Goal: Task Accomplishment & Management: Complete application form

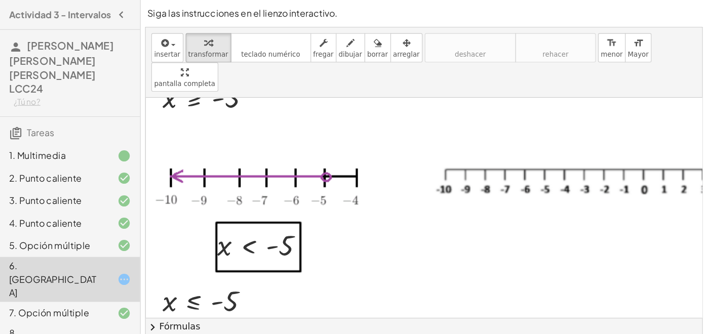
scroll to position [349, 0]
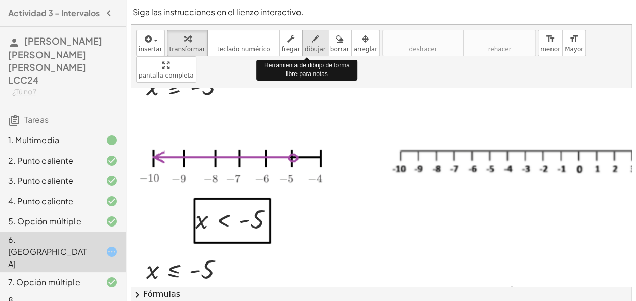
click at [305, 49] on span "dibujar" at bounding box center [315, 49] width 21 height 7
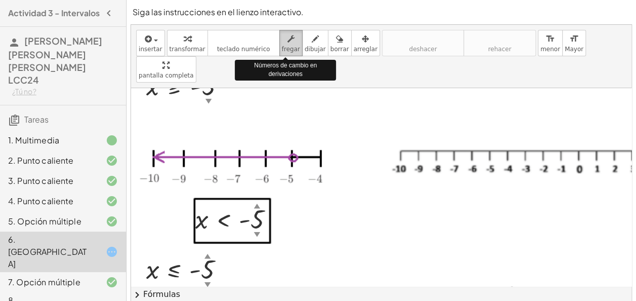
click at [288, 43] on icon "button" at bounding box center [291, 39] width 7 height 12
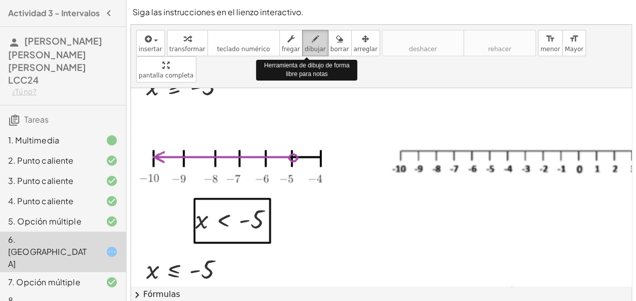
click at [309, 44] on button "dibujar" at bounding box center [315, 43] width 26 height 26
click at [312, 38] on icon "button" at bounding box center [315, 39] width 7 height 12
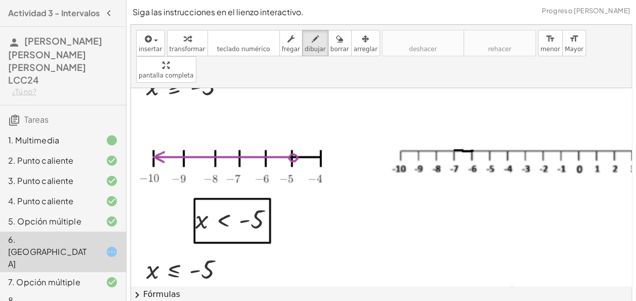
drag, startPoint x: 455, startPoint y: 123, endPoint x: 473, endPoint y: 124, distance: 18.2
click at [473, 124] on div at bounding box center [453, 22] width 645 height 567
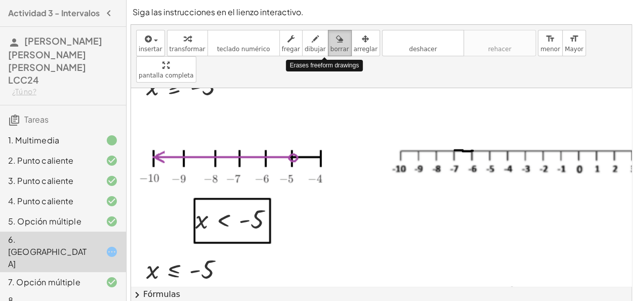
click at [331, 47] on span "borrar" at bounding box center [340, 49] width 19 height 7
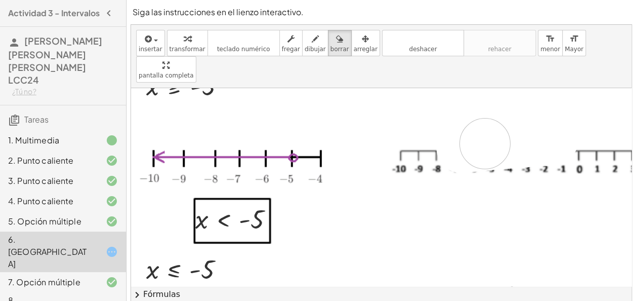
drag, startPoint x: 462, startPoint y: 120, endPoint x: 485, endPoint y: 116, distance: 23.6
click at [485, 116] on div at bounding box center [453, 22] width 645 height 567
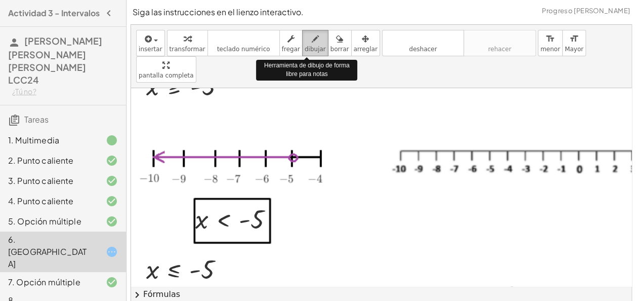
click at [302, 55] on button "dibujar" at bounding box center [315, 43] width 26 height 26
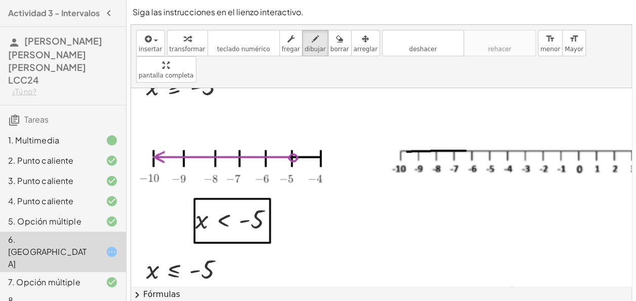
drag, startPoint x: 466, startPoint y: 124, endPoint x: 408, endPoint y: 125, distance: 58.2
click at [408, 125] on div at bounding box center [453, 22] width 645 height 567
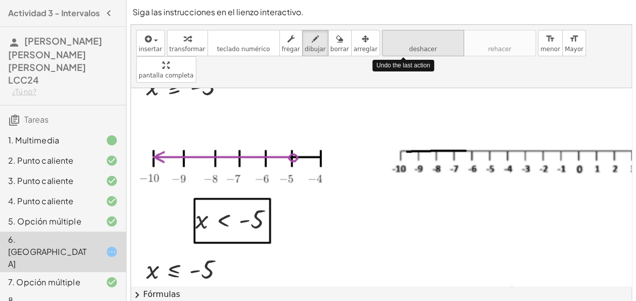
click at [411, 50] on span "deshacer" at bounding box center [423, 49] width 28 height 7
click at [413, 51] on span "deshacer" at bounding box center [423, 49] width 28 height 7
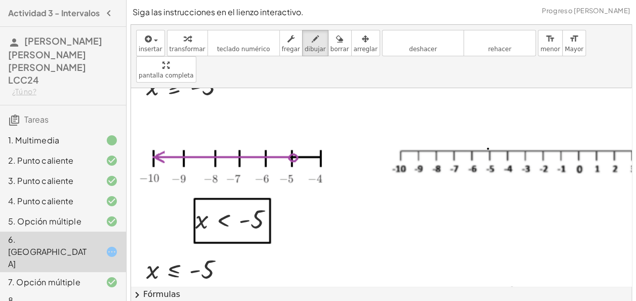
click at [488, 122] on div at bounding box center [453, 22] width 645 height 567
click at [488, 121] on div at bounding box center [453, 22] width 645 height 567
drag, startPoint x: 494, startPoint y: 117, endPoint x: 493, endPoint y: 123, distance: 6.1
click at [493, 123] on div at bounding box center [453, 22] width 645 height 567
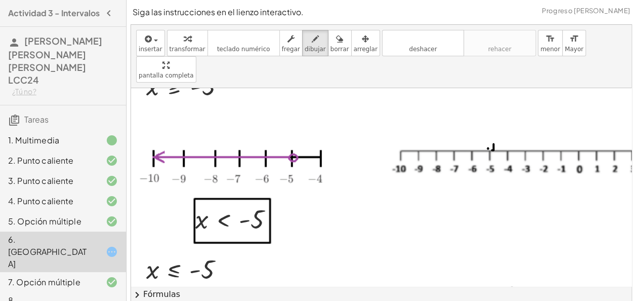
drag, startPoint x: 493, startPoint y: 123, endPoint x: 487, endPoint y: 117, distance: 8.6
click at [487, 117] on div at bounding box center [453, 22] width 645 height 567
click at [412, 48] on span "deshacer" at bounding box center [423, 49] width 28 height 7
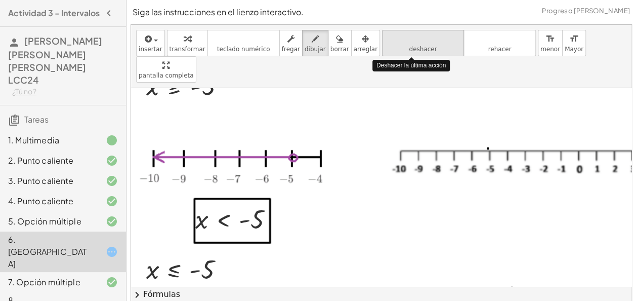
click at [412, 48] on span "deshacer" at bounding box center [423, 49] width 28 height 7
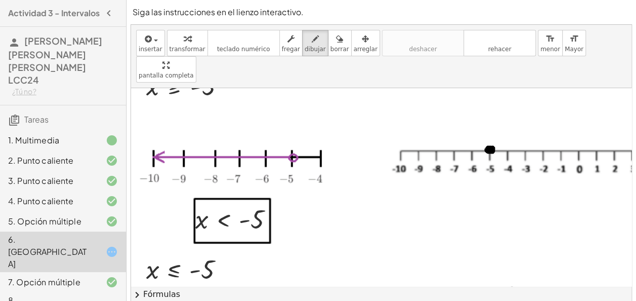
click at [492, 122] on div at bounding box center [453, 22] width 645 height 567
drag, startPoint x: 407, startPoint y: 117, endPoint x: 416, endPoint y: 128, distance: 14.0
click at [416, 128] on div at bounding box center [453, 22] width 645 height 567
drag, startPoint x: 406, startPoint y: 122, endPoint x: 484, endPoint y: 122, distance: 78.5
click at [484, 122] on div at bounding box center [453, 22] width 645 height 567
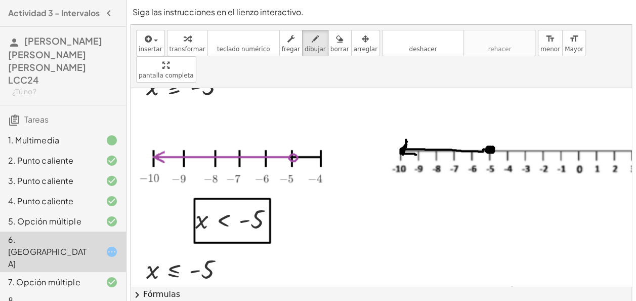
drag, startPoint x: 407, startPoint y: 114, endPoint x: 402, endPoint y: 128, distance: 13.9
click at [402, 128] on div at bounding box center [453, 22] width 645 height 567
click at [75, 195] on div "4. Punto caliente" at bounding box center [49, 201] width 82 height 12
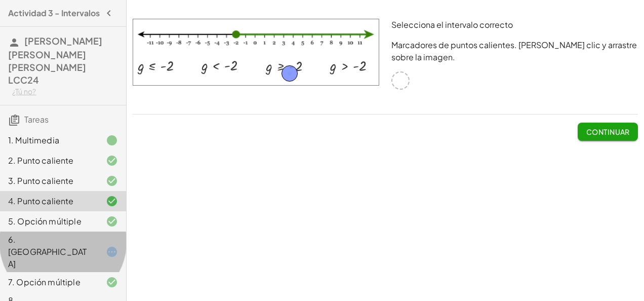
click at [69, 233] on div "6. [GEOGRAPHIC_DATA]" at bounding box center [49, 251] width 82 height 36
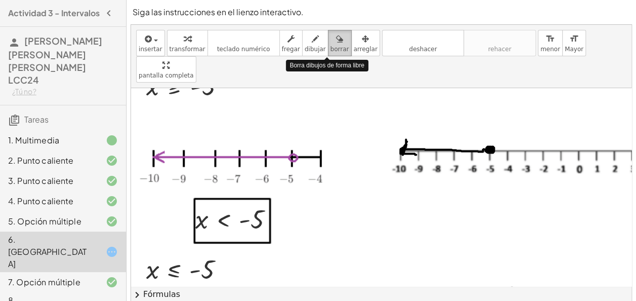
click at [336, 38] on icon "button" at bounding box center [339, 39] width 7 height 12
click at [331, 48] on span "borrar" at bounding box center [340, 49] width 19 height 7
click at [328, 31] on button "borrar" at bounding box center [340, 43] width 24 height 26
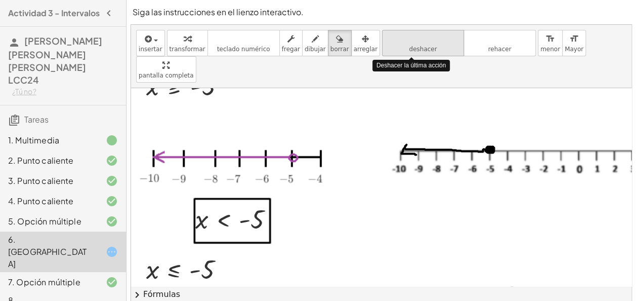
click at [413, 42] on icon "deshacer" at bounding box center [423, 39] width 77 height 12
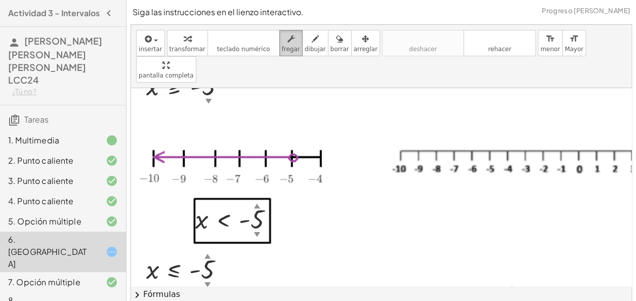
click at [282, 47] on span "fregar" at bounding box center [291, 49] width 18 height 7
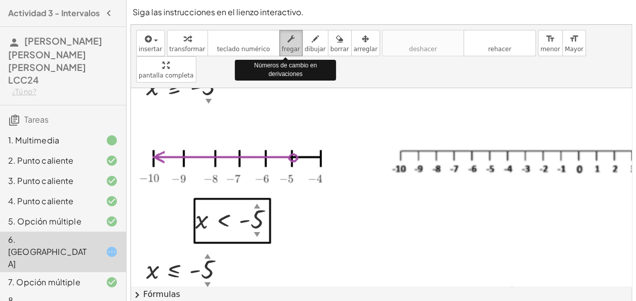
click at [282, 47] on span "fregar" at bounding box center [291, 49] width 18 height 7
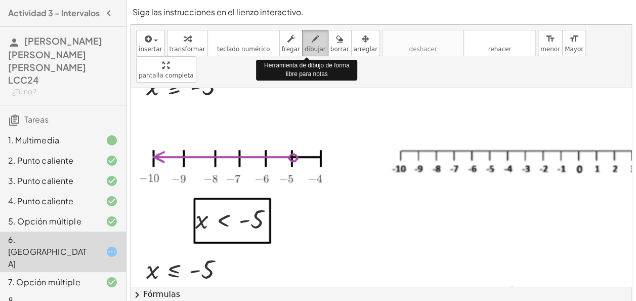
click at [312, 45] on icon "button" at bounding box center [315, 39] width 7 height 12
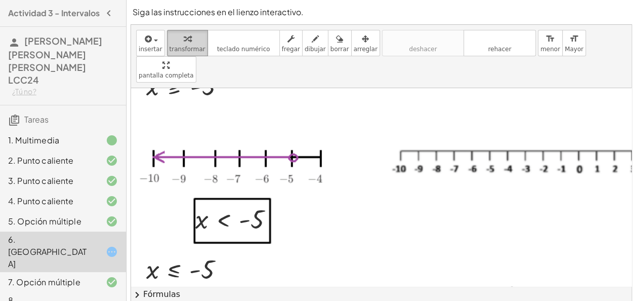
click at [184, 42] on icon "button" at bounding box center [187, 39] width 7 height 12
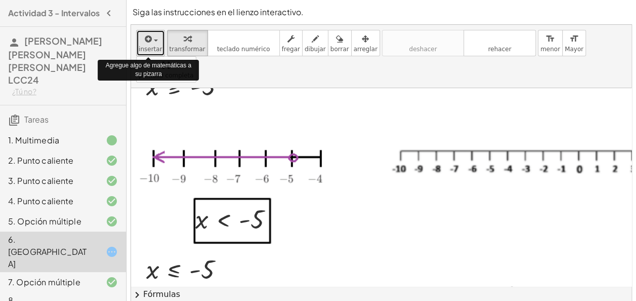
click at [145, 40] on icon "button" at bounding box center [147, 39] width 9 height 12
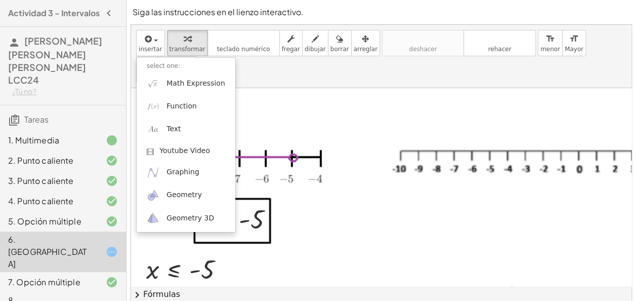
click at [295, 142] on div at bounding box center [239, 168] width 216 height 52
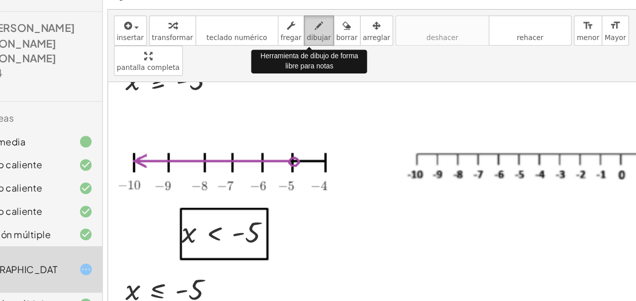
click at [305, 41] on div "button" at bounding box center [315, 38] width 21 height 12
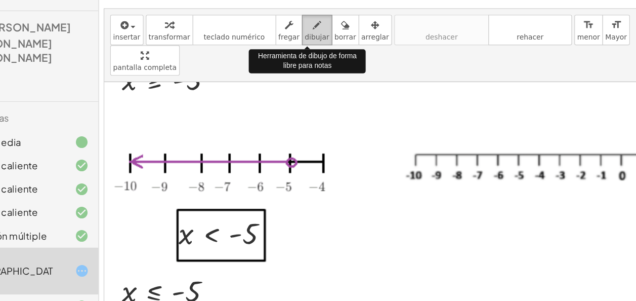
click at [312, 44] on icon "button" at bounding box center [315, 39] width 7 height 12
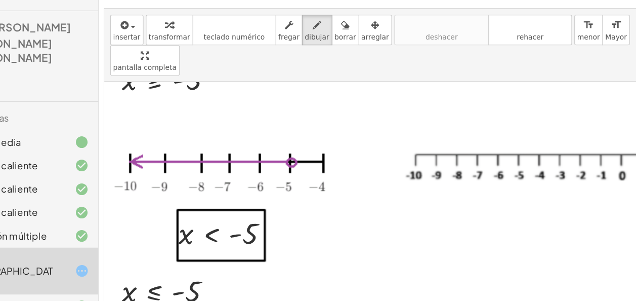
click at [489, 123] on div at bounding box center [453, 22] width 645 height 567
click at [488, 123] on div at bounding box center [453, 22] width 645 height 567
click at [486, 118] on div at bounding box center [453, 22] width 645 height 567
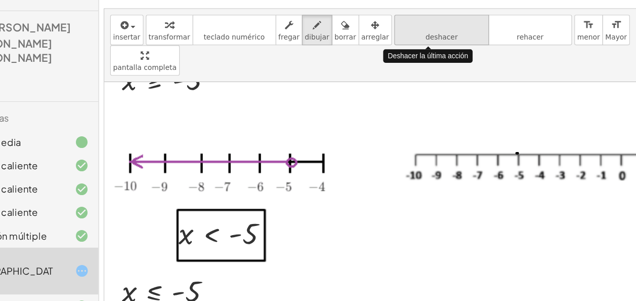
click at [420, 36] on icon "deshacer" at bounding box center [423, 39] width 77 height 12
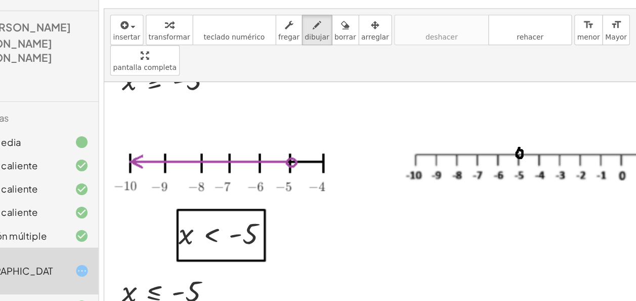
click at [491, 120] on div at bounding box center [453, 22] width 645 height 567
click at [494, 122] on div at bounding box center [453, 22] width 645 height 567
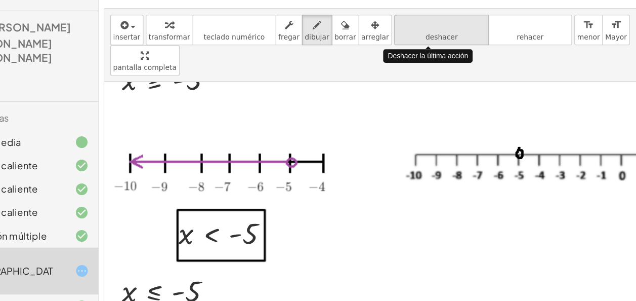
click at [385, 40] on icon "deshacer" at bounding box center [423, 39] width 77 height 12
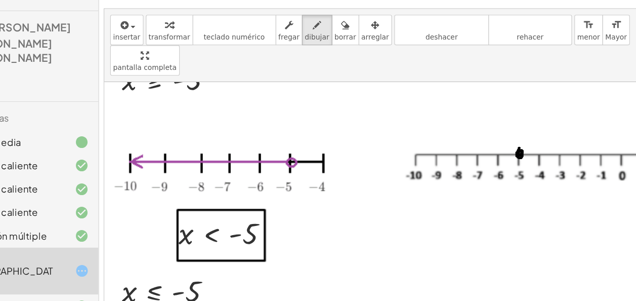
click at [490, 122] on div at bounding box center [453, 22] width 645 height 567
drag, startPoint x: 487, startPoint y: 122, endPoint x: 412, endPoint y: 124, distance: 74.4
click at [412, 124] on div at bounding box center [453, 22] width 645 height 567
click at [406, 124] on div at bounding box center [453, 22] width 645 height 567
drag, startPoint x: 411, startPoint y: 118, endPoint x: 405, endPoint y: 122, distance: 6.9
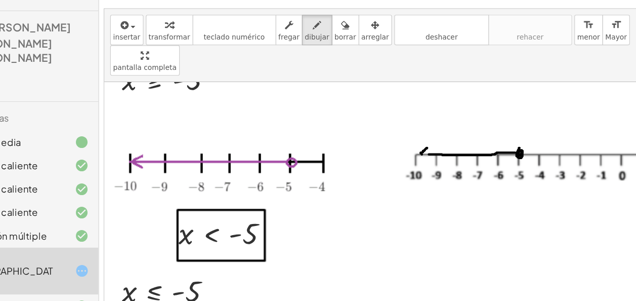
click at [405, 122] on div at bounding box center [453, 22] width 645 height 567
drag, startPoint x: 405, startPoint y: 123, endPoint x: 411, endPoint y: 126, distance: 6.3
click at [411, 126] on div at bounding box center [453, 22] width 645 height 567
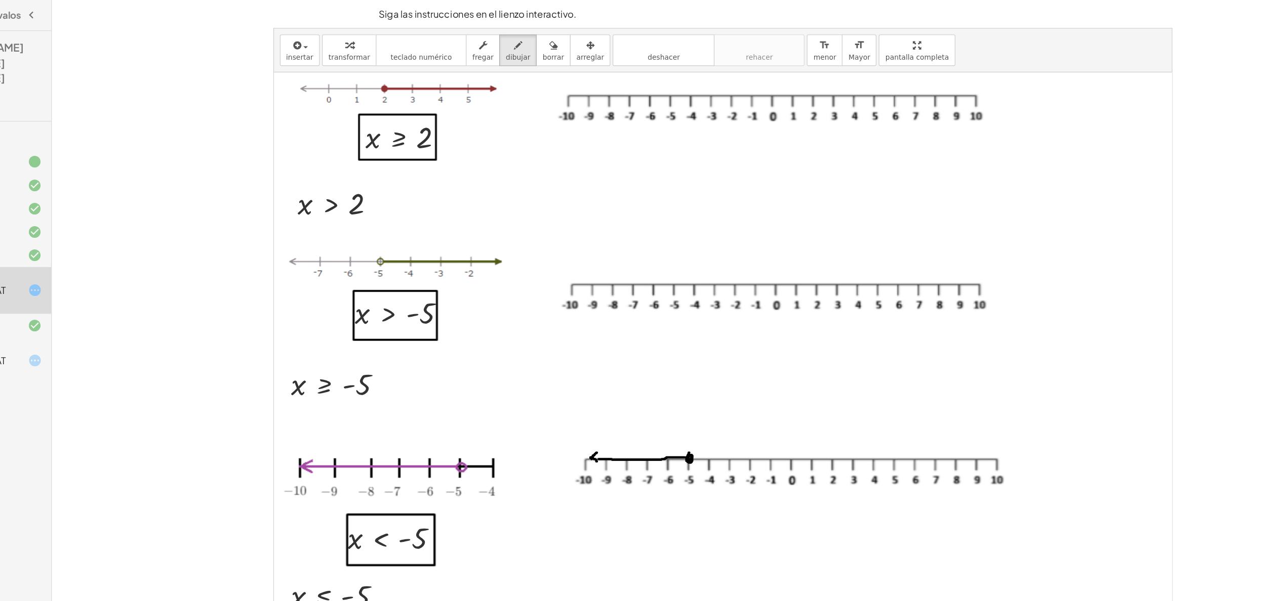
scroll to position [77, 0]
drag, startPoint x: 568, startPoint y: 3, endPoint x: 244, endPoint y: 239, distance: 400.7
click at [244, 239] on div "**********" at bounding box center [707, 296] width 1153 height 545
click at [524, 47] on span "dibujar" at bounding box center [529, 49] width 21 height 7
click at [643, 86] on div at bounding box center [707, 269] width 777 height 567
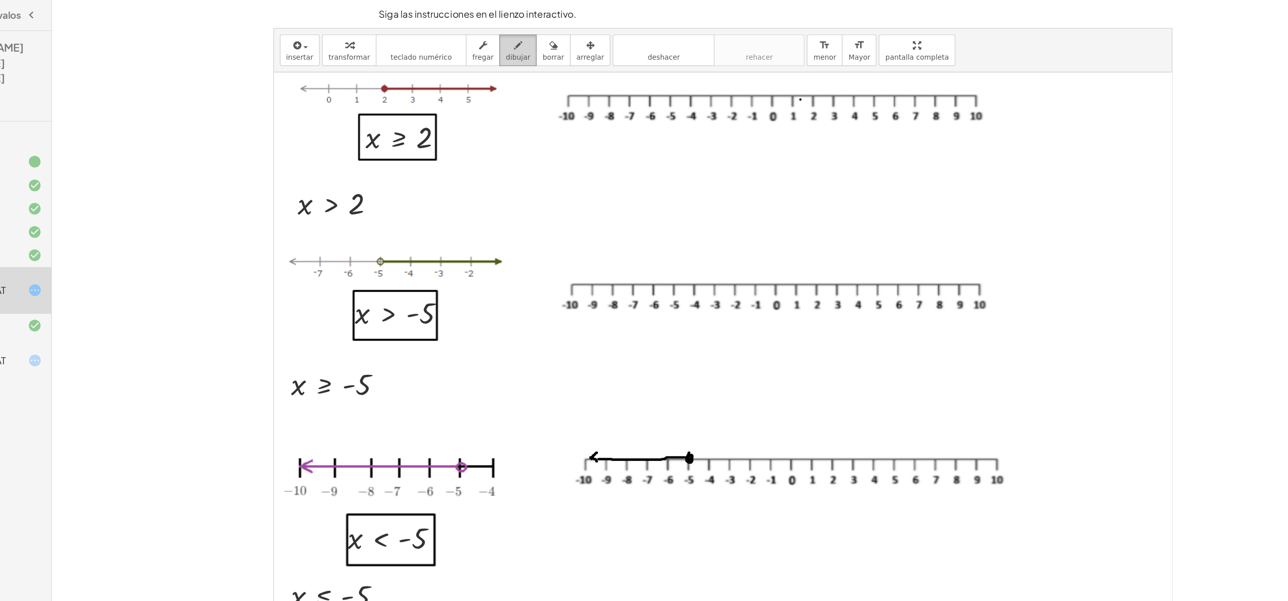
click at [526, 38] on div "button" at bounding box center [529, 39] width 21 height 12
click at [519, 47] on span "dibujar" at bounding box center [529, 49] width 21 height 7
click at [520, 52] on span "dibujar" at bounding box center [529, 49] width 21 height 7
click at [643, 41] on icon "deshacer" at bounding box center [656, 39] width 77 height 12
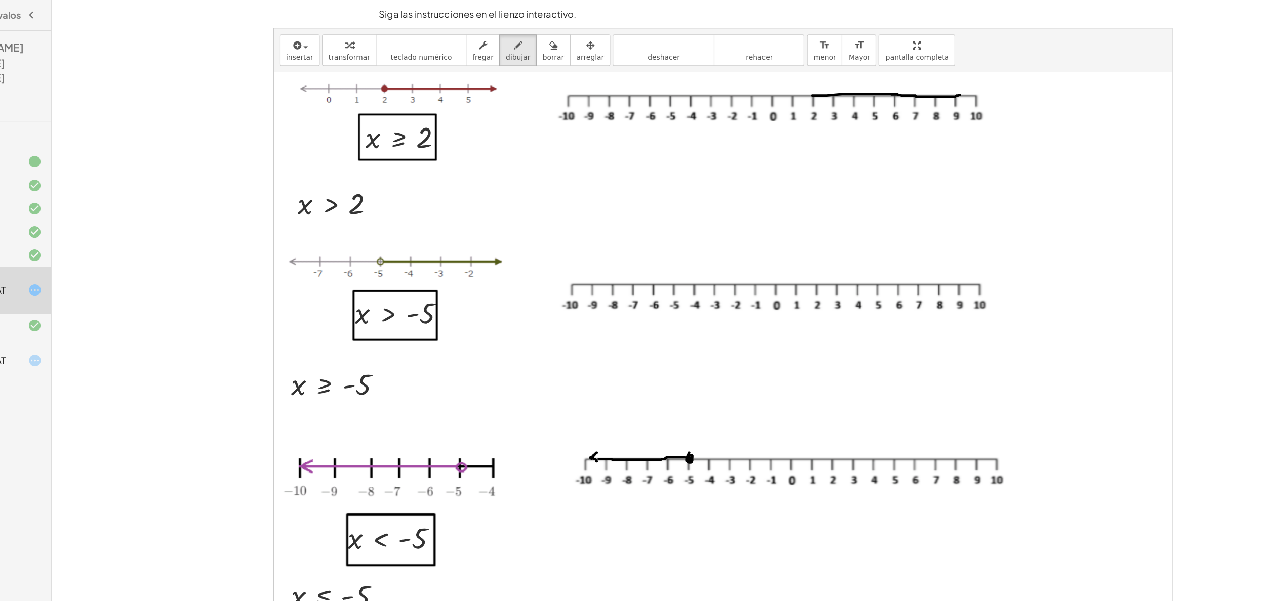
drag, startPoint x: 785, startPoint y: 82, endPoint x: 913, endPoint y: 82, distance: 128.1
click at [643, 82] on div at bounding box center [707, 269] width 777 height 567
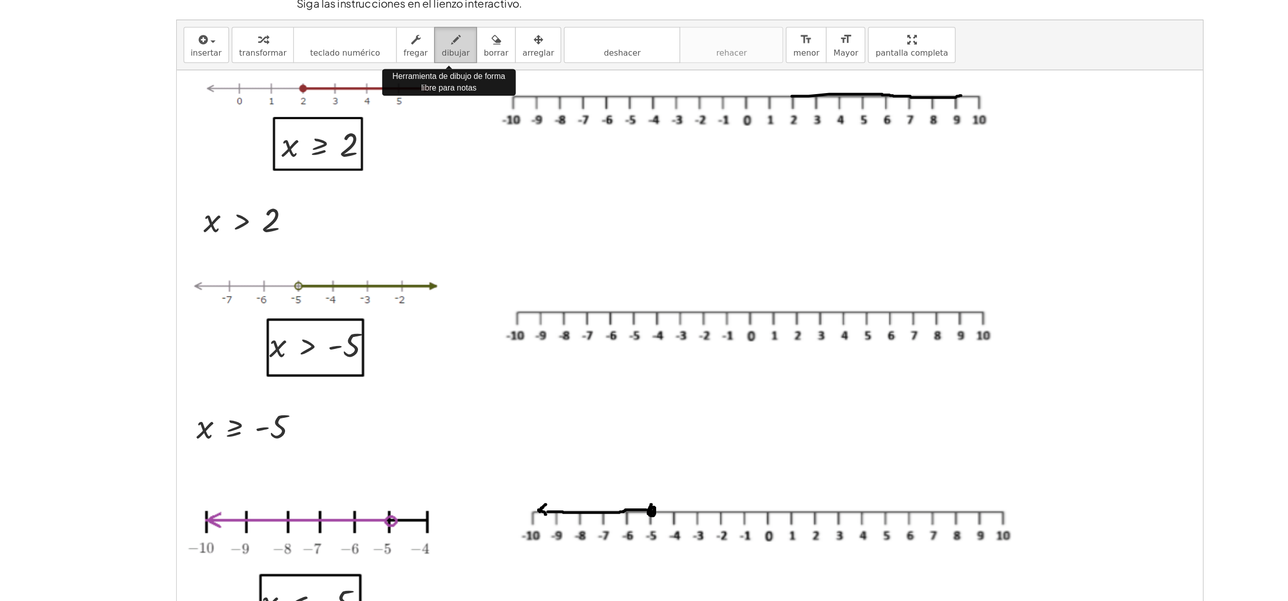
click at [527, 38] on icon "button" at bounding box center [530, 39] width 7 height 12
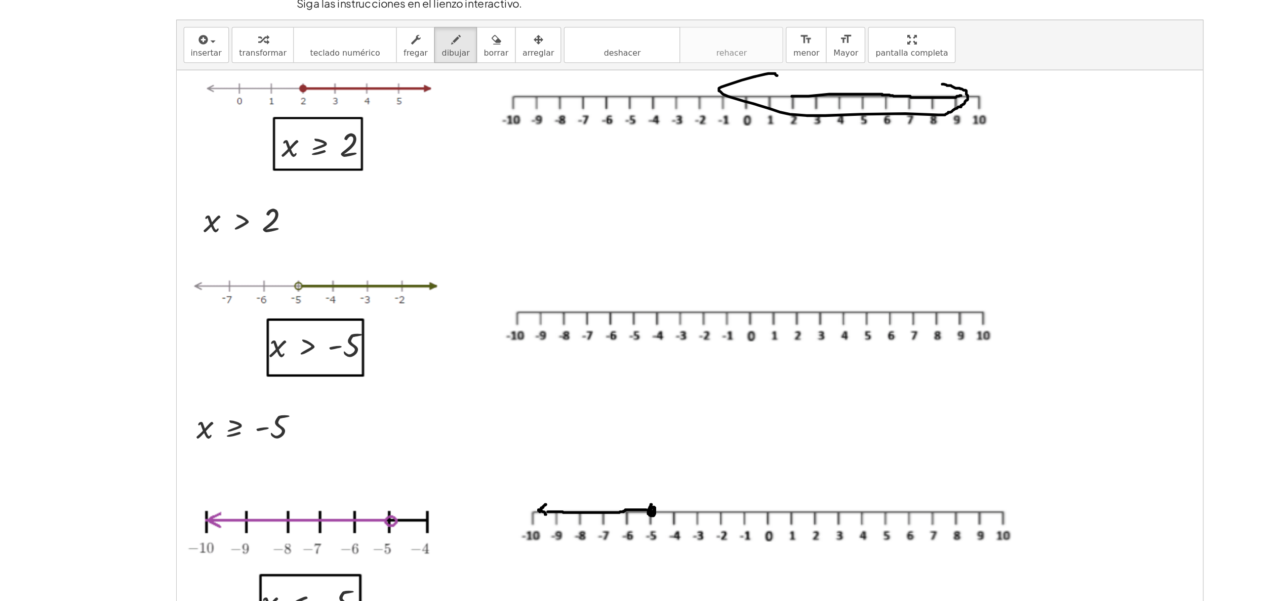
drag, startPoint x: 898, startPoint y: 73, endPoint x: 774, endPoint y: 67, distance: 124.7
click at [643, 67] on div at bounding box center [707, 269] width 777 height 567
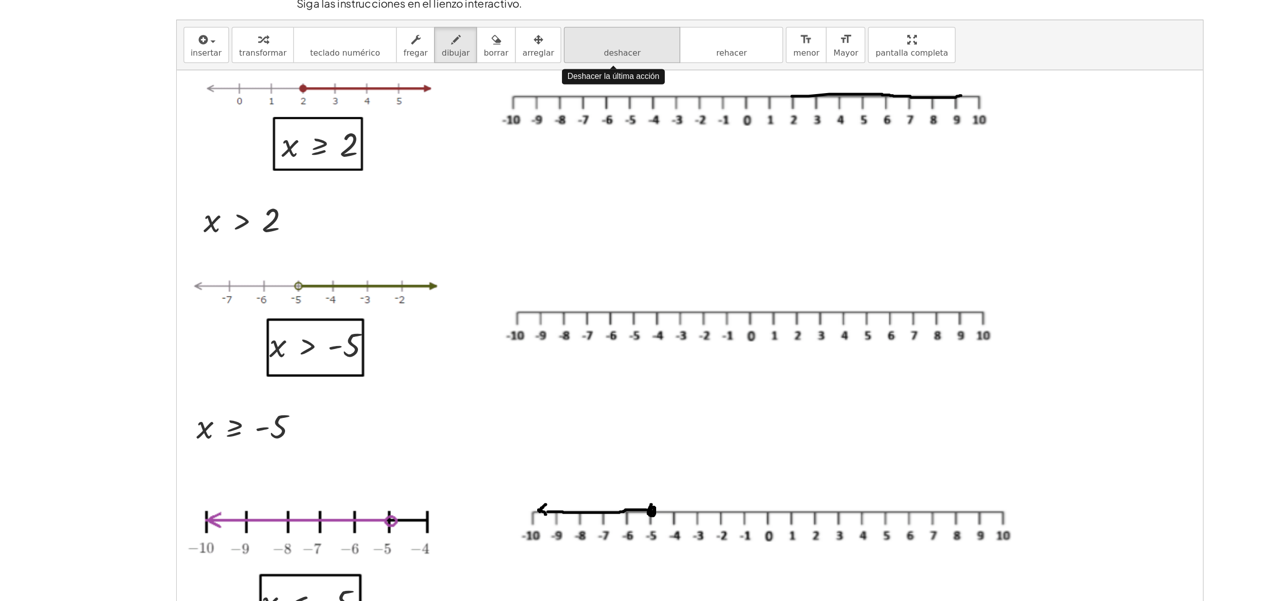
click at [643, 47] on span "deshacer" at bounding box center [656, 49] width 28 height 7
click at [528, 47] on span "dibujar" at bounding box center [529, 49] width 21 height 7
click at [527, 45] on icon "button" at bounding box center [530, 39] width 7 height 12
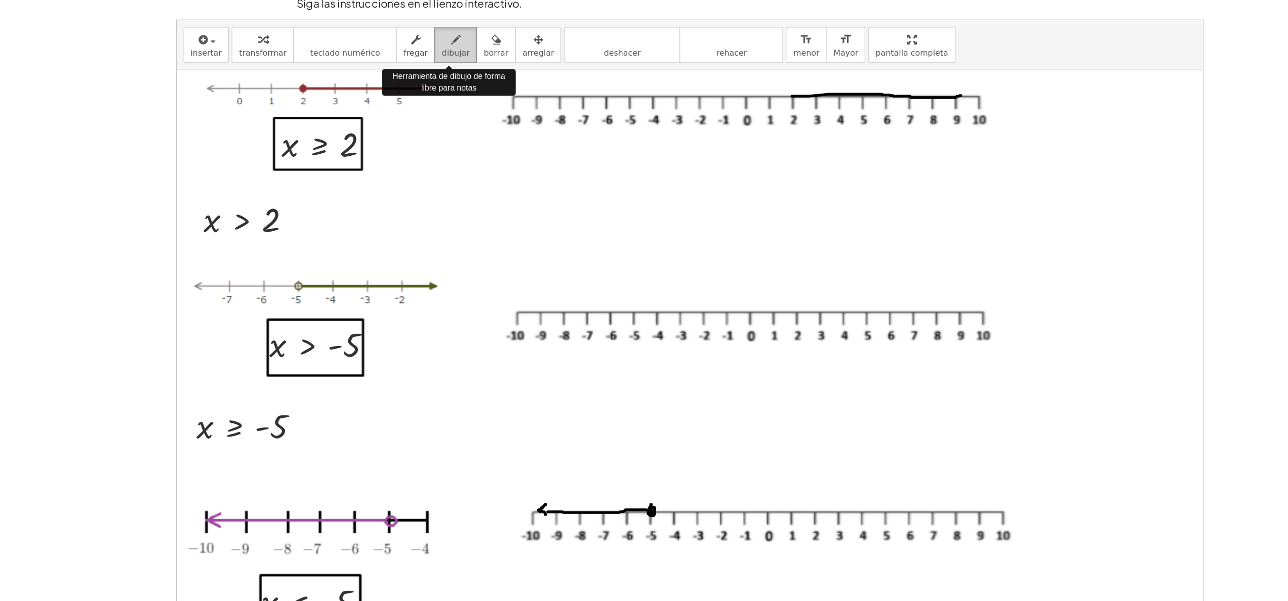
click at [527, 45] on icon "button" at bounding box center [530, 39] width 7 height 12
click at [519, 49] on span "dibujar" at bounding box center [529, 49] width 21 height 7
drag, startPoint x: 795, startPoint y: 87, endPoint x: 780, endPoint y: 78, distance: 17.5
click at [643, 78] on div at bounding box center [707, 269] width 777 height 567
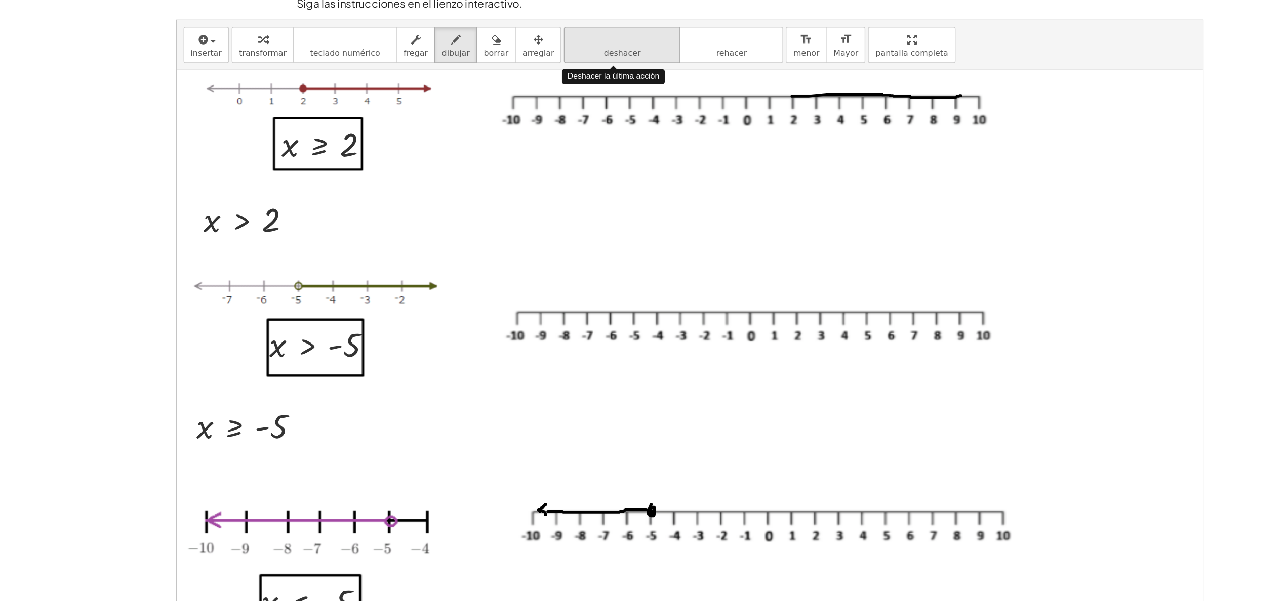
click at [643, 50] on button "deshacer deshacer" at bounding box center [656, 43] width 88 height 27
drag, startPoint x: 782, startPoint y: 73, endPoint x: 767, endPoint y: 87, distance: 20.1
click at [643, 87] on div at bounding box center [707, 269] width 777 height 567
click at [642, 50] on span "deshacer" at bounding box center [656, 49] width 28 height 7
click at [643, 75] on div at bounding box center [707, 269] width 777 height 567
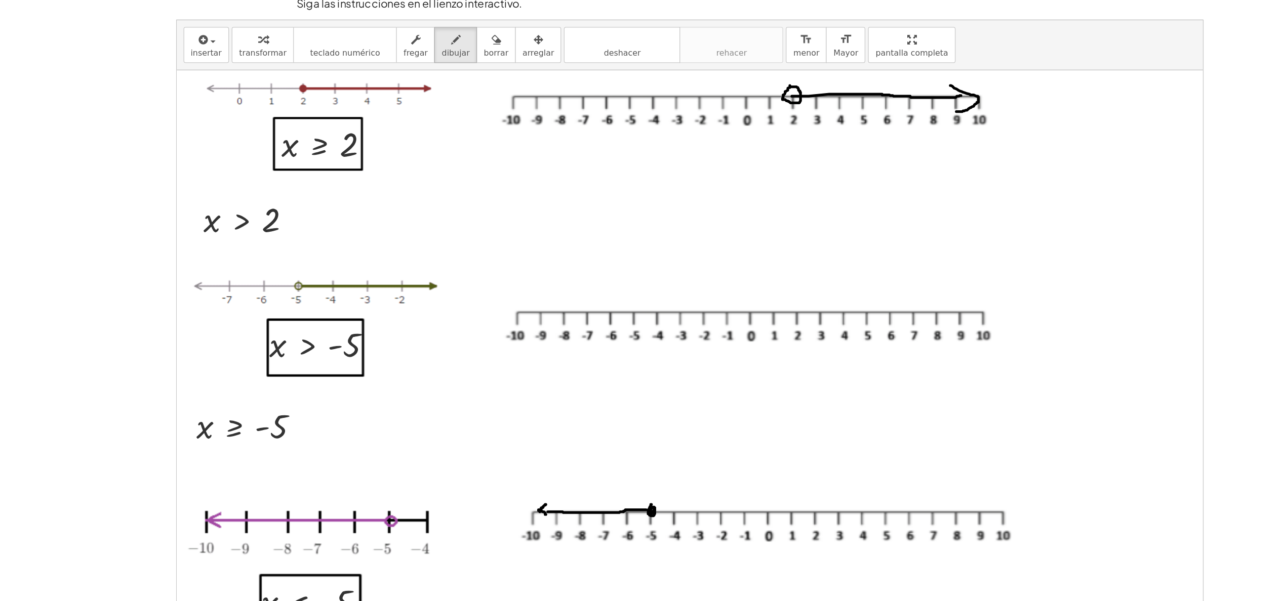
drag, startPoint x: 905, startPoint y: 74, endPoint x: 909, endPoint y: 94, distance: 20.3
click at [643, 94] on div at bounding box center [707, 269] width 777 height 567
drag, startPoint x: 665, startPoint y: 242, endPoint x: 667, endPoint y: 247, distance: 5.5
click at [643, 247] on div at bounding box center [707, 269] width 777 height 567
click at [643, 243] on div at bounding box center [707, 269] width 777 height 567
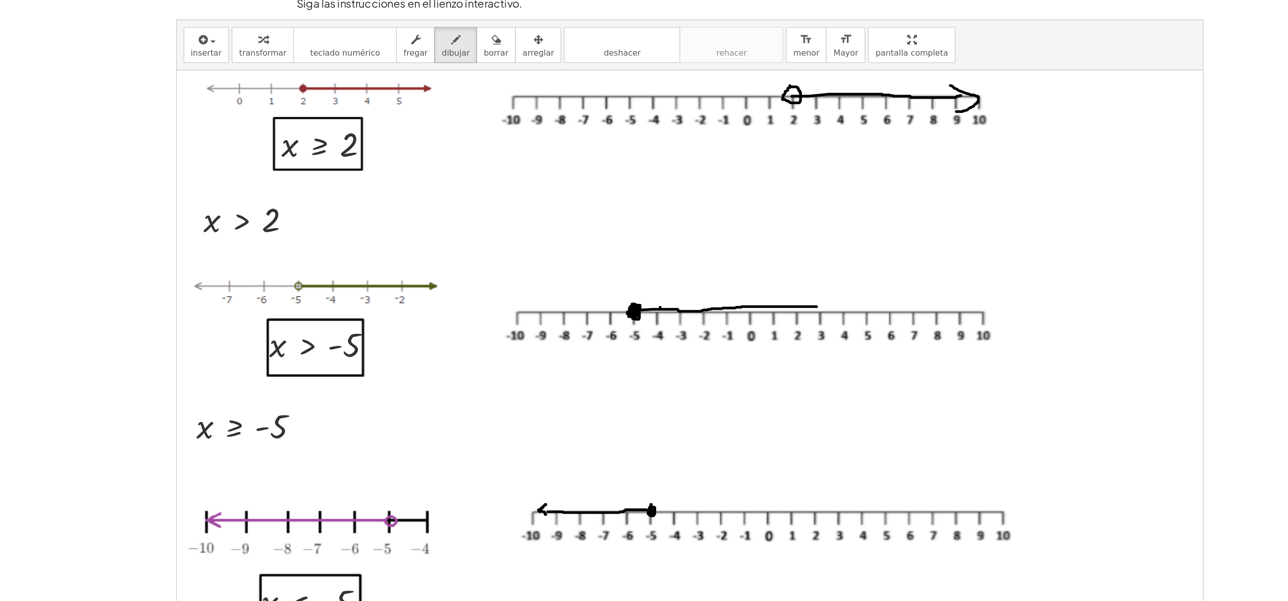
drag, startPoint x: 669, startPoint y: 245, endPoint x: 803, endPoint y: 242, distance: 134.7
click at [643, 242] on div at bounding box center [707, 269] width 777 height 567
drag, startPoint x: 793, startPoint y: 234, endPoint x: 801, endPoint y: 252, distance: 19.0
click at [643, 252] on div at bounding box center [707, 269] width 777 height 567
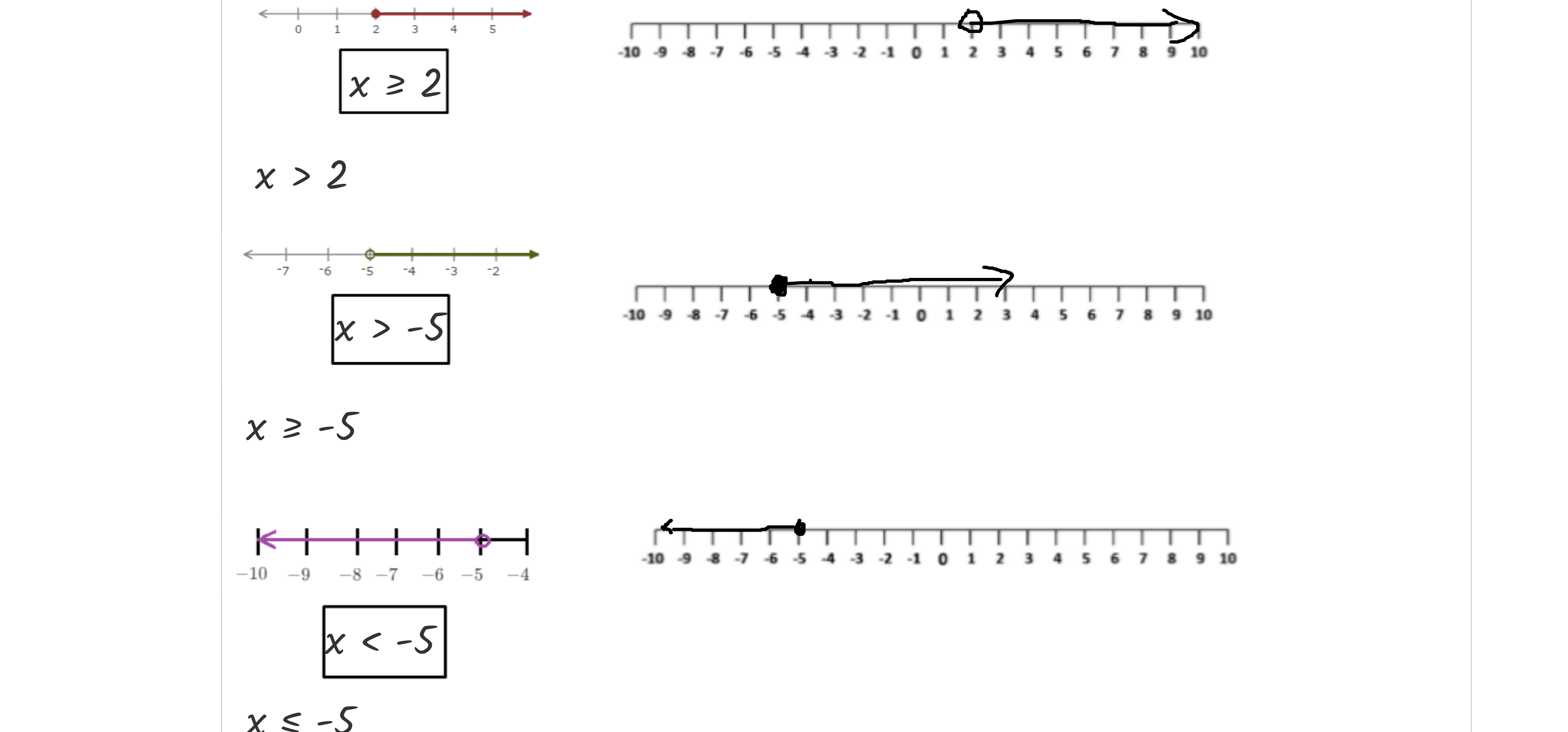
scroll to position [0, 0]
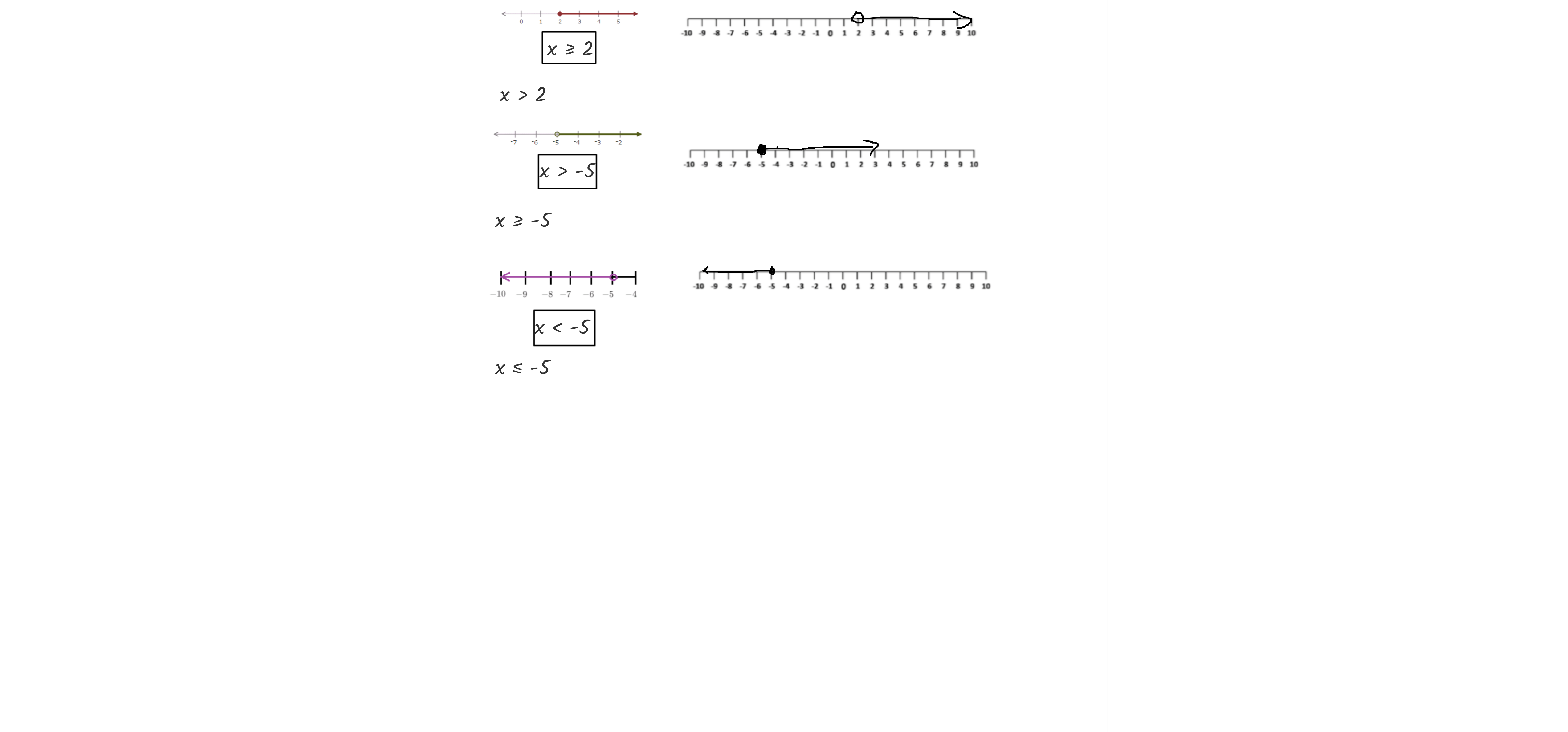
drag, startPoint x: 601, startPoint y: 44, endPoint x: 537, endPoint y: 363, distance: 325.4
click at [391, 183] on div "**********" at bounding box center [822, 363] width 1486 height 697
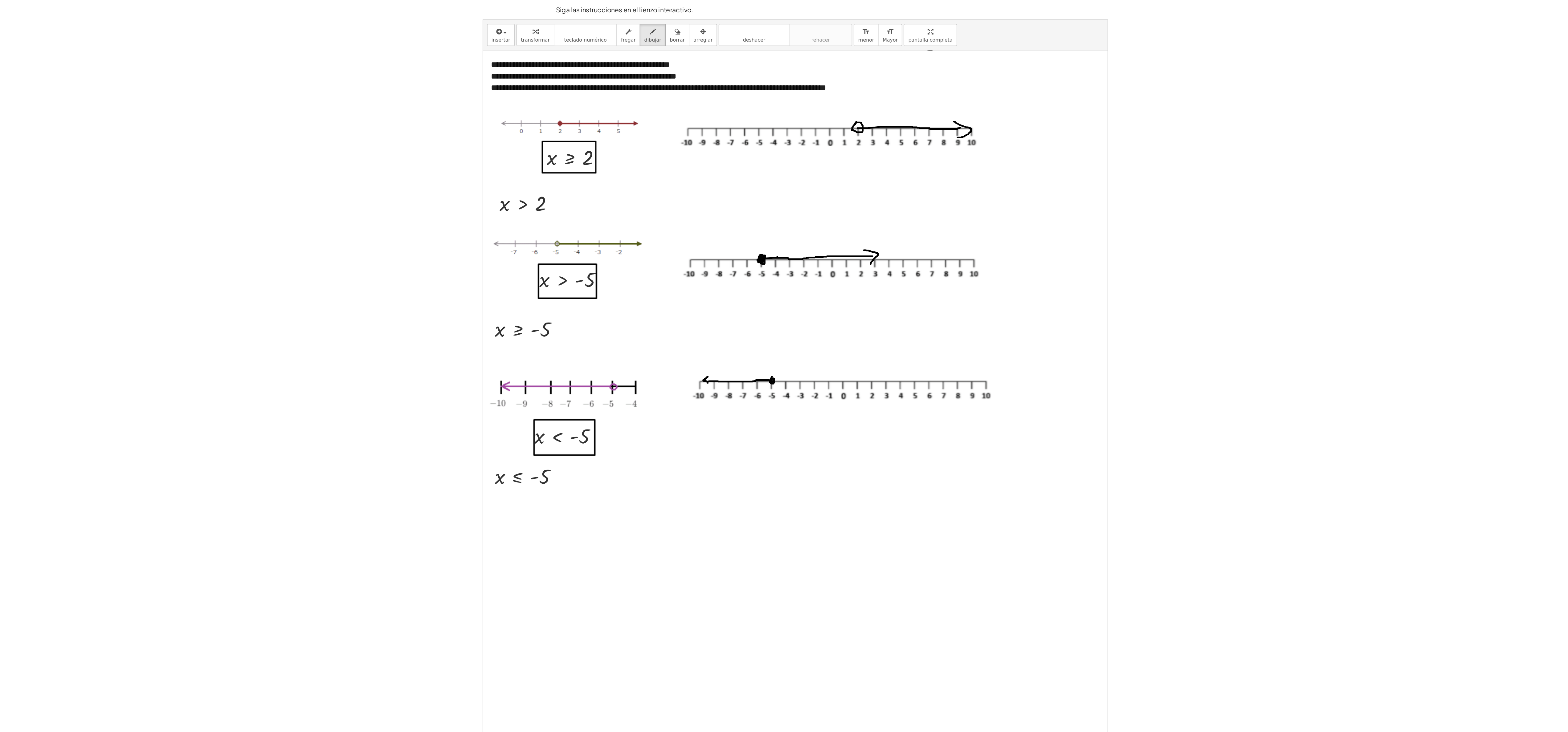
drag, startPoint x: 1411, startPoint y: 232, endPoint x: 1395, endPoint y: 297, distance: 66.9
click at [391, 183] on div "**********" at bounding box center [822, 363] width 1486 height 697
drag, startPoint x: 1400, startPoint y: 13, endPoint x: 693, endPoint y: 25, distance: 707.1
click at [391, 25] on div "button" at bounding box center [696, 24] width 11 height 7
click at [391, 25] on icon "button" at bounding box center [696, 24] width 4 height 7
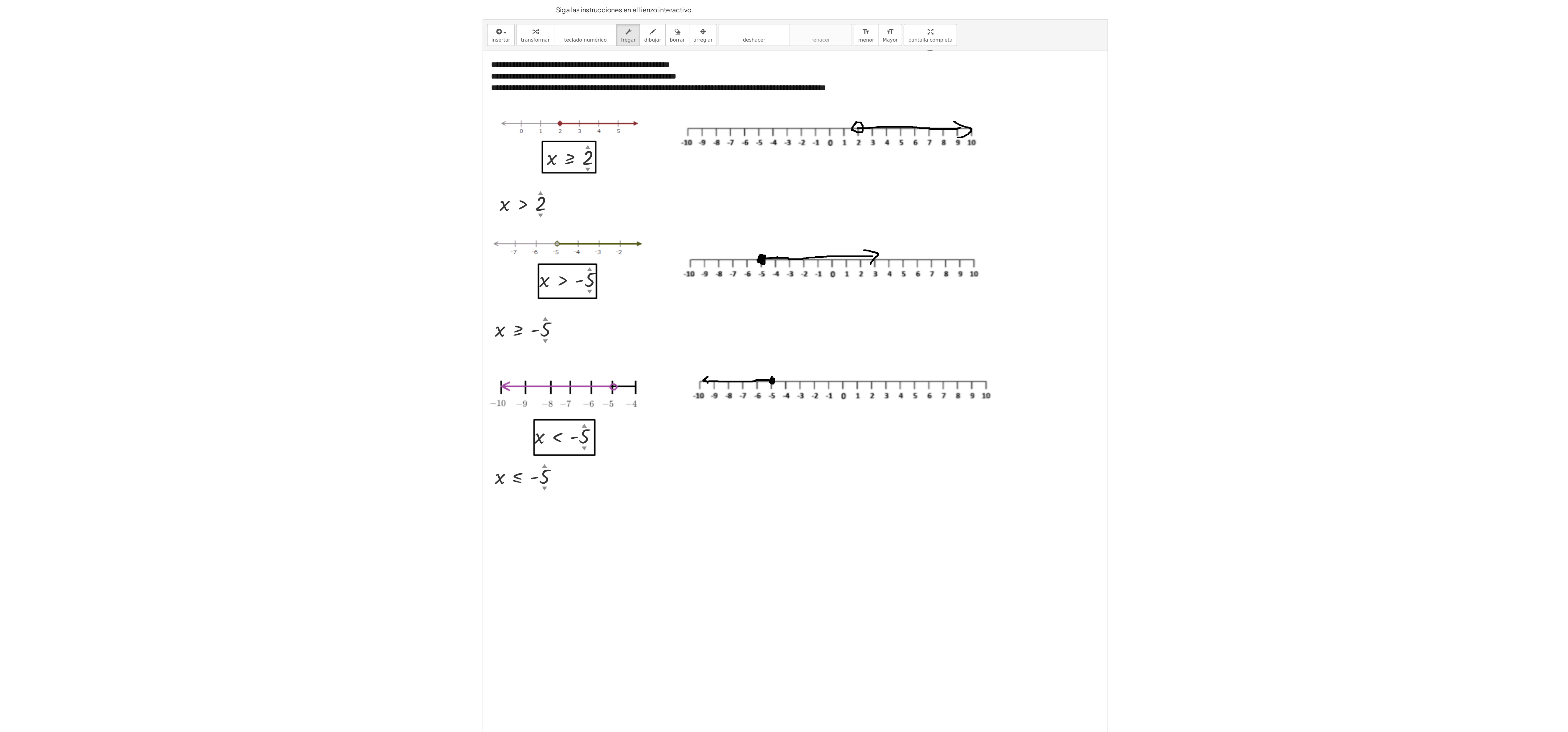
drag, startPoint x: 1328, startPoint y: 2, endPoint x: 792, endPoint y: 339, distance: 633.1
click at [391, 183] on div at bounding box center [822, 370] width 473 height 664
click at [391, 32] on div "**********" at bounding box center [822, 363] width 1486 height 697
click at [391, 77] on div "**********" at bounding box center [746, 58] width 320 height 39
click at [391, 103] on div at bounding box center [849, 107] width 235 height 28
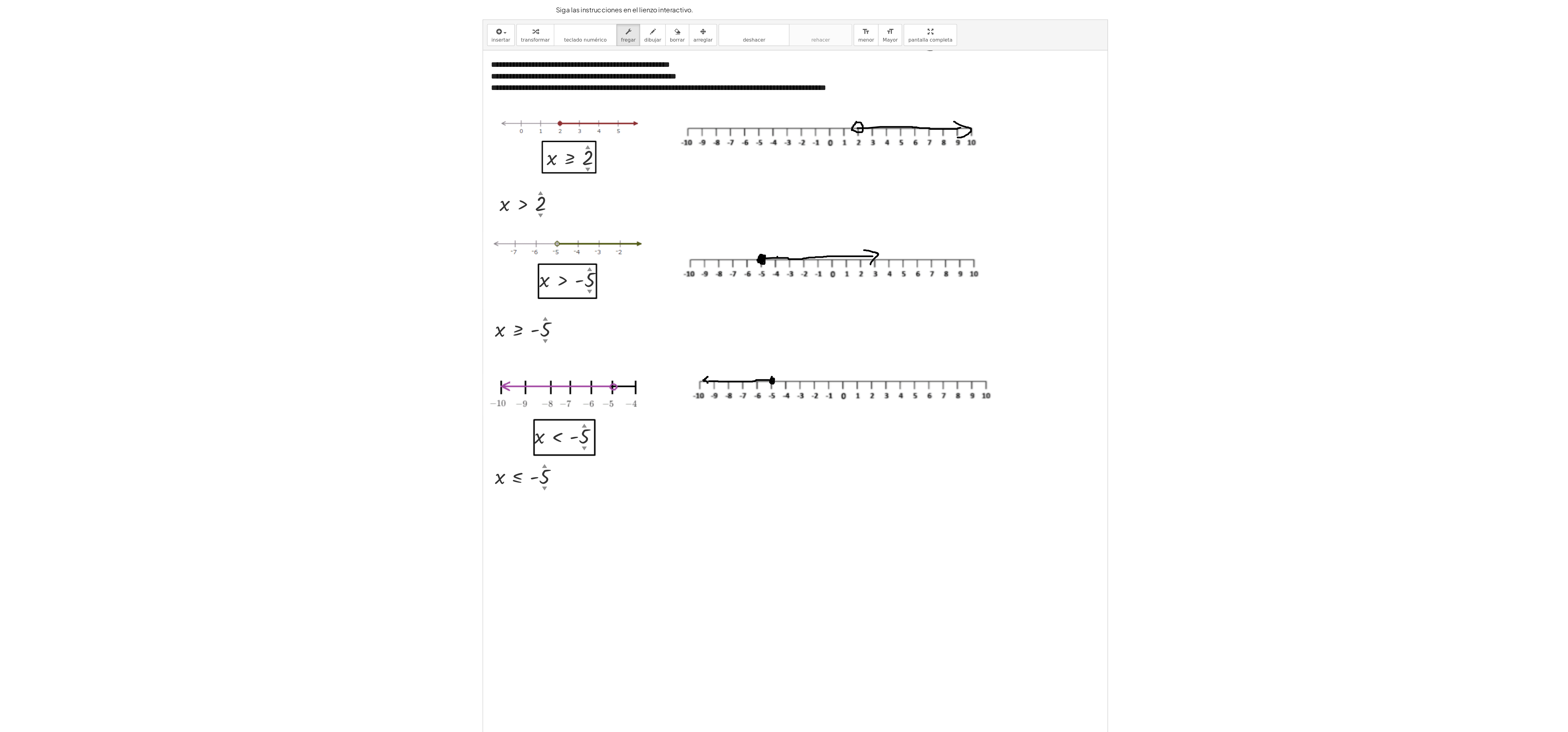
click at [391, 56] on div "**********" at bounding box center [822, 363] width 1486 height 697
drag, startPoint x: 1231, startPoint y: 56, endPoint x: 886, endPoint y: -33, distance: 356.3
click at [391, 0] on html "Actividad 3 - Intervalos VÁZQUEZ MONREAL ALEJANDRA JACQUELINE LCC24 ¿Tú no? Tar…" at bounding box center [784, 366] width 1568 height 732
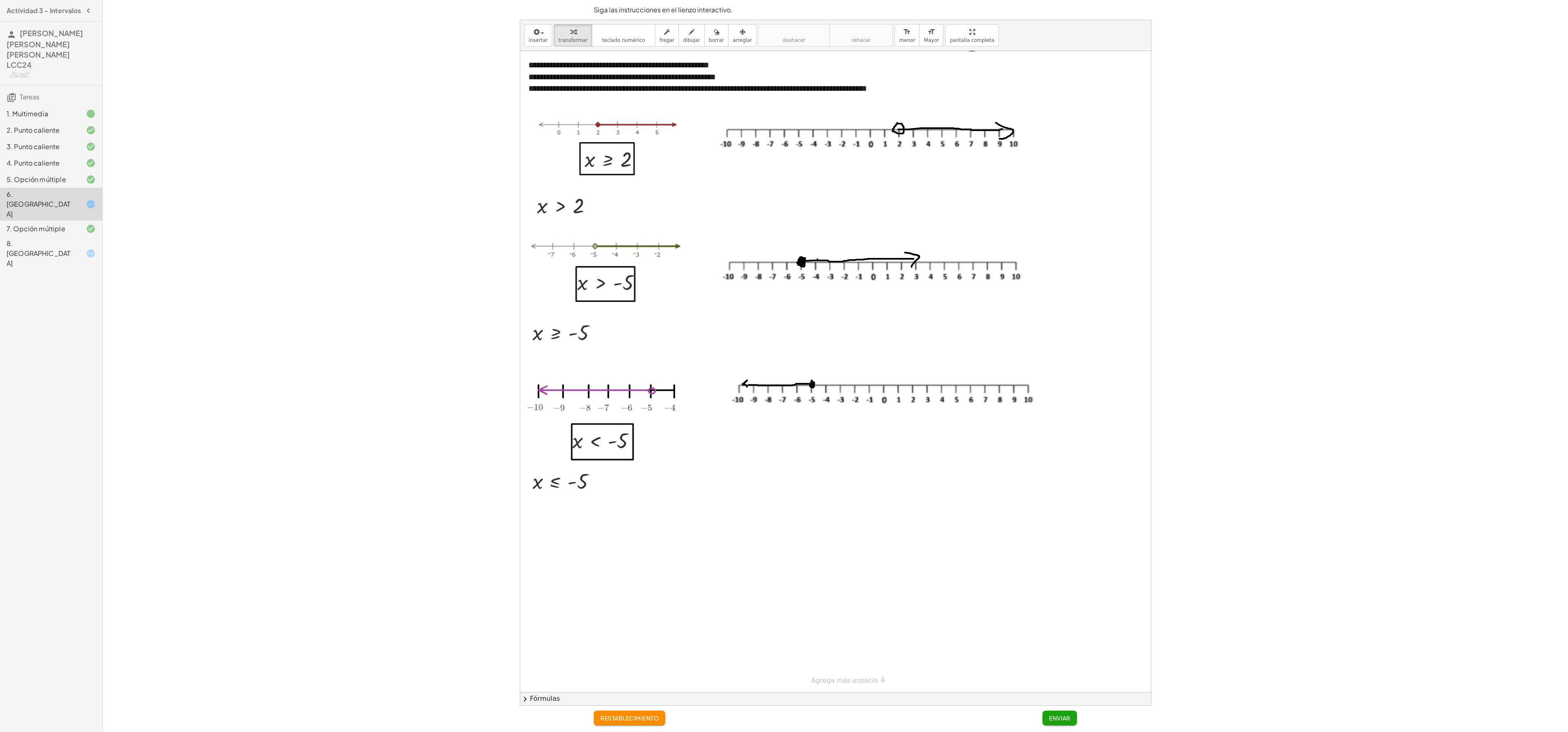
drag, startPoint x: 2089, startPoint y: 0, endPoint x: 360, endPoint y: 524, distance: 1806.7
click at [360, 524] on div "**********" at bounding box center [835, 363] width 1458 height 687
click at [1059, 713] on button "Enviar" at bounding box center [1059, 718] width 35 height 15
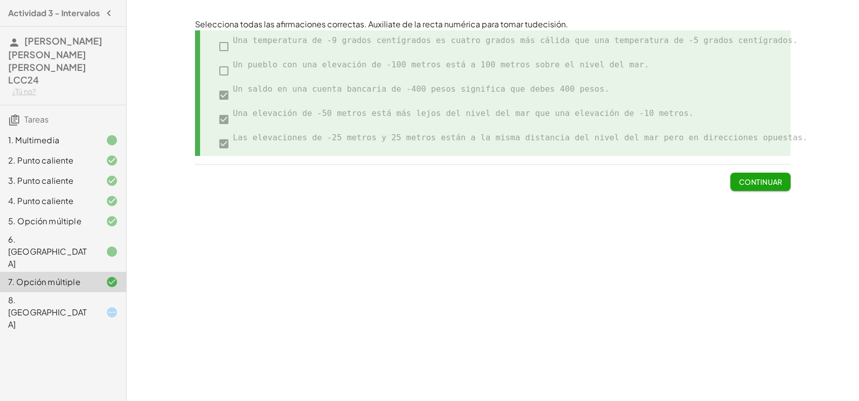
drag, startPoint x: 1767, startPoint y: 1, endPoint x: 152, endPoint y: 338, distance: 1649.8
click at [152, 338] on div "Desigualdades: conceptos básicos de gráficos y operaciones Podrás escribir desi…" at bounding box center [493, 200] width 732 height 401
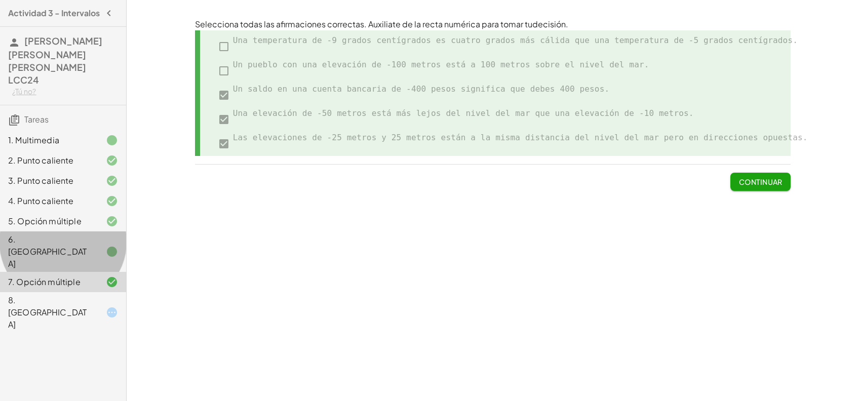
click at [76, 233] on div "6. [GEOGRAPHIC_DATA]" at bounding box center [49, 251] width 82 height 36
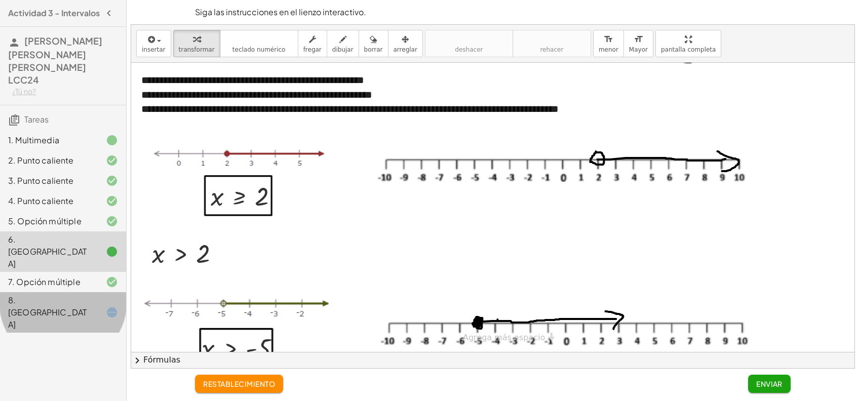
click at [60, 294] on div "8. [GEOGRAPHIC_DATA]" at bounding box center [49, 312] width 82 height 36
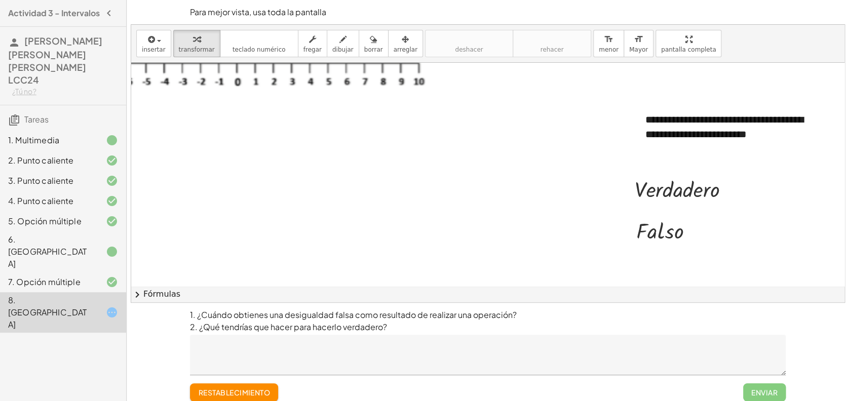
scroll to position [81, 164]
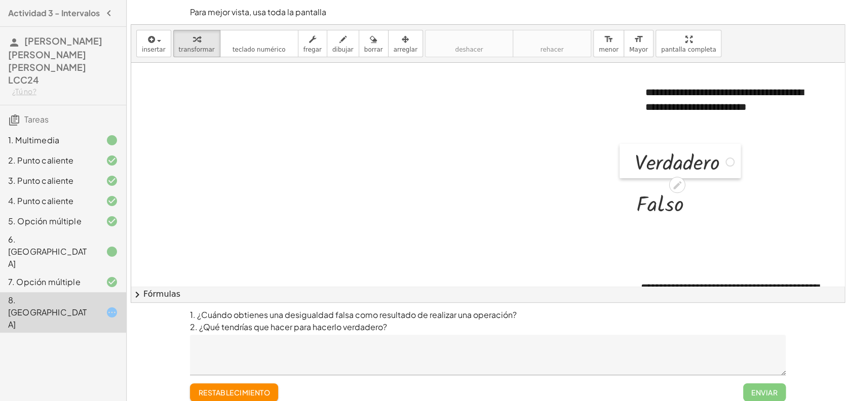
click at [623, 168] on div at bounding box center [626, 161] width 15 height 34
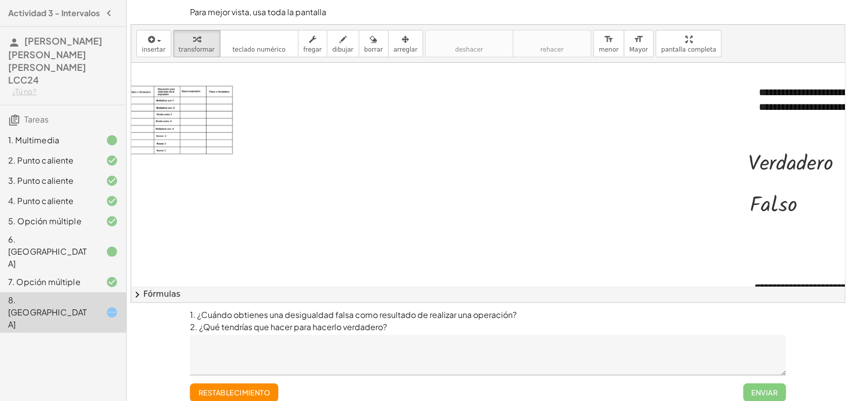
scroll to position [81, 38]
drag, startPoint x: 188, startPoint y: 46, endPoint x: 824, endPoint y: 279, distance: 677.4
click at [824, 279] on div "**********" at bounding box center [487, 163] width 713 height 277
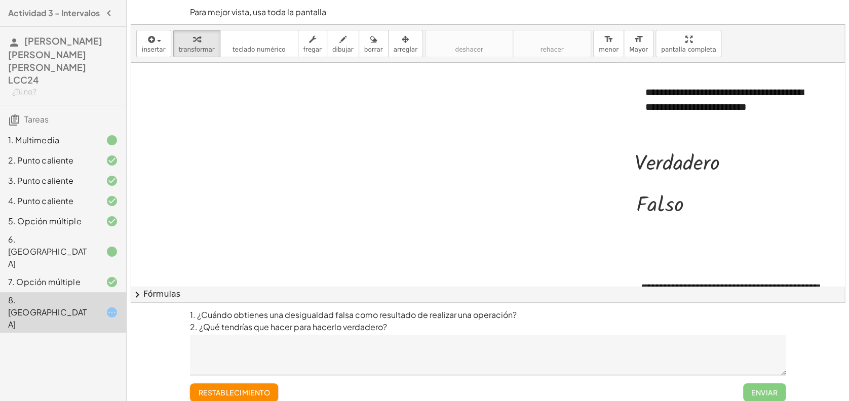
scroll to position [81, 164]
click at [705, 147] on div at bounding box center [685, 160] width 112 height 29
click at [725, 163] on div at bounding box center [729, 161] width 9 height 9
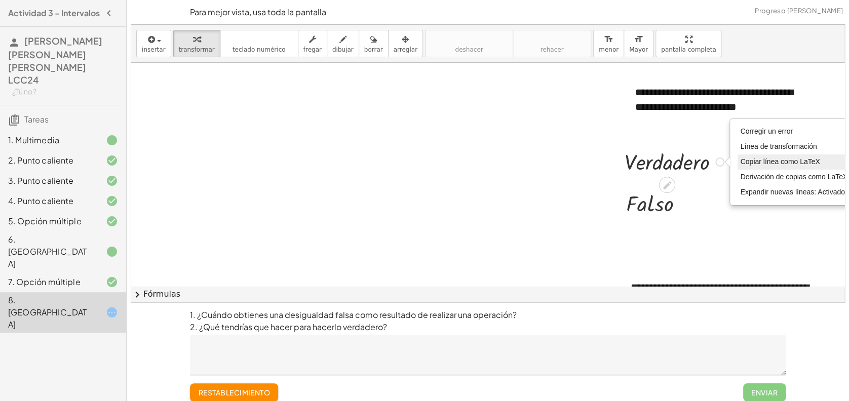
click at [762, 166] on li "Copiar línea como LaTeX" at bounding box center [793, 161] width 112 height 15
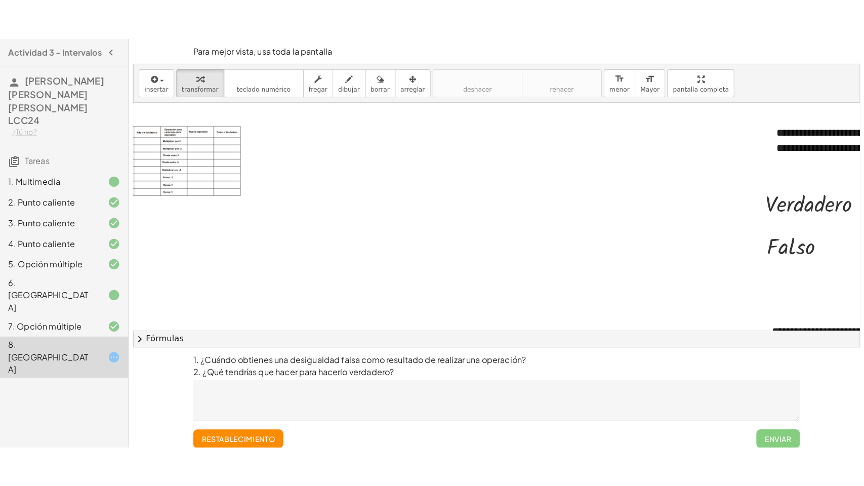
scroll to position [81, 0]
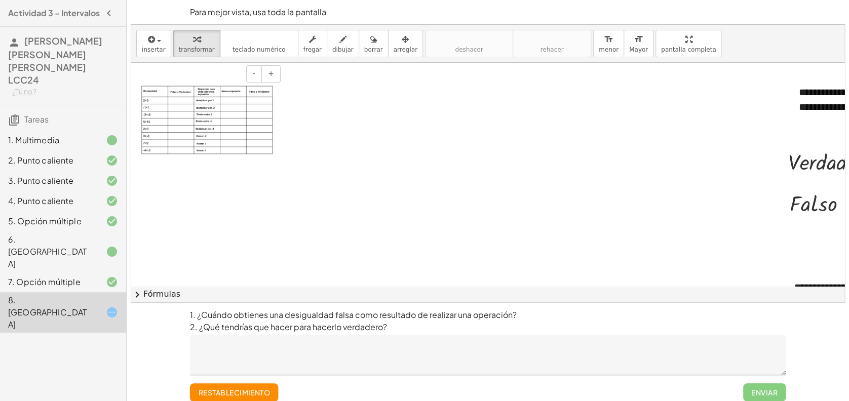
click at [173, 99] on img at bounding box center [207, 120] width 132 height 69
click at [174, 97] on img at bounding box center [207, 120] width 132 height 69
drag, startPoint x: 174, startPoint y: 97, endPoint x: 671, endPoint y: 43, distance: 499.6
click at [671, 43] on div "**********" at bounding box center [487, 163] width 713 height 277
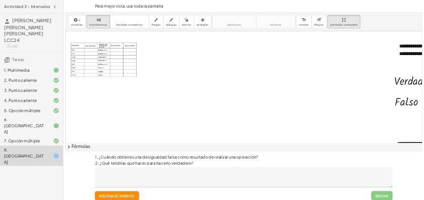
scroll to position [0, 0]
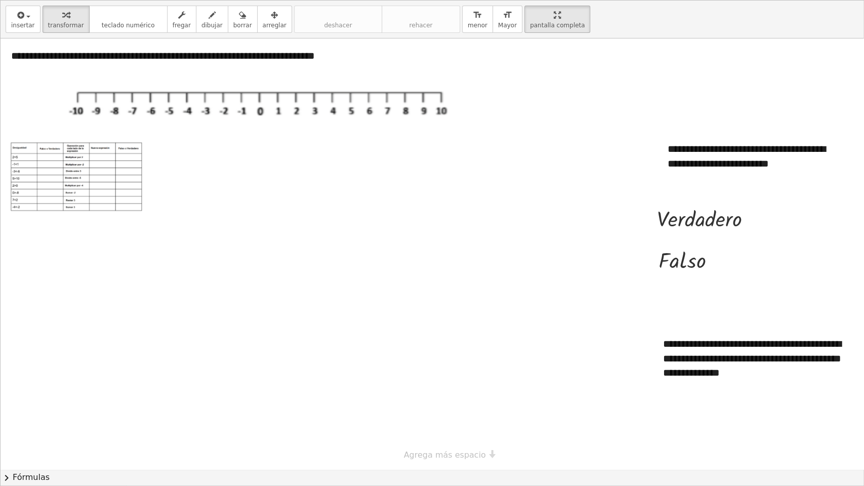
drag, startPoint x: 671, startPoint y: 43, endPoint x: 673, endPoint y: 93, distance: 50.2
click at [673, 93] on div "**********" at bounding box center [432, 243] width 863 height 485
click at [39, 207] on img at bounding box center [77, 176] width 132 height 69
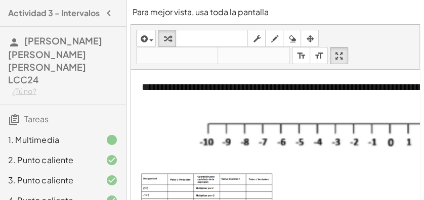
drag, startPoint x: 815, startPoint y: 0, endPoint x: 160, endPoint y: 101, distance: 661.9
click at [160, 101] on div "**********" at bounding box center [367, 87] width 470 height 35
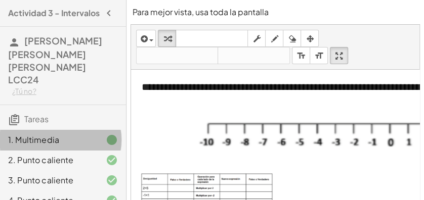
click at [90, 137] on div at bounding box center [104, 140] width 28 height 12
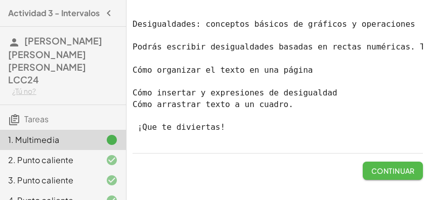
click at [398, 180] on button "Continuar" at bounding box center [393, 171] width 60 height 18
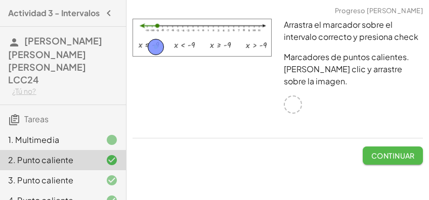
click at [391, 151] on font "Continuar" at bounding box center [393, 155] width 44 height 9
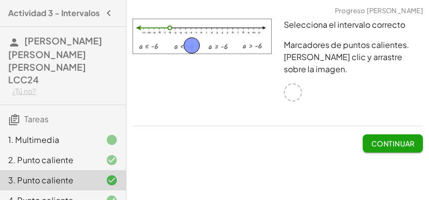
click at [391, 147] on div "Desigualdades: conceptos básicos de gráficos y operaciones Podrás escribir desi…" at bounding box center [278, 100] width 303 height 200
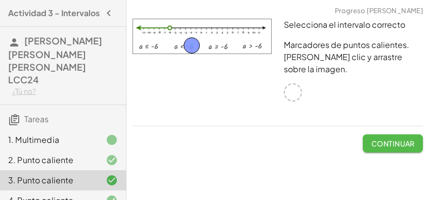
click at [387, 139] on font "Continuar" at bounding box center [393, 143] width 44 height 9
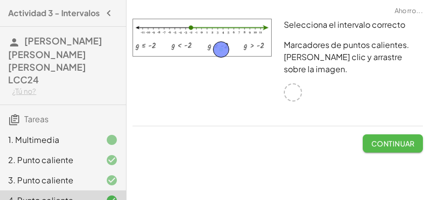
click at [387, 139] on font "Continuar" at bounding box center [393, 143] width 44 height 9
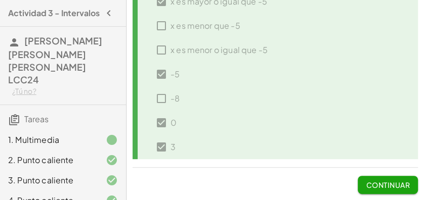
scroll to position [144, 0]
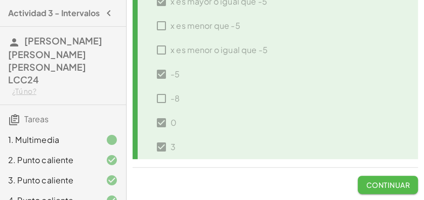
click at [385, 179] on button "Continuar" at bounding box center [388, 185] width 60 height 18
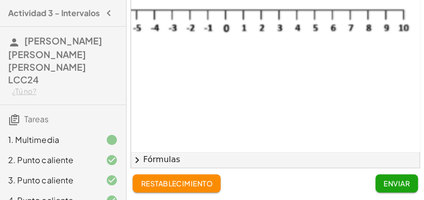
scroll to position [135, 0]
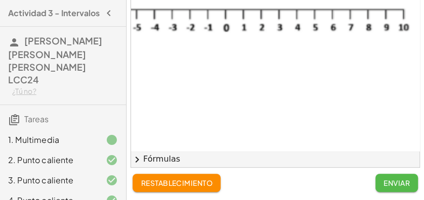
click at [399, 180] on font "Enviar" at bounding box center [397, 183] width 26 height 9
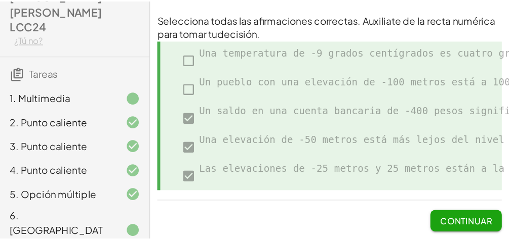
scroll to position [89, 0]
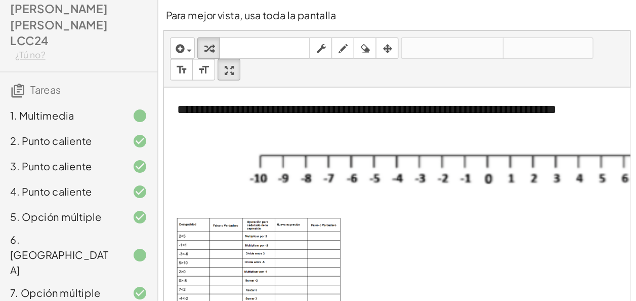
scroll to position [15, 0]
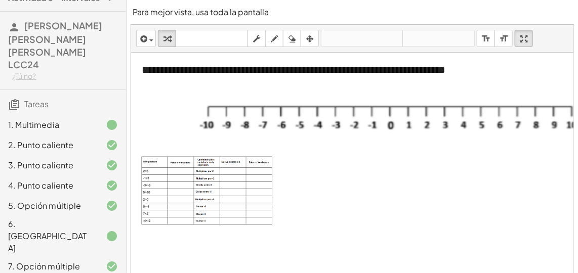
drag, startPoint x: 411, startPoint y: 0, endPoint x: 302, endPoint y: 215, distance: 240.7
click at [302, 215] on div at bounding box center [564, 231] width 866 height 357
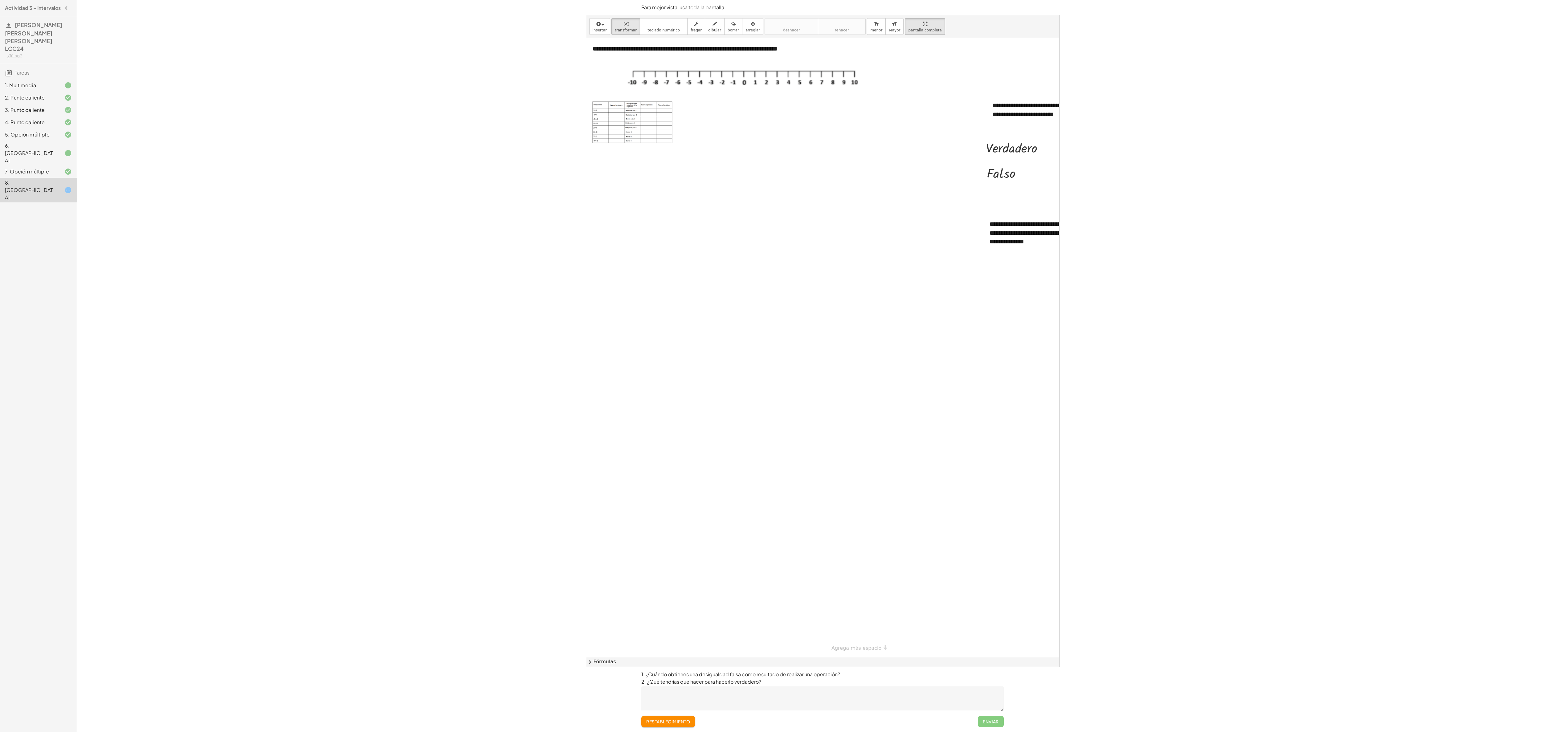
drag, startPoint x: 335, startPoint y: 0, endPoint x: 592, endPoint y: 368, distance: 448.9
click at [592, 368] on div at bounding box center [850, 347] width 527 height 619
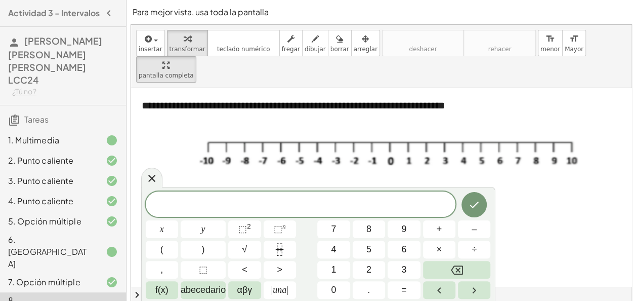
drag, startPoint x: 2508, startPoint y: 1, endPoint x: 298, endPoint y: 158, distance: 2216.0
click at [298, 158] on div at bounding box center [564, 266] width 866 height 357
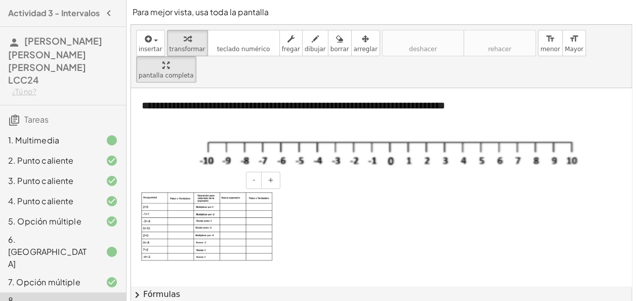
click at [178, 192] on img at bounding box center [207, 226] width 132 height 69
click at [278, 172] on button "+" at bounding box center [270, 180] width 19 height 17
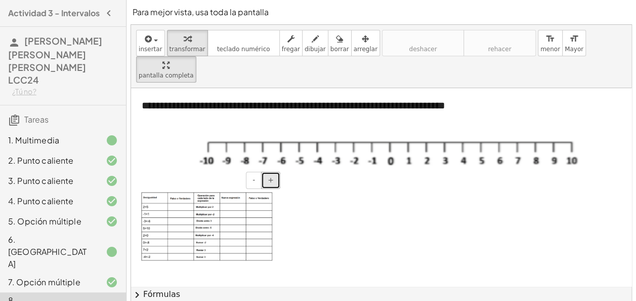
click at [278, 172] on button "+" at bounding box center [270, 180] width 19 height 17
drag, startPoint x: 278, startPoint y: 149, endPoint x: 430, endPoint y: 253, distance: 183.5
click at [430, 253] on div "**********" at bounding box center [564, 266] width 866 height 357
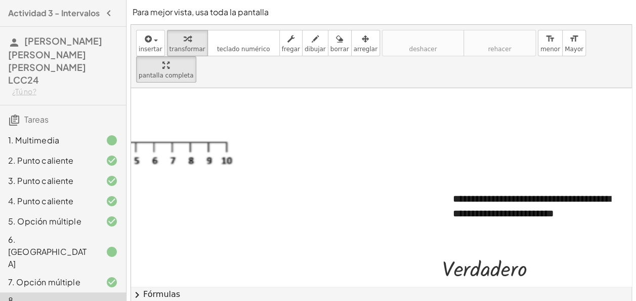
scroll to position [0, 351]
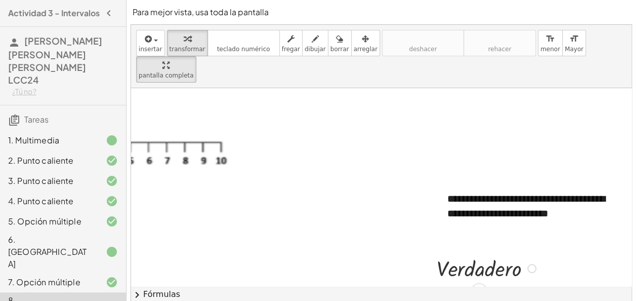
click at [506, 253] on div at bounding box center [488, 267] width 112 height 29
click at [532, 264] on div "Copied done" at bounding box center [532, 268] width 9 height 9
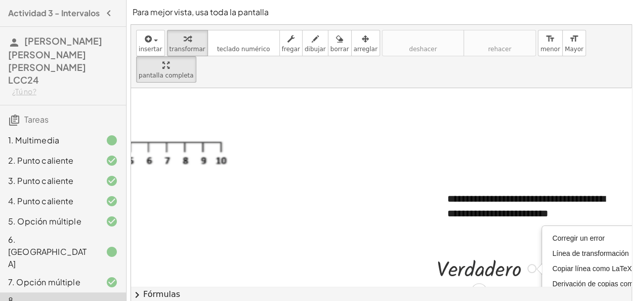
click at [471, 253] on div at bounding box center [488, 267] width 112 height 29
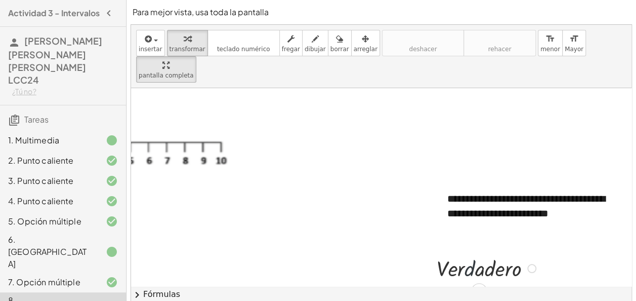
click at [471, 253] on div at bounding box center [488, 267] width 112 height 29
drag, startPoint x: 471, startPoint y: 243, endPoint x: 141, endPoint y: 243, distance: 329.6
drag, startPoint x: 530, startPoint y: 241, endPoint x: 53, endPoint y: 202, distance: 478.5
click at [53, 202] on main "Actividad 3 - Intervalos VÁZQUEZ MONREAL ALEJANDRA JACQUELINE LCC24 ¿Tú no? Tar…" at bounding box center [318, 205] width 636 height 410
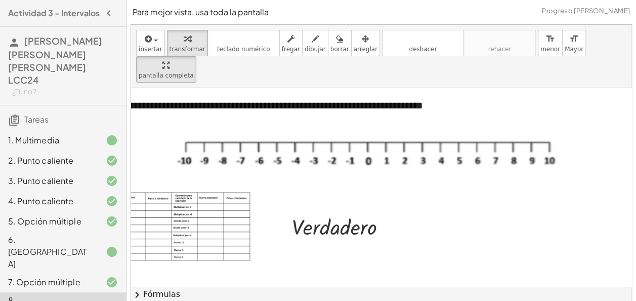
scroll to position [0, 0]
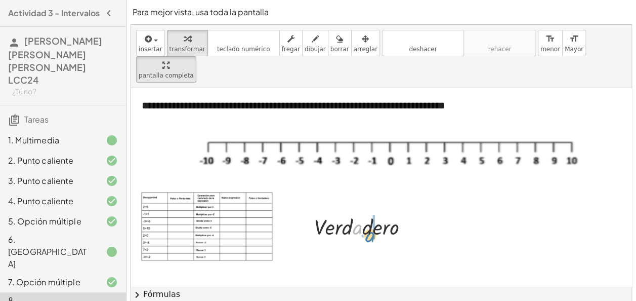
drag, startPoint x: 353, startPoint y: 207, endPoint x: 360, endPoint y: 211, distance: 8.6
click at [360, 211] on div at bounding box center [365, 225] width 112 height 29
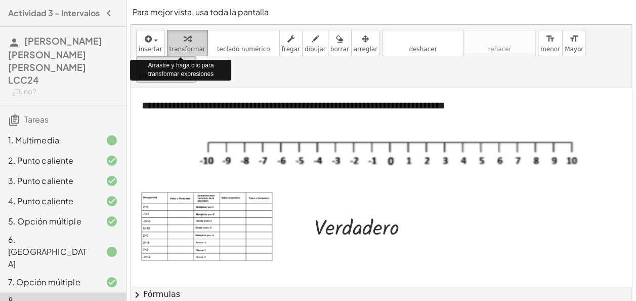
click at [184, 44] on icon "button" at bounding box center [187, 39] width 7 height 12
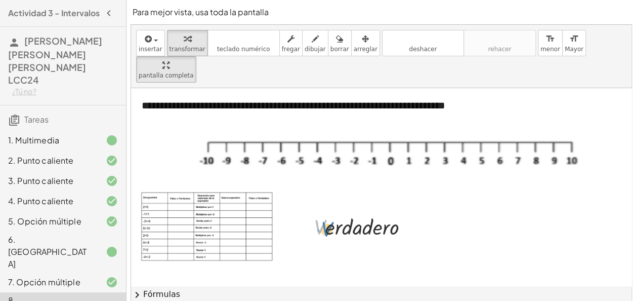
drag, startPoint x: 315, startPoint y: 190, endPoint x: 323, endPoint y: 192, distance: 8.3
click at [323, 211] on div at bounding box center [365, 225] width 112 height 29
click at [171, 38] on div "button" at bounding box center [188, 38] width 36 height 12
drag, startPoint x: 320, startPoint y: 177, endPoint x: 316, endPoint y: 199, distance: 22.6
click at [316, 199] on div "**********" at bounding box center [564, 266] width 866 height 357
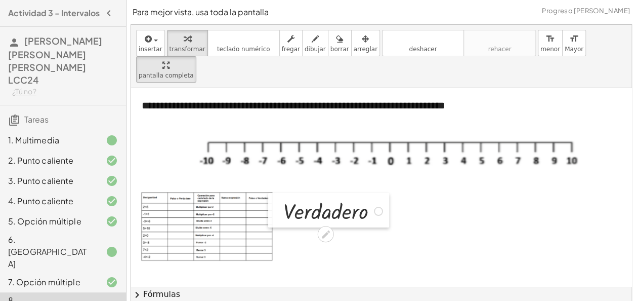
drag, startPoint x: 311, startPoint y: 203, endPoint x: 292, endPoint y: 188, distance: 24.5
click at [284, 193] on div at bounding box center [275, 210] width 15 height 34
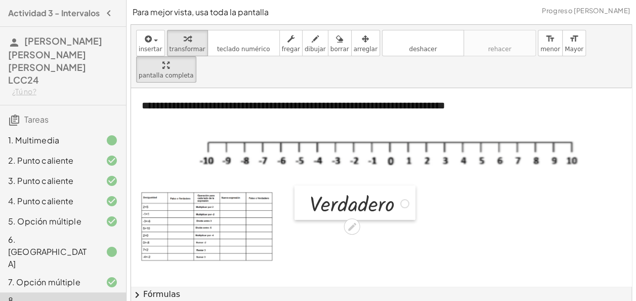
drag, startPoint x: 290, startPoint y: 198, endPoint x: 304, endPoint y: 190, distance: 16.3
click at [304, 190] on div at bounding box center [302, 202] width 15 height 34
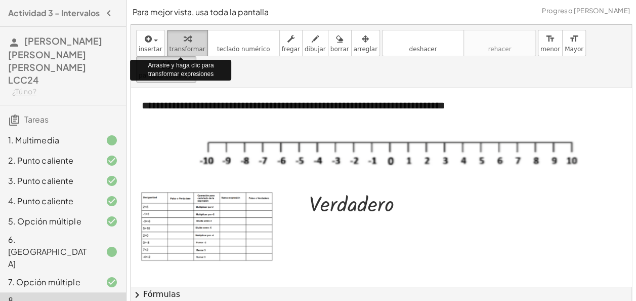
click at [175, 36] on div "button" at bounding box center [188, 38] width 36 height 12
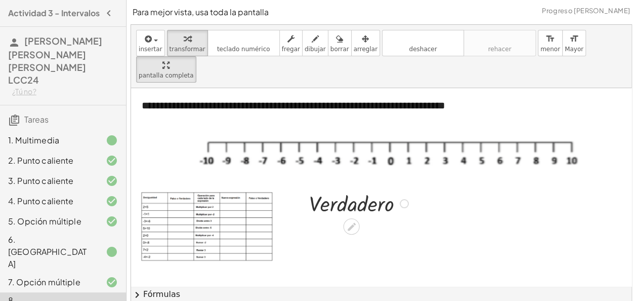
click at [311, 188] on div at bounding box center [360, 202] width 112 height 29
click at [357, 218] on div at bounding box center [352, 226] width 16 height 16
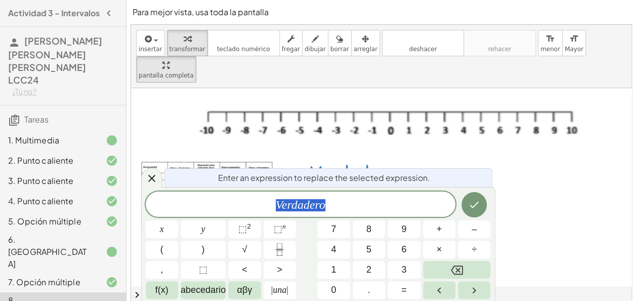
scroll to position [31, 0]
click at [477, 208] on icon "Hecho" at bounding box center [474, 204] width 12 height 12
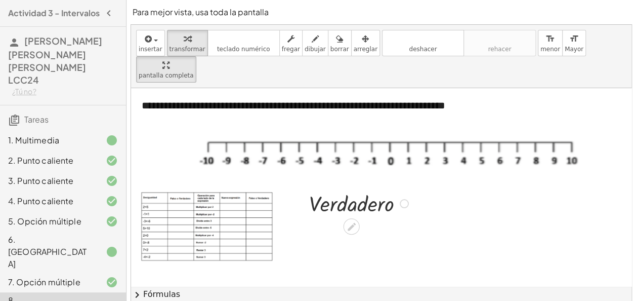
scroll to position [0, 0]
click at [404, 199] on div at bounding box center [404, 203] width 9 height 9
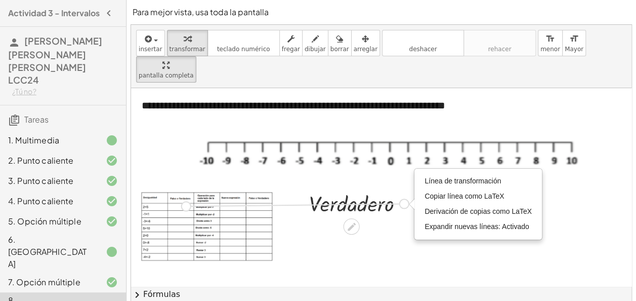
drag, startPoint x: 407, startPoint y: 177, endPoint x: 182, endPoint y: 178, distance: 225.3
click at [182, 178] on div "**********" at bounding box center [564, 266] width 866 height 357
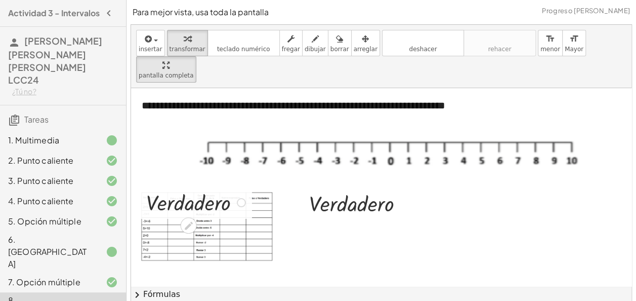
drag, startPoint x: 250, startPoint y: 191, endPoint x: 223, endPoint y: 178, distance: 30.1
click at [223, 184] on div "· V · e · r · d · a · d · e · r · o" at bounding box center [191, 201] width 121 height 34
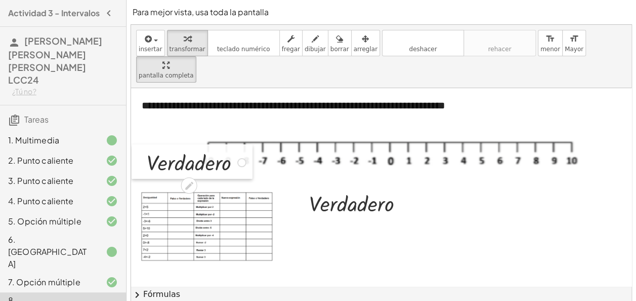
drag, startPoint x: 141, startPoint y: 189, endPoint x: 142, endPoint y: 149, distance: 40.0
click at [142, 149] on div at bounding box center [139, 161] width 15 height 34
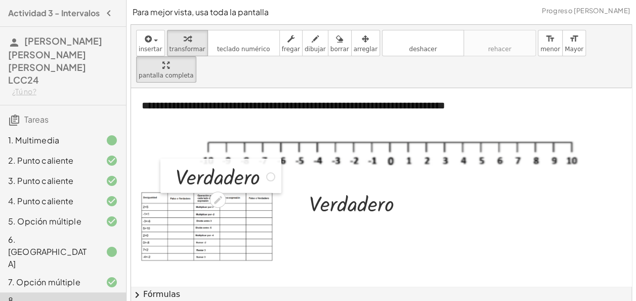
drag, startPoint x: 141, startPoint y: 124, endPoint x: 170, endPoint y: 138, distance: 32.2
click at [170, 158] on div at bounding box center [167, 175] width 15 height 34
click at [281, 164] on div "· o · V · e · r · d · a · d · e · r · o" at bounding box center [220, 175] width 121 height 34
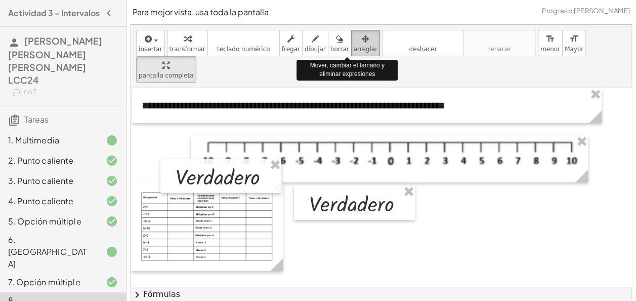
click at [362, 35] on icon "button" at bounding box center [365, 39] width 7 height 12
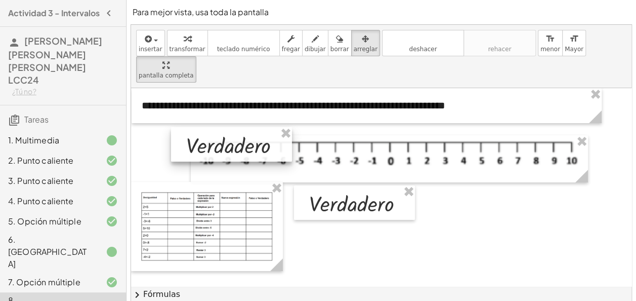
drag, startPoint x: 269, startPoint y: 165, endPoint x: 283, endPoint y: 159, distance: 14.5
click at [283, 159] on div at bounding box center [231, 144] width 121 height 34
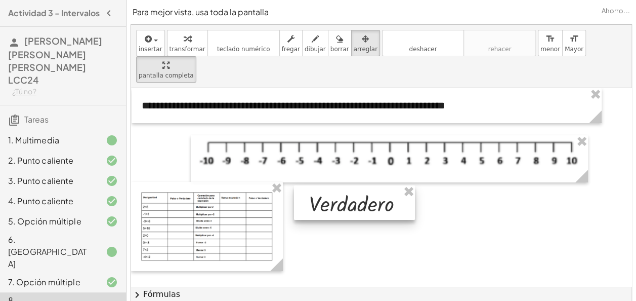
click at [302, 192] on div at bounding box center [354, 202] width 121 height 34
click at [313, 185] on div at bounding box center [354, 202] width 121 height 34
click at [316, 185] on div at bounding box center [354, 202] width 121 height 34
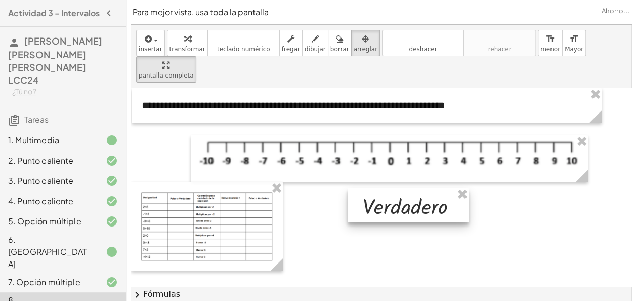
drag, startPoint x: 316, startPoint y: 163, endPoint x: 371, endPoint y: 164, distance: 54.7
click at [371, 188] on div at bounding box center [408, 205] width 121 height 34
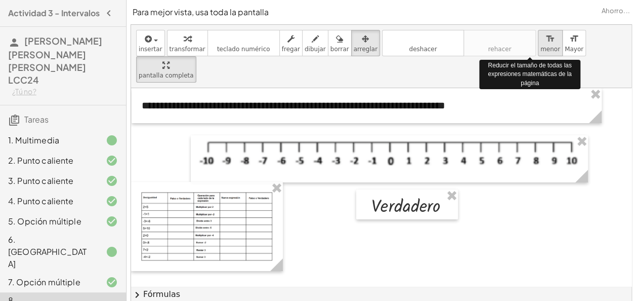
click at [546, 43] on icon "format_size" at bounding box center [551, 39] width 10 height 12
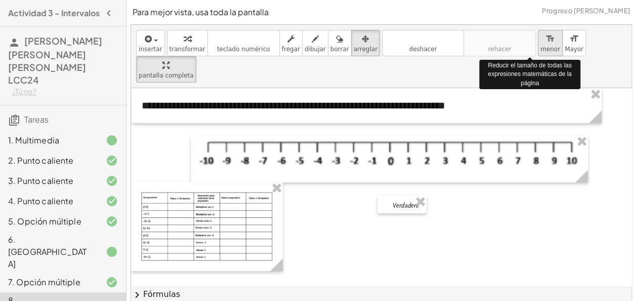
click at [546, 43] on icon "format_size" at bounding box center [551, 39] width 10 height 12
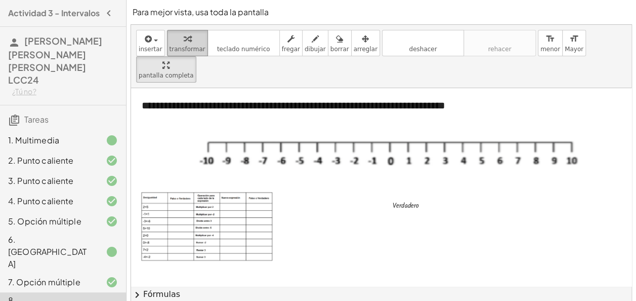
click at [194, 50] on span "transformar" at bounding box center [188, 49] width 36 height 7
drag, startPoint x: 408, startPoint y: 179, endPoint x: 176, endPoint y: 180, distance: 232.4
drag, startPoint x: 421, startPoint y: 178, endPoint x: 187, endPoint y: 180, distance: 234.4
click at [187, 180] on div "**********" at bounding box center [564, 266] width 866 height 357
drag, startPoint x: 163, startPoint y: 181, endPoint x: 184, endPoint y: 178, distance: 21.4
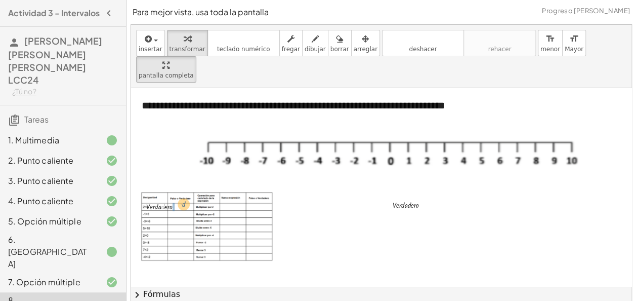
click at [184, 199] on div at bounding box center [168, 205] width 54 height 13
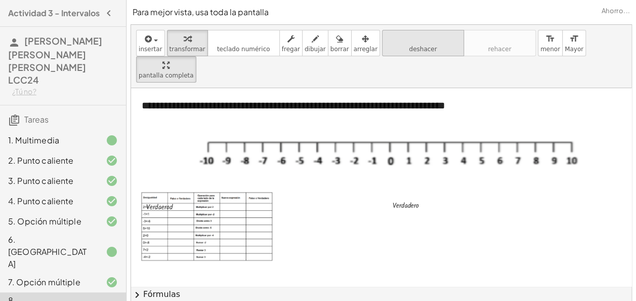
click at [385, 43] on icon "deshacer" at bounding box center [423, 39] width 77 height 12
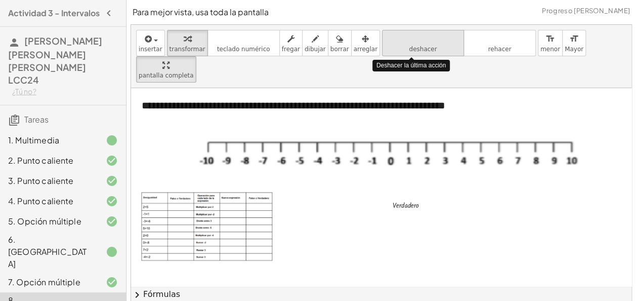
click at [385, 43] on icon "deshacer" at bounding box center [423, 39] width 77 height 12
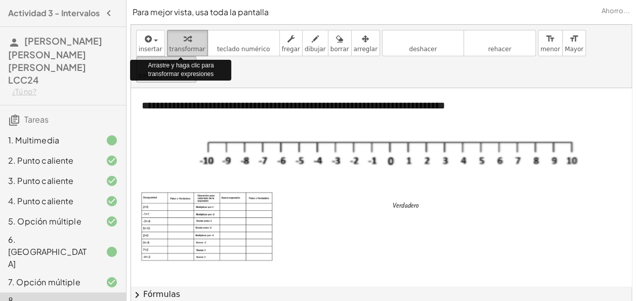
click at [188, 50] on span "transformar" at bounding box center [188, 49] width 36 height 7
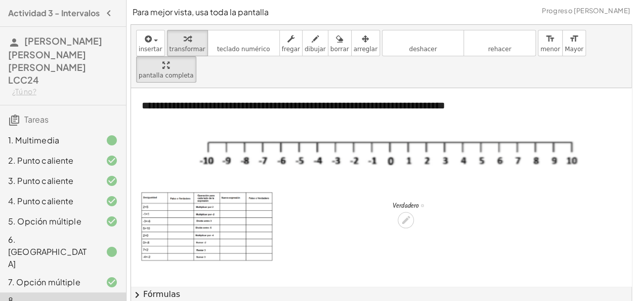
click at [397, 198] on div at bounding box center [415, 204] width 54 height 13
click at [400, 198] on div at bounding box center [415, 204] width 54 height 13
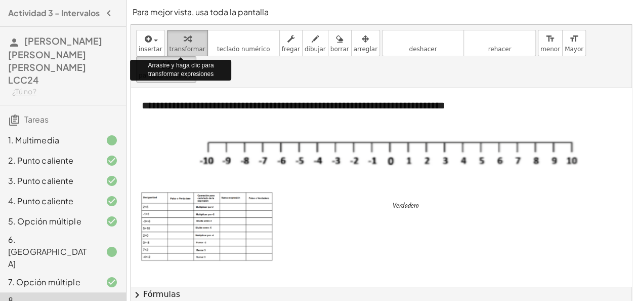
click at [190, 44] on div "button" at bounding box center [188, 38] width 36 height 12
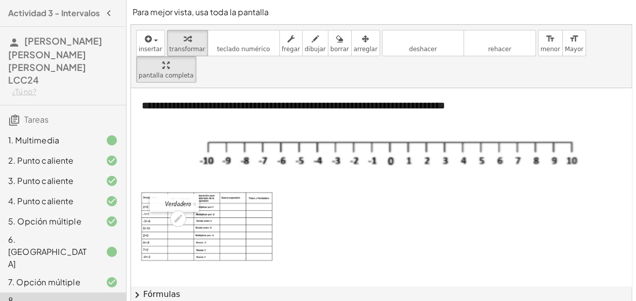
drag, startPoint x: 385, startPoint y: 175, endPoint x: 157, endPoint y: 174, distance: 227.8
click at [157, 194] on div at bounding box center [157, 203] width 15 height 18
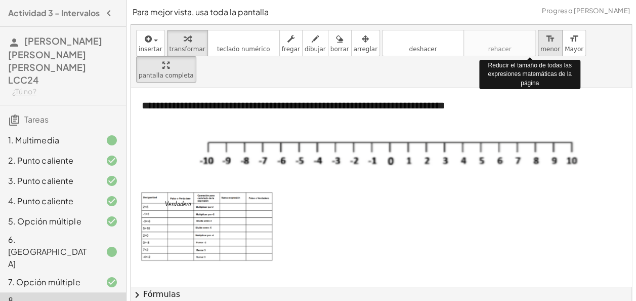
click at [541, 46] on span "menor" at bounding box center [551, 49] width 20 height 7
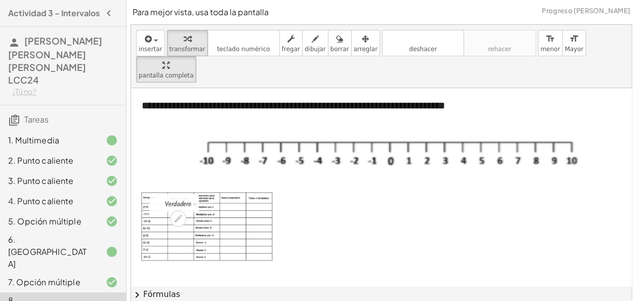
drag, startPoint x: 534, startPoint y: 46, endPoint x: 175, endPoint y: 175, distance: 381.0
click at [175, 175] on div "**********" at bounding box center [381, 163] width 501 height 277
click at [175, 196] on div at bounding box center [187, 202] width 54 height 13
drag, startPoint x: 175, startPoint y: 175, endPoint x: 331, endPoint y: 184, distance: 156.2
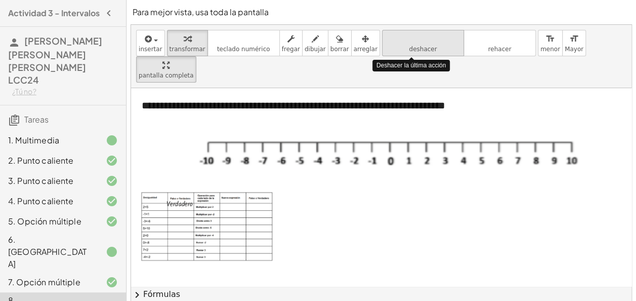
click at [414, 38] on icon "deshacer" at bounding box center [423, 39] width 77 height 12
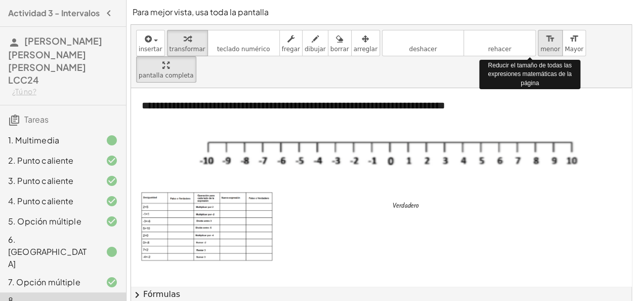
click at [546, 37] on icon "format_size" at bounding box center [551, 39] width 10 height 12
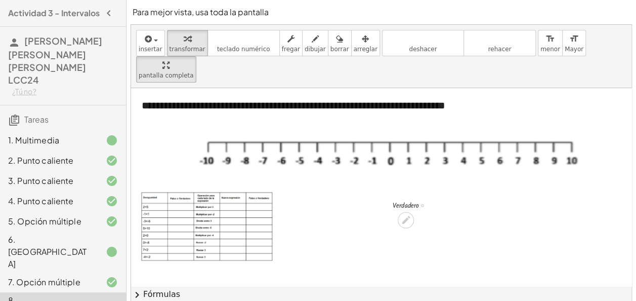
click at [412, 198] on div at bounding box center [415, 204] width 54 height 13
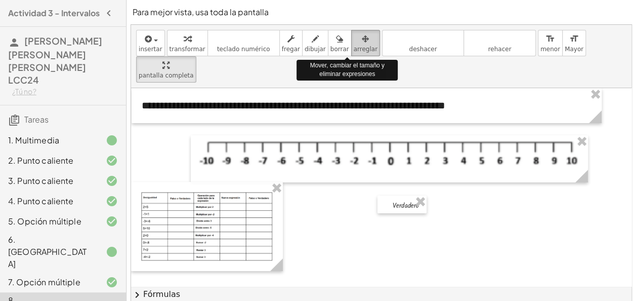
click at [354, 49] on span "arreglar" at bounding box center [366, 49] width 24 height 7
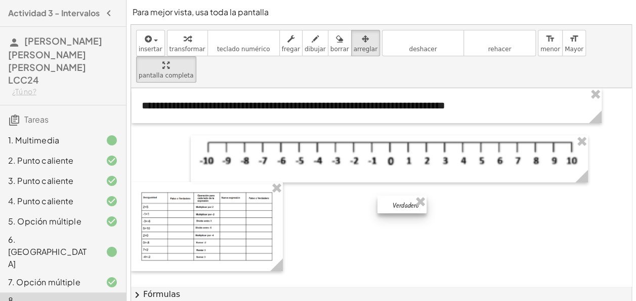
click at [393, 195] on div at bounding box center [402, 204] width 49 height 18
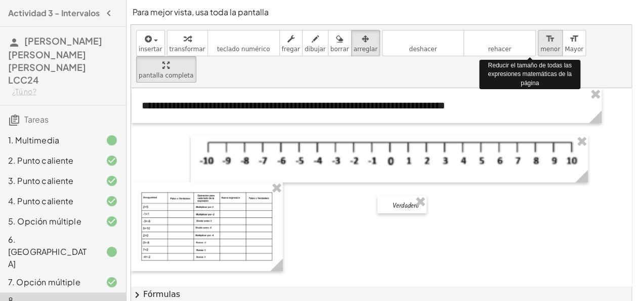
click at [538, 53] on button "format_size menor" at bounding box center [550, 43] width 25 height 26
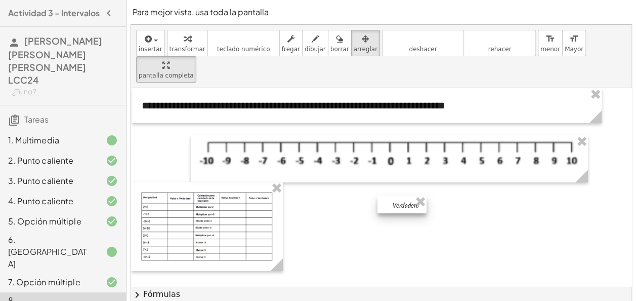
click at [403, 195] on div at bounding box center [402, 204] width 49 height 18
drag, startPoint x: 392, startPoint y: 176, endPoint x: 371, endPoint y: 173, distance: 21.5
click at [371, 192] on div at bounding box center [378, 201] width 49 height 18
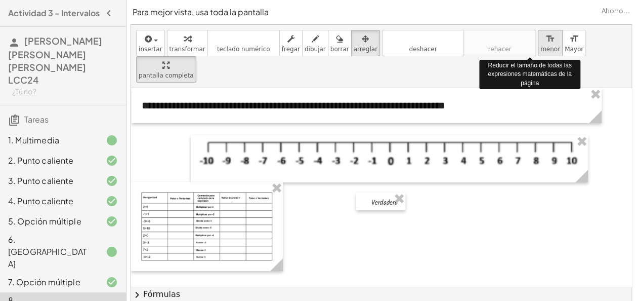
click at [546, 44] on icon "format_size" at bounding box center [551, 39] width 10 height 12
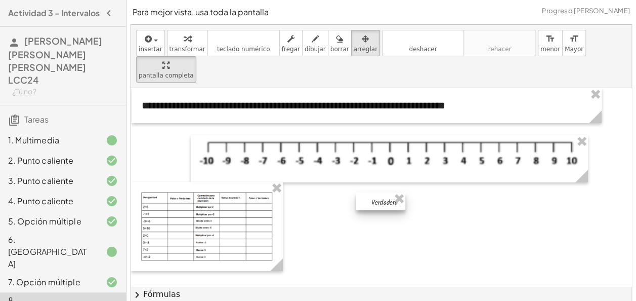
drag, startPoint x: 532, startPoint y: 44, endPoint x: 373, endPoint y: 176, distance: 207.0
click at [373, 176] on div "**********" at bounding box center [381, 163] width 501 height 277
click at [373, 192] on div at bounding box center [380, 201] width 49 height 18
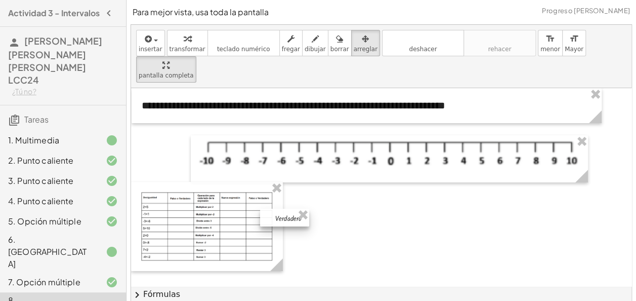
drag, startPoint x: 373, startPoint y: 176, endPoint x: 274, endPoint y: 191, distance: 99.4
click at [274, 209] on div at bounding box center [284, 218] width 49 height 18
drag, startPoint x: 278, startPoint y: 187, endPoint x: 170, endPoint y: 175, distance: 109.0
click at [170, 195] on div at bounding box center [175, 204] width 49 height 18
click at [379, 210] on div at bounding box center [564, 266] width 866 height 357
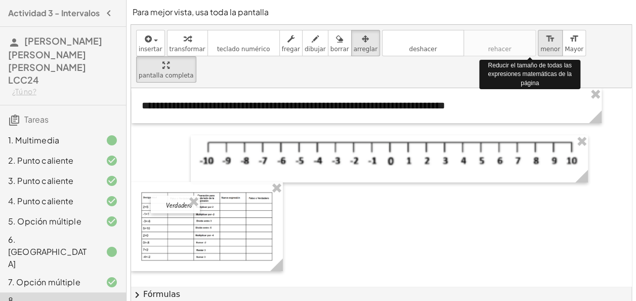
click at [546, 42] on icon "format_size" at bounding box center [551, 39] width 10 height 12
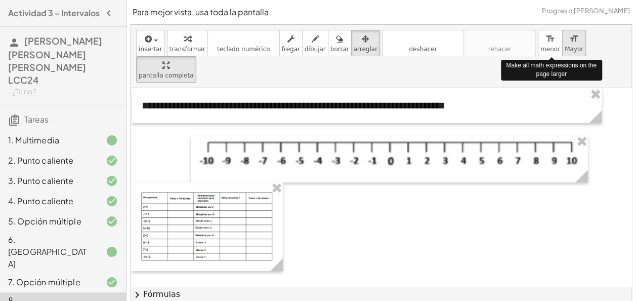
click at [565, 43] on div "format_size" at bounding box center [574, 38] width 19 height 12
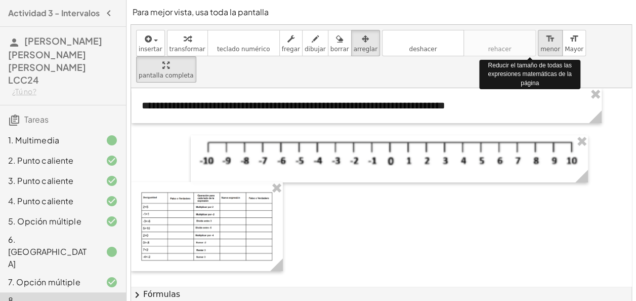
click at [546, 44] on icon "format_size" at bounding box center [551, 39] width 10 height 12
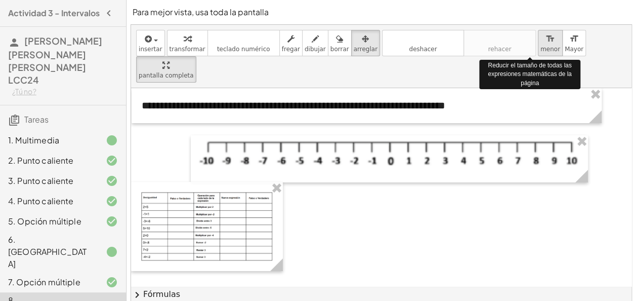
click at [546, 44] on icon "format_size" at bounding box center [551, 39] width 10 height 12
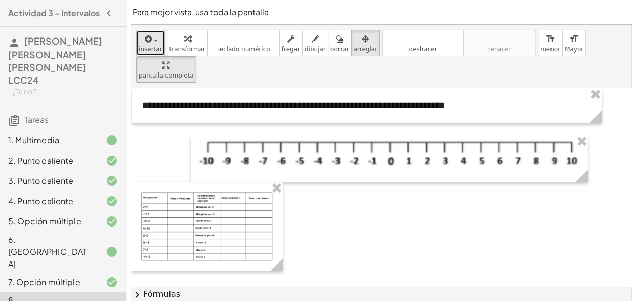
click at [153, 51] on span "insertar" at bounding box center [151, 49] width 24 height 7
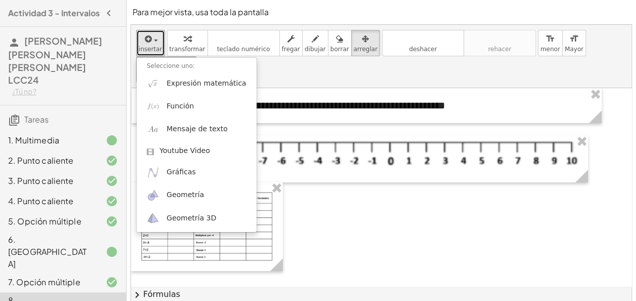
click at [371, 200] on div at bounding box center [564, 266] width 866 height 357
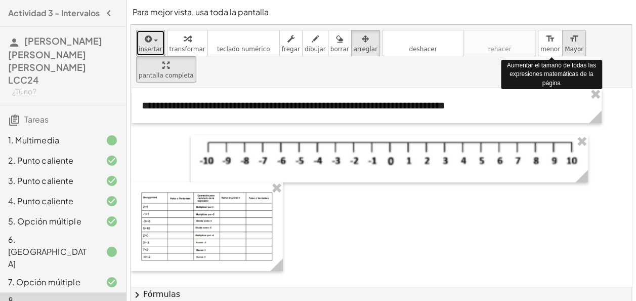
click at [562, 47] on button "format_size Mayor" at bounding box center [574, 43] width 24 height 26
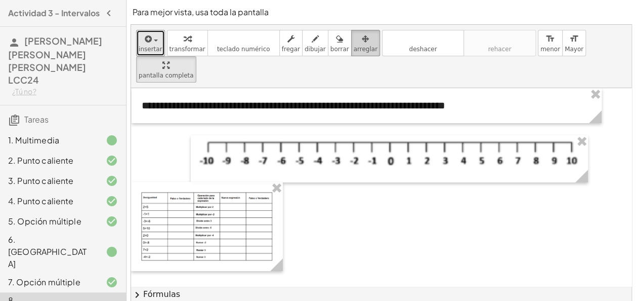
click at [354, 52] on span "arreglar" at bounding box center [366, 49] width 24 height 7
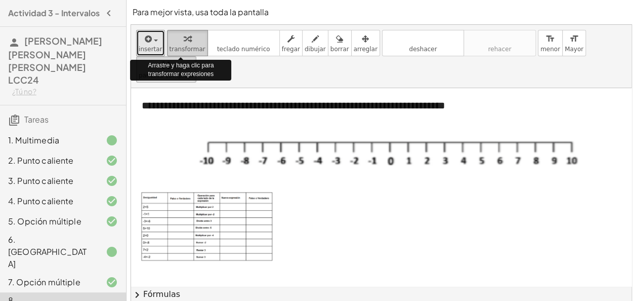
click at [176, 36] on div "button" at bounding box center [188, 38] width 36 height 12
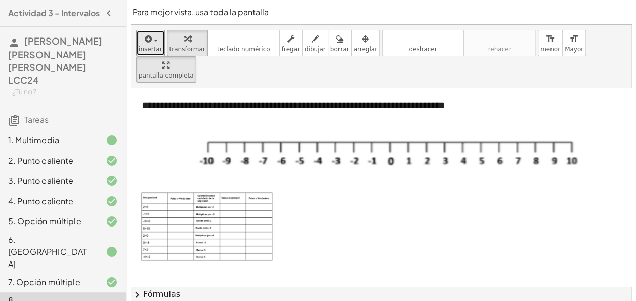
drag, startPoint x: 456, startPoint y: 268, endPoint x: 471, endPoint y: 268, distance: 15.2
click at [471, 268] on div at bounding box center [564, 266] width 866 height 357
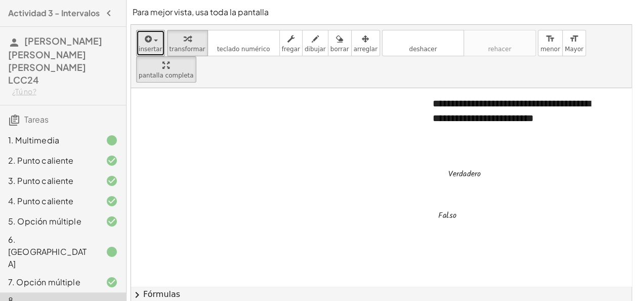
scroll to position [104, 373]
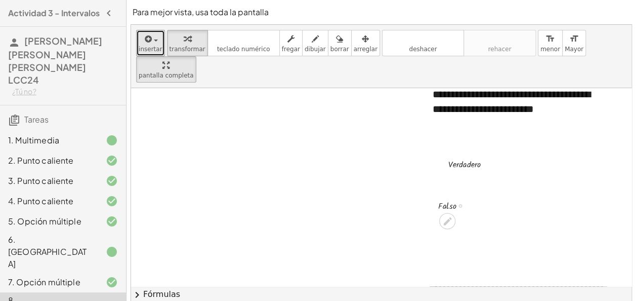
click at [442, 197] on div at bounding box center [456, 204] width 46 height 15
click at [462, 156] on div at bounding box center [474, 163] width 60 height 15
click at [541, 48] on span "menor" at bounding box center [551, 49] width 20 height 7
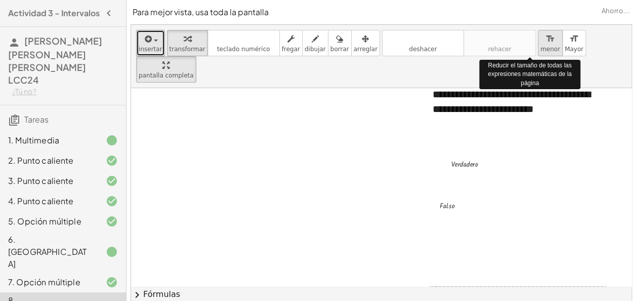
click at [541, 48] on span "menor" at bounding box center [551, 49] width 20 height 7
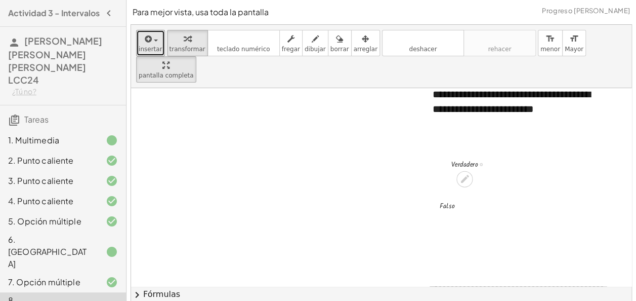
click at [458, 157] on div at bounding box center [474, 163] width 54 height 13
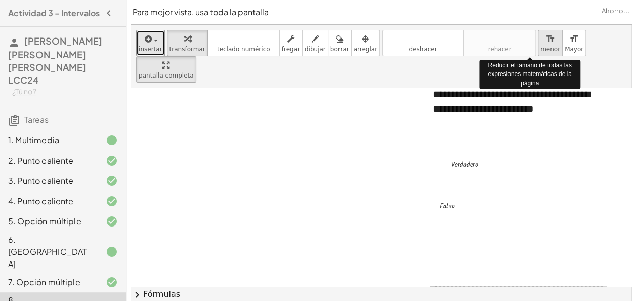
click at [541, 52] on span "menor" at bounding box center [551, 49] width 20 height 7
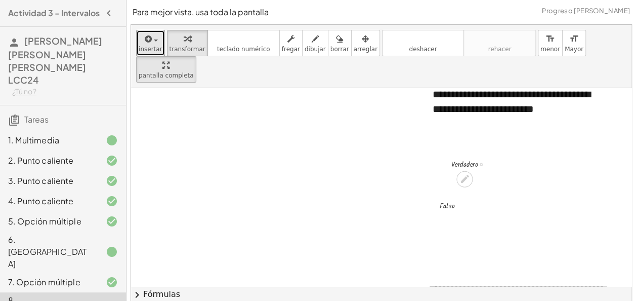
click at [450, 157] on div at bounding box center [474, 163] width 54 height 13
drag, startPoint x: 475, startPoint y: 138, endPoint x: 418, endPoint y: 125, distance: 58.1
click at [407, 123] on div "**********" at bounding box center [199, 162] width 866 height 357
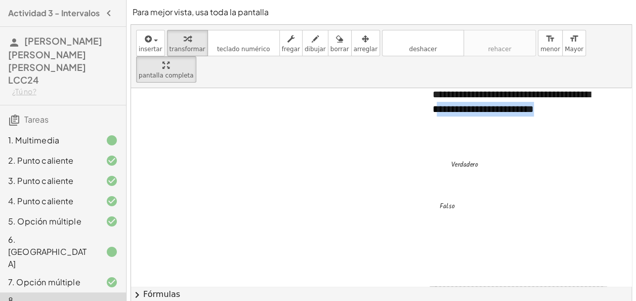
drag, startPoint x: 440, startPoint y: 96, endPoint x: 374, endPoint y: 117, distance: 69.6
click at [374, 117] on div "**********" at bounding box center [199, 162] width 866 height 357
click at [481, 157] on div at bounding box center [474, 163] width 54 height 13
click at [340, 134] on div at bounding box center [199, 162] width 866 height 357
drag, startPoint x: 473, startPoint y: 137, endPoint x: 140, endPoint y: 130, distance: 333.2
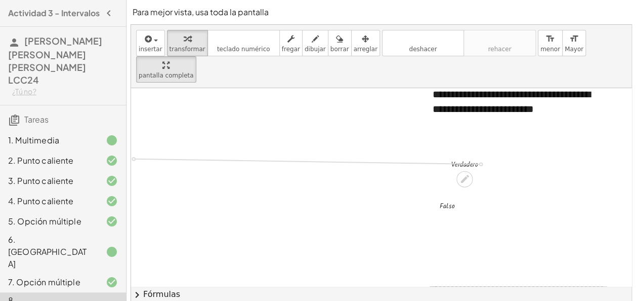
click at [140, 130] on div "**********" at bounding box center [199, 162] width 866 height 357
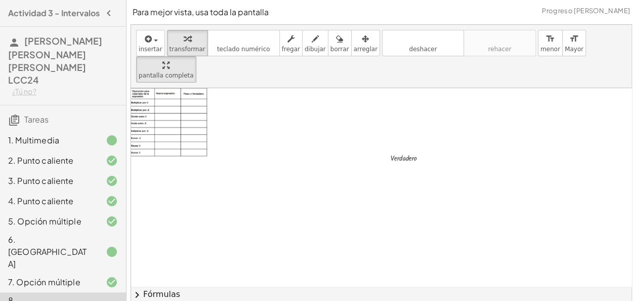
scroll to position [104, 0]
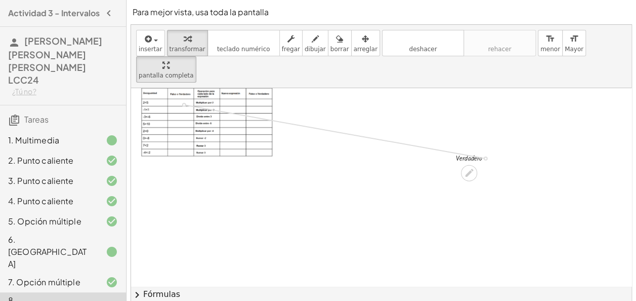
drag, startPoint x: 485, startPoint y: 131, endPoint x: 193, endPoint y: 78, distance: 296.3
click at [193, 78] on div "**********" at bounding box center [564, 162] width 866 height 357
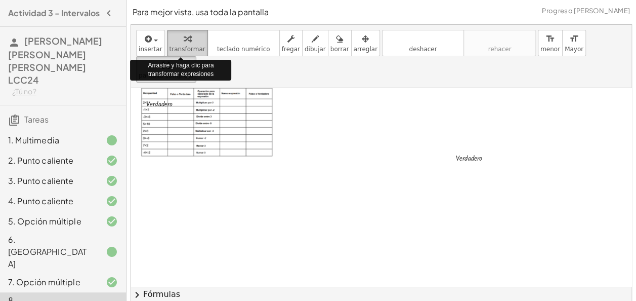
click at [188, 41] on div "button" at bounding box center [188, 38] width 36 height 12
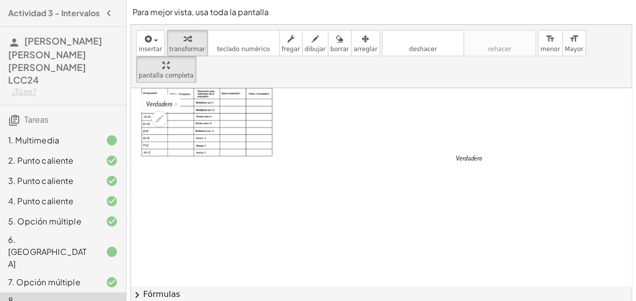
drag, startPoint x: 170, startPoint y: 33, endPoint x: 146, endPoint y: 77, distance: 50.5
click at [146, 77] on div "**********" at bounding box center [381, 163] width 501 height 277
click at [146, 97] on div at bounding box center [168, 103] width 54 height 13
drag, startPoint x: 144, startPoint y: 75, endPoint x: 163, endPoint y: 71, distance: 19.8
click at [163, 90] on div at bounding box center [157, 99] width 15 height 18
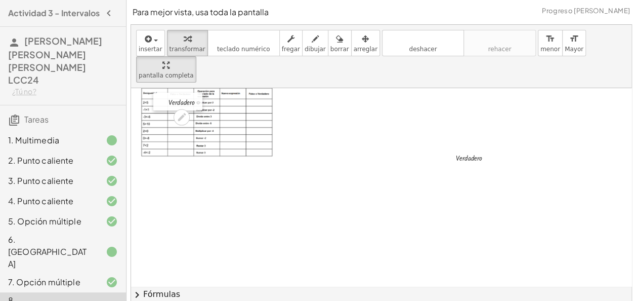
click at [162, 93] on div at bounding box center [160, 102] width 15 height 18
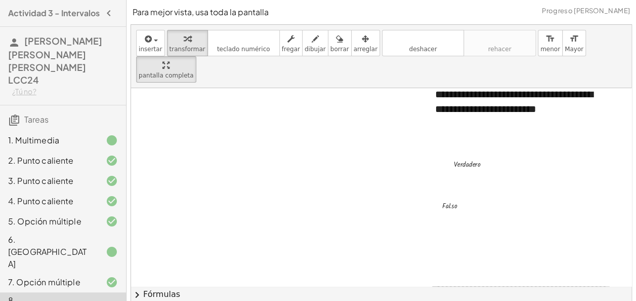
scroll to position [104, 373]
click at [449, 157] on div at bounding box center [474, 163] width 54 height 13
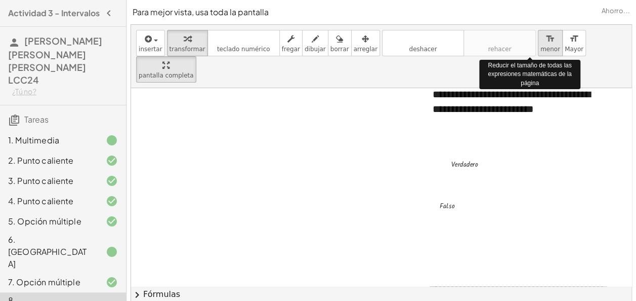
click at [546, 44] on icon "format_size" at bounding box center [551, 39] width 10 height 12
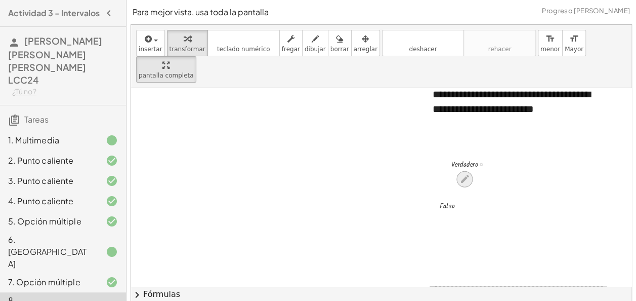
drag, startPoint x: 533, startPoint y: 44, endPoint x: 457, endPoint y: 145, distance: 126.6
click at [457, 145] on div "**********" at bounding box center [381, 163] width 501 height 277
click at [457, 171] on div at bounding box center [465, 179] width 16 height 16
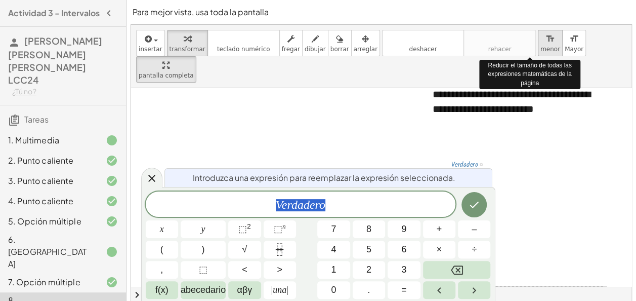
click at [541, 51] on span "menor" at bounding box center [551, 49] width 20 height 7
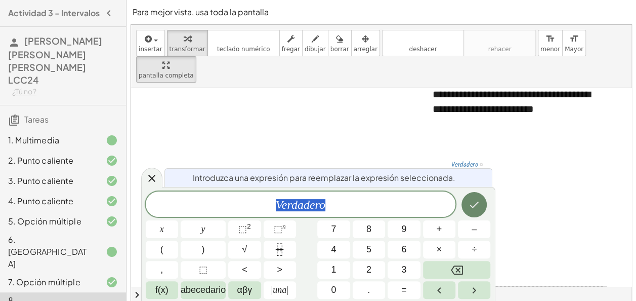
click at [476, 206] on icon "Hecho" at bounding box center [474, 204] width 12 height 12
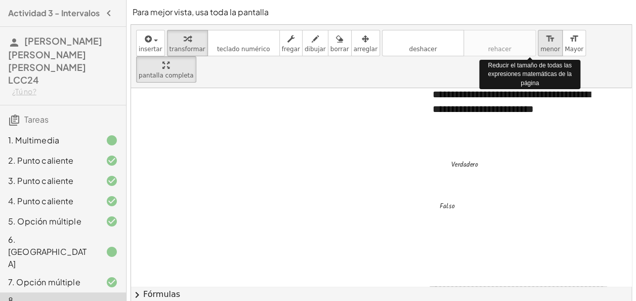
click at [541, 49] on span "menor" at bounding box center [551, 49] width 20 height 7
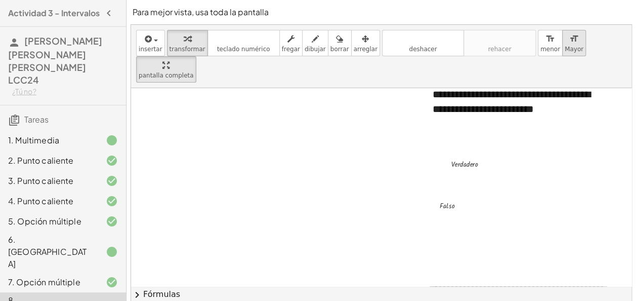
drag, startPoint x: 534, startPoint y: 49, endPoint x: 550, endPoint y: 42, distance: 17.2
click at [550, 42] on div "format_size menor format_size Mayor" at bounding box center [562, 43] width 48 height 26
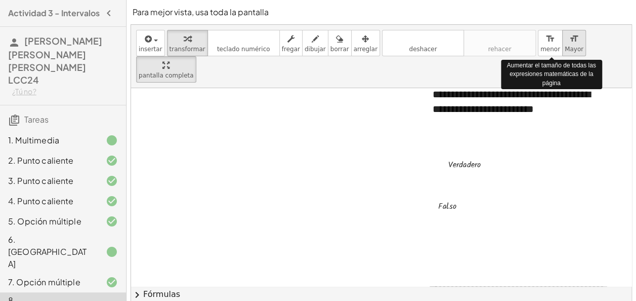
click at [570, 42] on icon "format_size" at bounding box center [575, 39] width 10 height 12
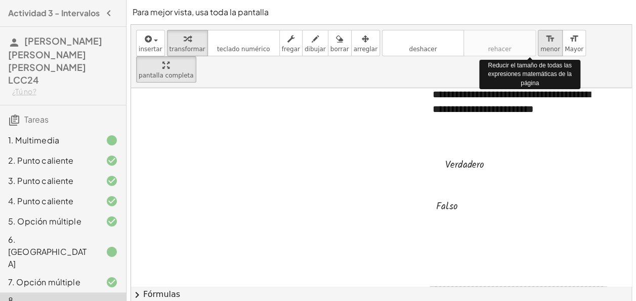
click at [546, 44] on icon "format_size" at bounding box center [551, 39] width 10 height 12
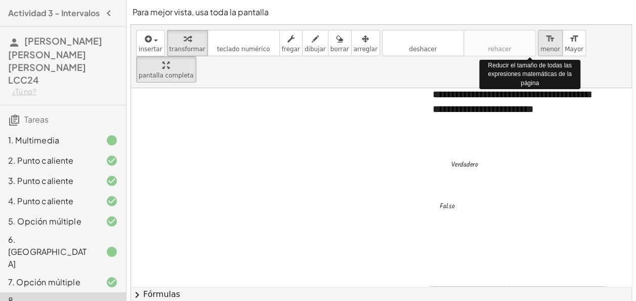
click at [546, 44] on icon "format_size" at bounding box center [551, 39] width 10 height 12
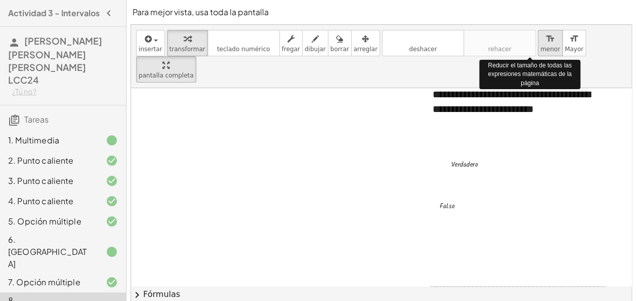
click at [546, 44] on icon "format_size" at bounding box center [551, 39] width 10 height 12
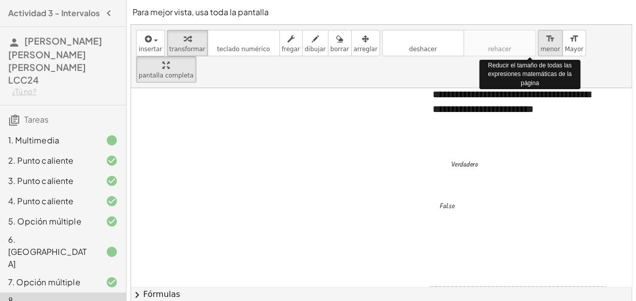
click at [546, 44] on icon "format_size" at bounding box center [551, 39] width 10 height 12
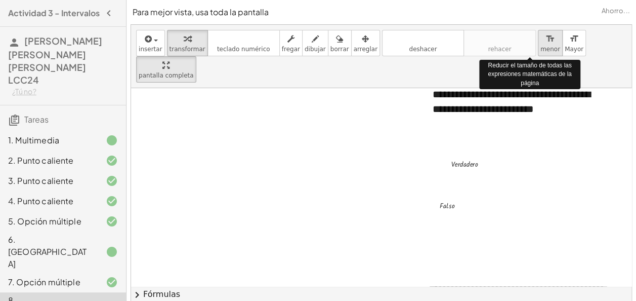
click at [546, 44] on icon "format_size" at bounding box center [551, 39] width 10 height 12
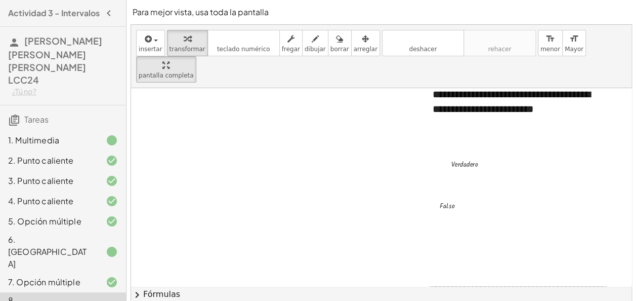
drag, startPoint x: 529, startPoint y: 44, endPoint x: 262, endPoint y: 136, distance: 281.8
click at [262, 136] on div "**********" at bounding box center [381, 163] width 501 height 277
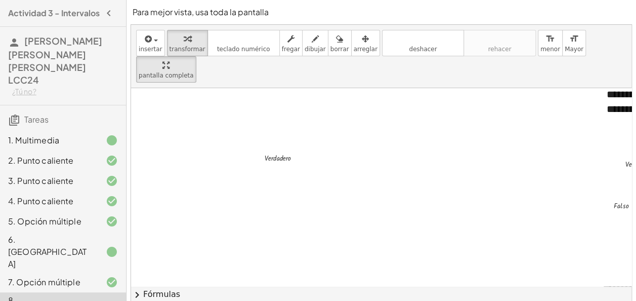
scroll to position [104, 130]
click at [528, 158] on div at bounding box center [435, 162] width 866 height 357
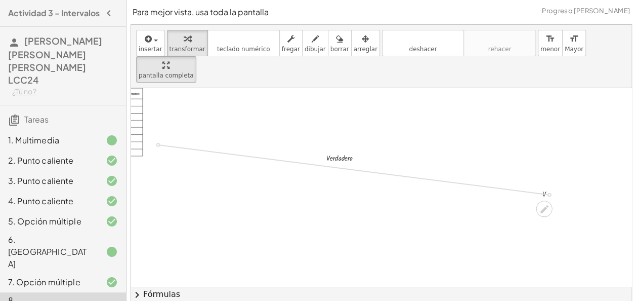
drag, startPoint x: 550, startPoint y: 168, endPoint x: 177, endPoint y: 120, distance: 376.2
click at [177, 120] on div "**********" at bounding box center [435, 162] width 866 height 357
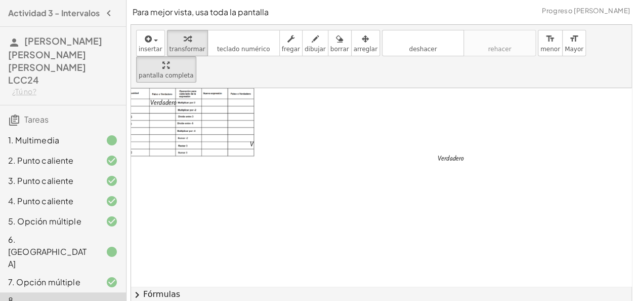
scroll to position [104, 0]
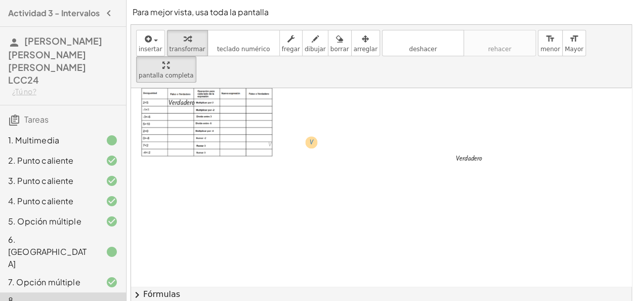
drag, startPoint x: 273, startPoint y: 118, endPoint x: 317, endPoint y: 117, distance: 44.1
click at [317, 117] on div "**********" at bounding box center [564, 162] width 866 height 357
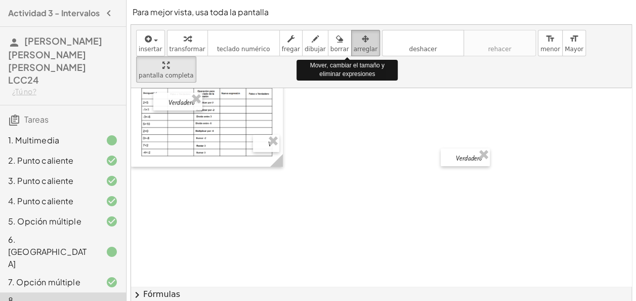
click at [354, 48] on span "arreglar" at bounding box center [366, 49] width 24 height 7
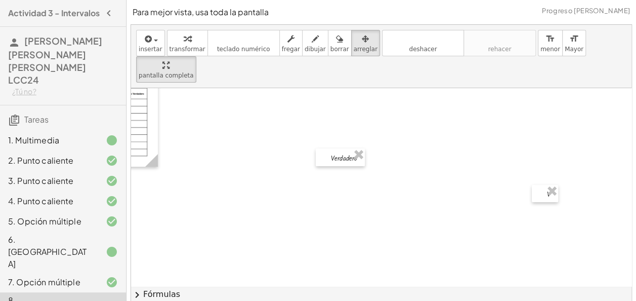
scroll to position [104, 125]
click at [354, 47] on span "arreglar" at bounding box center [366, 49] width 24 height 7
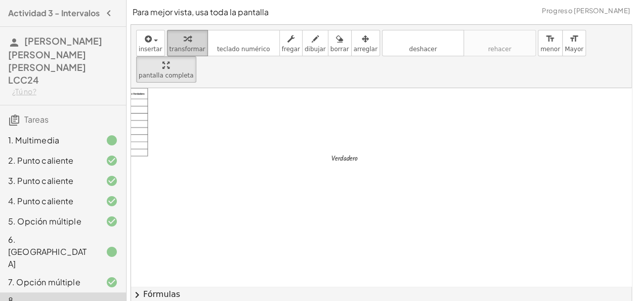
click at [194, 53] on button "transformar" at bounding box center [187, 43] width 41 height 26
click at [335, 151] on div at bounding box center [354, 157] width 54 height 13
drag, startPoint x: 337, startPoint y: 130, endPoint x: 295, endPoint y: 130, distance: 42.0
drag, startPoint x: 360, startPoint y: 132, endPoint x: 204, endPoint y: 84, distance: 164.0
click at [204, 84] on div "**********" at bounding box center [440, 162] width 866 height 357
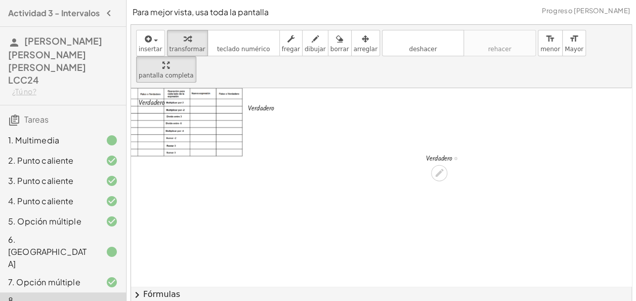
scroll to position [104, 0]
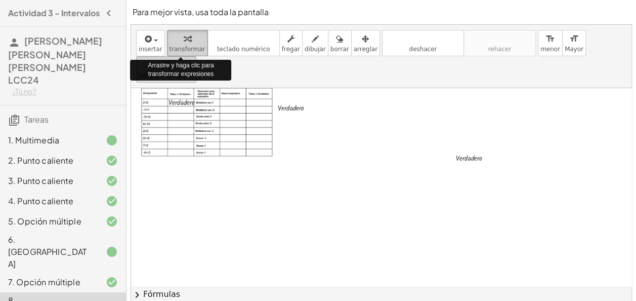
click at [184, 44] on icon "button" at bounding box center [187, 39] width 7 height 12
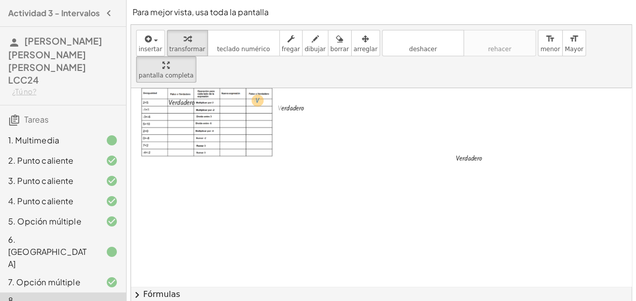
drag, startPoint x: 279, startPoint y: 79, endPoint x: 257, endPoint y: 72, distance: 23.5
drag, startPoint x: 307, startPoint y: 79, endPoint x: 257, endPoint y: 73, distance: 50.6
click at [257, 73] on div "**********" at bounding box center [564, 162] width 866 height 357
drag, startPoint x: 226, startPoint y: 73, endPoint x: 259, endPoint y: 76, distance: 33.6
click at [259, 94] on div at bounding box center [238, 100] width 54 height 13
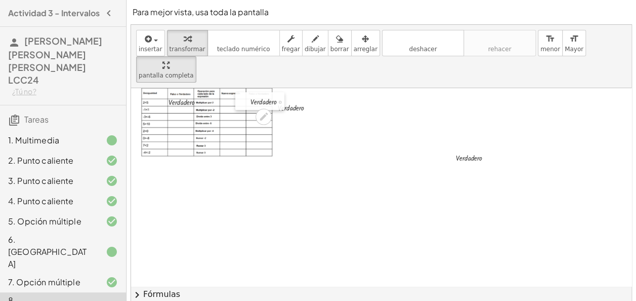
drag, startPoint x: 214, startPoint y: 70, endPoint x: 248, endPoint y: 71, distance: 34.4
click at [248, 92] on div at bounding box center [242, 101] width 15 height 18
click at [232, 88] on img at bounding box center [207, 122] width 132 height 69
click at [233, 88] on img at bounding box center [207, 122] width 132 height 69
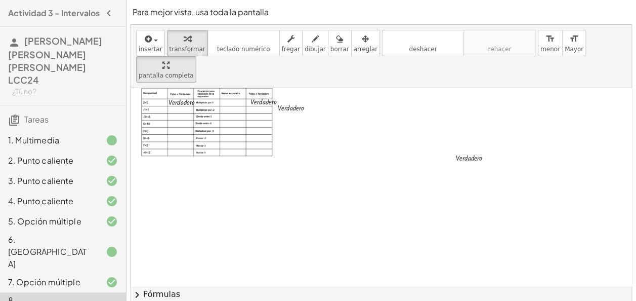
click at [224, 88] on img at bounding box center [207, 122] width 132 height 69
click at [228, 88] on img at bounding box center [207, 122] width 132 height 69
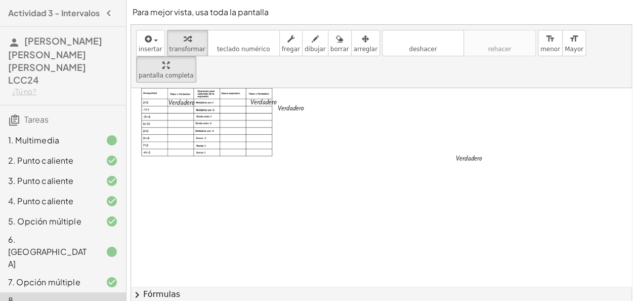
click at [228, 88] on img at bounding box center [207, 122] width 132 height 69
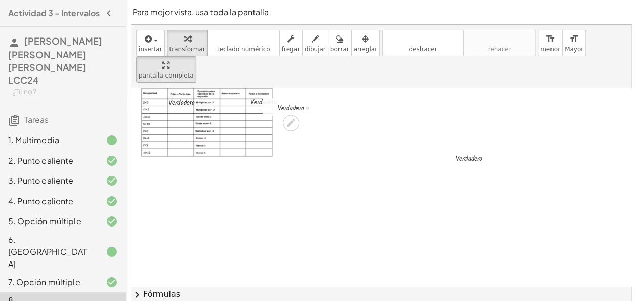
click at [294, 101] on div at bounding box center [300, 107] width 54 height 13
click at [300, 101] on div at bounding box center [300, 107] width 54 height 13
click at [292, 117] on icon at bounding box center [291, 122] width 11 height 11
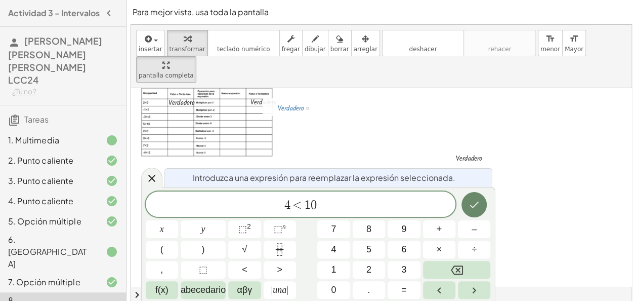
click at [470, 199] on icon "Hecho" at bounding box center [474, 204] width 12 height 12
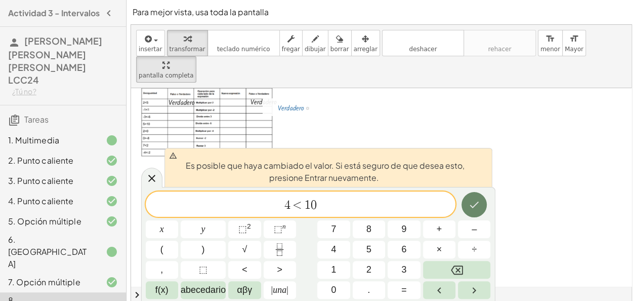
click at [477, 210] on icon "Hecho" at bounding box center [474, 204] width 12 height 12
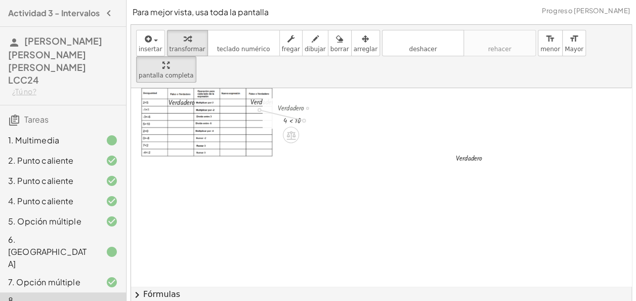
drag, startPoint x: 303, startPoint y: 94, endPoint x: 253, endPoint y: 81, distance: 52.3
click at [253, 81] on div "**********" at bounding box center [564, 162] width 866 height 357
click at [218, 98] on div at bounding box center [211, 106] width 15 height 17
click at [221, 92] on div at bounding box center [214, 100] width 15 height 17
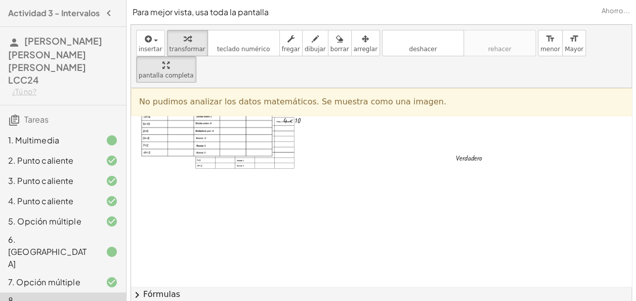
click at [334, 140] on div at bounding box center [564, 162] width 866 height 357
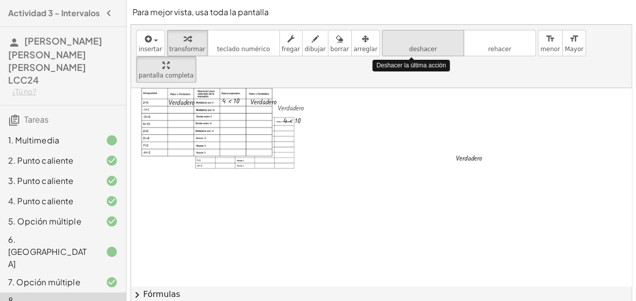
click at [419, 42] on icon "deshacer" at bounding box center [423, 39] width 77 height 12
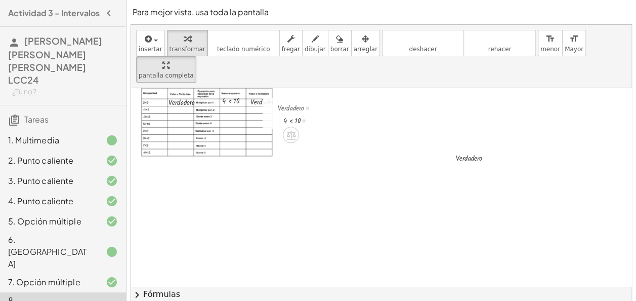
click at [308, 107] on div at bounding box center [307, 108] width 3 height 3
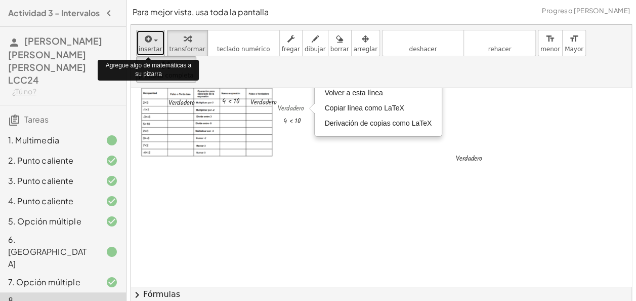
click at [139, 37] on div "button" at bounding box center [151, 38] width 24 height 12
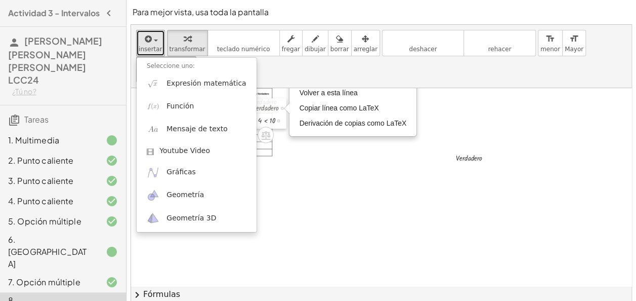
drag, startPoint x: 273, startPoint y: 77, endPoint x: 280, endPoint y: 79, distance: 7.1
click at [253, 98] on div at bounding box center [244, 113] width 15 height 30
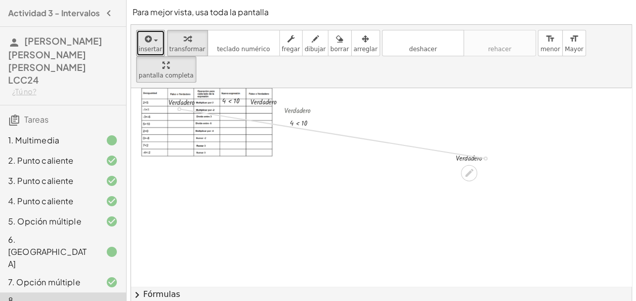
drag, startPoint x: 486, startPoint y: 131, endPoint x: 191, endPoint y: 84, distance: 297.9
click at [191, 84] on div "**********" at bounding box center [564, 162] width 866 height 357
drag, startPoint x: 141, startPoint y: 77, endPoint x: 163, endPoint y: 76, distance: 21.3
click at [163, 98] on div at bounding box center [159, 107] width 15 height 18
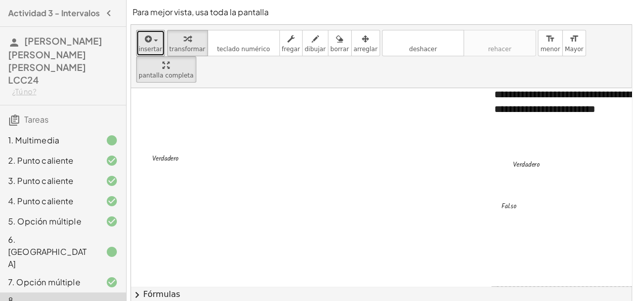
scroll to position [104, 317]
drag, startPoint x: 229, startPoint y: 162, endPoint x: 278, endPoint y: 165, distance: 49.7
click at [228, 164] on div at bounding box center [247, 162] width 866 height 357
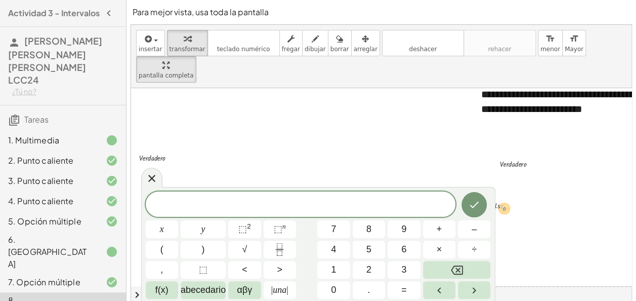
drag, startPoint x: 510, startPoint y: 172, endPoint x: 513, endPoint y: 167, distance: 5.5
click at [513, 167] on div "**********" at bounding box center [247, 162] width 866 height 357
drag, startPoint x: 506, startPoint y: 178, endPoint x: 158, endPoint y: 148, distance: 349.6
click at [158, 148] on div "**********" at bounding box center [247, 162] width 866 height 357
click at [152, 170] on div at bounding box center [151, 177] width 21 height 20
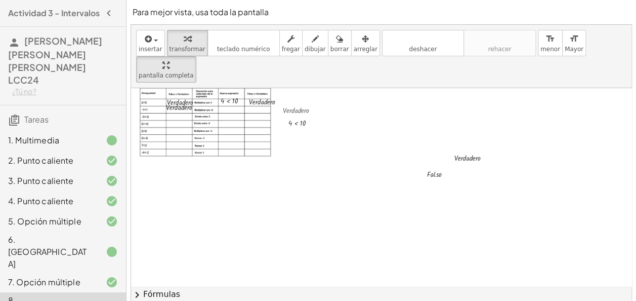
scroll to position [104, 1]
drag, startPoint x: 446, startPoint y: 147, endPoint x: 187, endPoint y: 93, distance: 264.4
click at [187, 93] on div "**********" at bounding box center [563, 162] width 866 height 357
drag, startPoint x: 146, startPoint y: 88, endPoint x: 180, endPoint y: 86, distance: 33.5
click at [180, 109] on div at bounding box center [161, 115] width 43 height 13
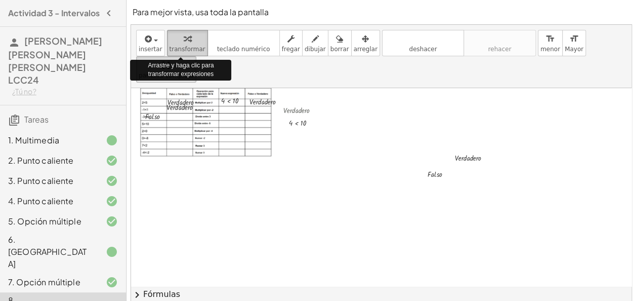
click at [184, 38] on icon "button" at bounding box center [187, 39] width 7 height 12
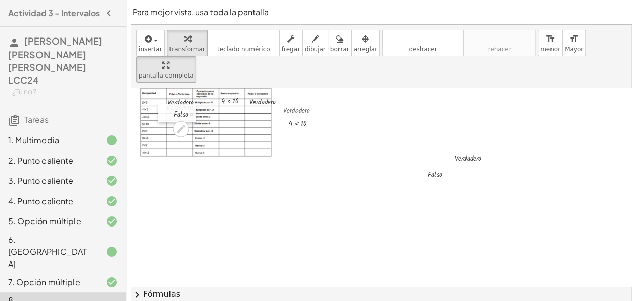
drag, startPoint x: 141, startPoint y: 91, endPoint x: 169, endPoint y: 89, distance: 28.5
click at [169, 104] on div at bounding box center [165, 113] width 15 height 18
click at [166, 106] on div at bounding box center [163, 115] width 15 height 18
drag, startPoint x: 445, startPoint y: 148, endPoint x: 204, endPoint y: 101, distance: 245.6
click at [204, 101] on div "**********" at bounding box center [563, 162] width 866 height 357
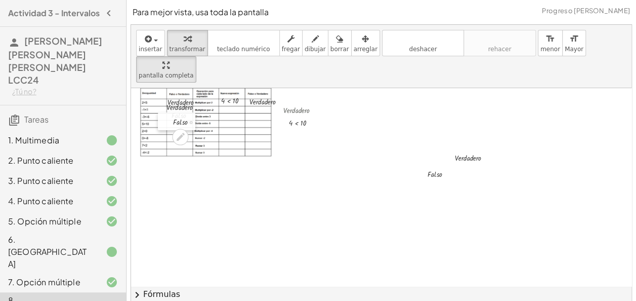
drag, startPoint x: 157, startPoint y: 94, endPoint x: 168, endPoint y: 92, distance: 10.8
click at [168, 112] on div at bounding box center [165, 121] width 15 height 18
drag, startPoint x: 485, startPoint y: 132, endPoint x: 203, endPoint y: 105, distance: 283.2
click at [203, 105] on div "**********" at bounding box center [563, 162] width 866 height 357
drag, startPoint x: 144, startPoint y: 104, endPoint x: 159, endPoint y: 102, distance: 15.3
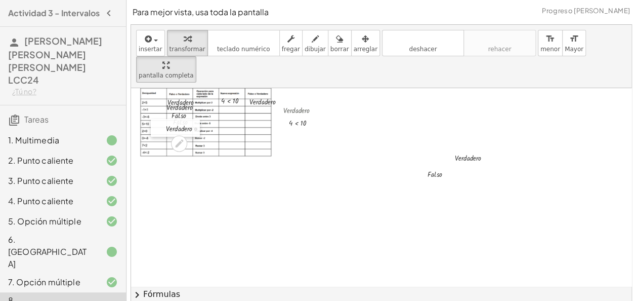
click at [159, 119] on div at bounding box center [158, 128] width 15 height 18
drag, startPoint x: 400, startPoint y: 138, endPoint x: 218, endPoint y: 111, distance: 183.7
click at [218, 111] on div "**********" at bounding box center [563, 162] width 866 height 357
drag, startPoint x: 445, startPoint y: 147, endPoint x: 202, endPoint y: 111, distance: 245.6
click at [202, 111] on div "**********" at bounding box center [563, 162] width 866 height 357
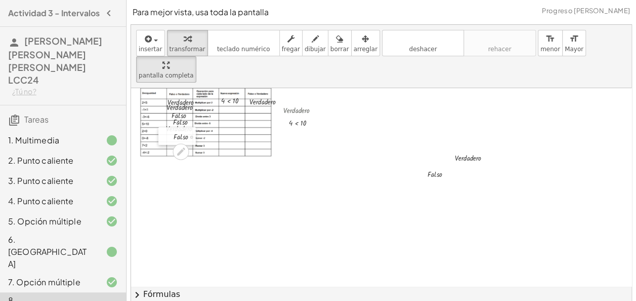
drag, startPoint x: 155, startPoint y: 106, endPoint x: 169, endPoint y: 106, distance: 14.2
click at [169, 127] on div at bounding box center [165, 136] width 15 height 18
click at [446, 173] on div at bounding box center [446, 174] width 3 height 3
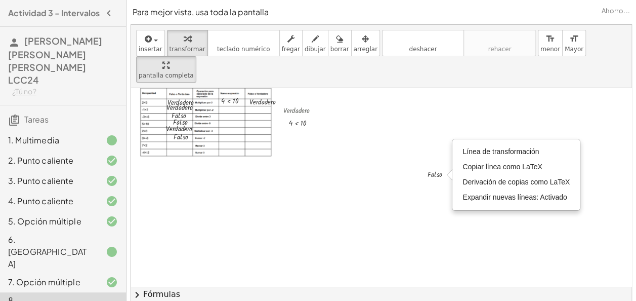
click at [405, 116] on div at bounding box center [563, 162] width 866 height 357
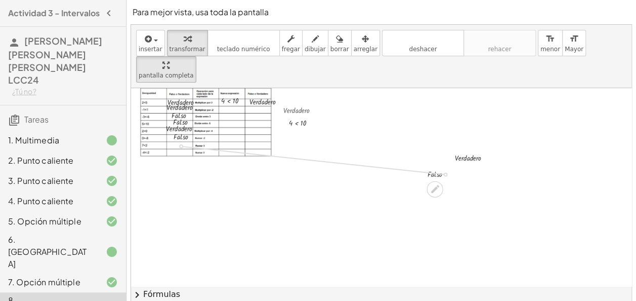
drag, startPoint x: 446, startPoint y: 147, endPoint x: 192, endPoint y: 120, distance: 254.6
click at [192, 120] on div "**********" at bounding box center [563, 162] width 866 height 357
drag, startPoint x: 146, startPoint y: 117, endPoint x: 168, endPoint y: 113, distance: 22.6
click at [168, 132] on div at bounding box center [164, 141] width 15 height 18
click at [161, 135] on div at bounding box center [162, 144] width 15 height 18
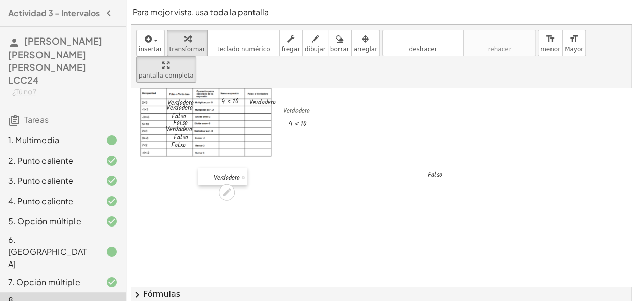
drag, startPoint x: 454, startPoint y: 130, endPoint x: 212, endPoint y: 149, distance: 242.3
click at [212, 168] on div at bounding box center [205, 177] width 15 height 18
drag, startPoint x: 244, startPoint y: 151, endPoint x: 186, endPoint y: 128, distance: 62.2
click at [186, 128] on div "**********" at bounding box center [563, 162] width 866 height 357
drag, startPoint x: 140, startPoint y: 124, endPoint x: 160, endPoint y: 124, distance: 20.3
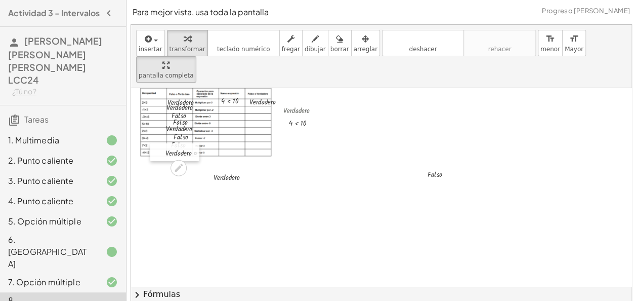
click at [160, 143] on div at bounding box center [157, 152] width 15 height 18
drag, startPoint x: 314, startPoint y: 83, endPoint x: 259, endPoint y: 82, distance: 54.7
click at [259, 82] on div "**********" at bounding box center [563, 162] width 866 height 357
drag, startPoint x: 212, startPoint y: 82, endPoint x: 243, endPoint y: 80, distance: 31.4
click at [243, 99] on div at bounding box center [239, 108] width 15 height 18
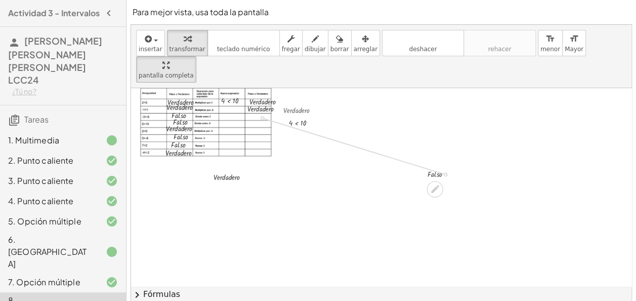
drag, startPoint x: 445, startPoint y: 148, endPoint x: 268, endPoint y: 94, distance: 184.8
click at [268, 94] on div "**********" at bounding box center [563, 162] width 866 height 357
drag, startPoint x: 224, startPoint y: 93, endPoint x: 244, endPoint y: 90, distance: 19.9
click at [244, 105] on div at bounding box center [243, 114] width 15 height 18
click at [448, 167] on div at bounding box center [444, 173] width 43 height 13
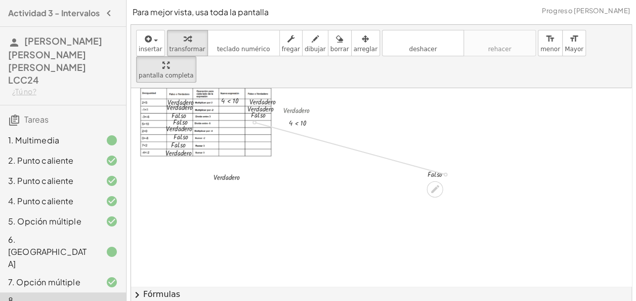
drag, startPoint x: 445, startPoint y: 148, endPoint x: 261, endPoint y: 97, distance: 190.6
click at [261, 97] on div "**********" at bounding box center [563, 162] width 866 height 357
drag, startPoint x: 216, startPoint y: 98, endPoint x: 243, endPoint y: 99, distance: 27.4
click at [243, 112] on div at bounding box center [242, 121] width 15 height 18
drag, startPoint x: 243, startPoint y: 150, endPoint x: 251, endPoint y: 105, distance: 46.4
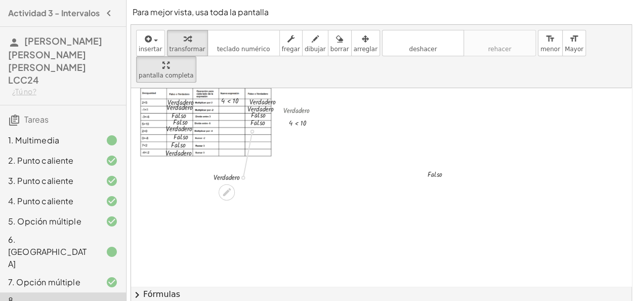
click at [251, 105] on div "**********" at bounding box center [563, 162] width 866 height 357
drag, startPoint x: 203, startPoint y: 106, endPoint x: 237, endPoint y: 105, distance: 34.4
click at [237, 120] on div at bounding box center [236, 129] width 15 height 18
drag, startPoint x: 445, startPoint y: 146, endPoint x: 264, endPoint y: 112, distance: 183.5
click at [264, 112] on div "**********" at bounding box center [563, 162] width 866 height 357
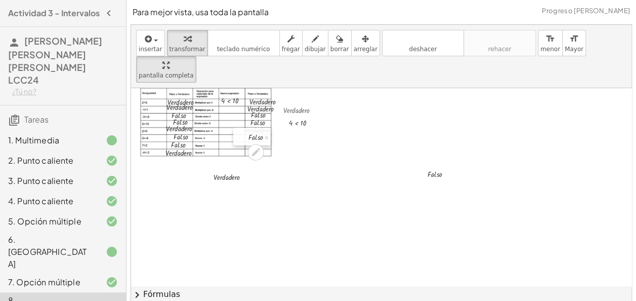
drag, startPoint x: 222, startPoint y: 109, endPoint x: 240, endPoint y: 108, distance: 18.3
click at [240, 128] on div at bounding box center [240, 137] width 15 height 18
drag, startPoint x: 446, startPoint y: 146, endPoint x: 260, endPoint y: 118, distance: 187.8
click at [260, 118] on div "**********" at bounding box center [563, 162] width 866 height 357
drag, startPoint x: 219, startPoint y: 116, endPoint x: 244, endPoint y: 114, distance: 24.9
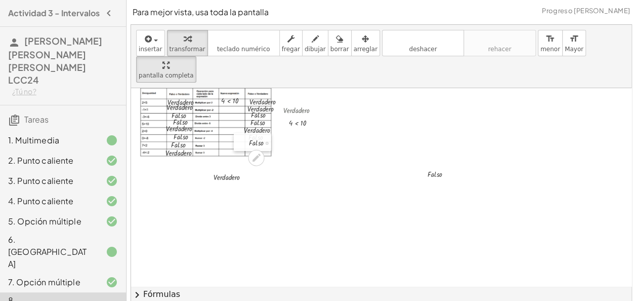
click at [244, 133] on div at bounding box center [241, 142] width 15 height 18
drag, startPoint x: 243, startPoint y: 148, endPoint x: 253, endPoint y: 125, distance: 25.2
click at [253, 125] on div "**********" at bounding box center [563, 161] width 866 height 357
click at [223, 143] on div "· V · e · r · d · a · d · e · r · o" at bounding box center [219, 152] width 49 height 18
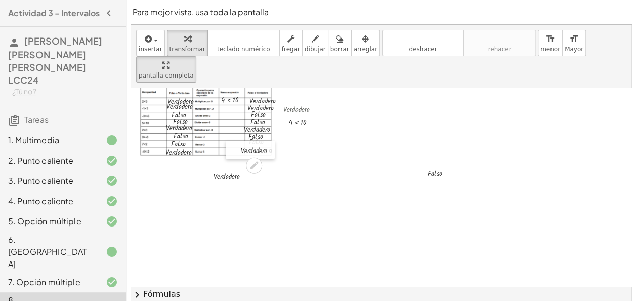
drag, startPoint x: 200, startPoint y: 120, endPoint x: 231, endPoint y: 118, distance: 30.4
click at [231, 141] on div at bounding box center [233, 150] width 15 height 18
drag, startPoint x: 235, startPoint y: 120, endPoint x: 242, endPoint y: 120, distance: 6.6
click at [242, 141] on div at bounding box center [239, 150] width 15 height 18
click at [380, 149] on div at bounding box center [563, 161] width 866 height 357
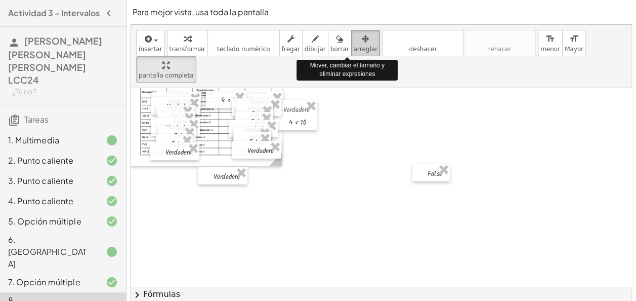
click at [362, 39] on icon "button" at bounding box center [365, 39] width 7 height 12
click at [354, 48] on span "arreglar" at bounding box center [366, 49] width 24 height 7
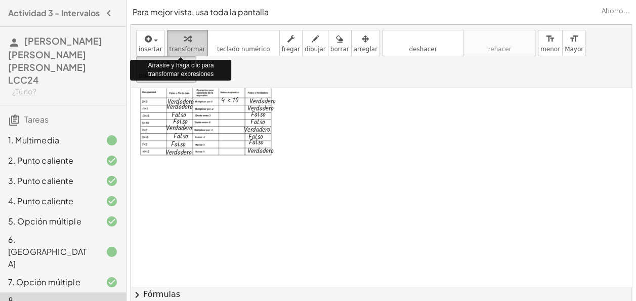
click at [175, 39] on div "button" at bounding box center [188, 38] width 36 height 12
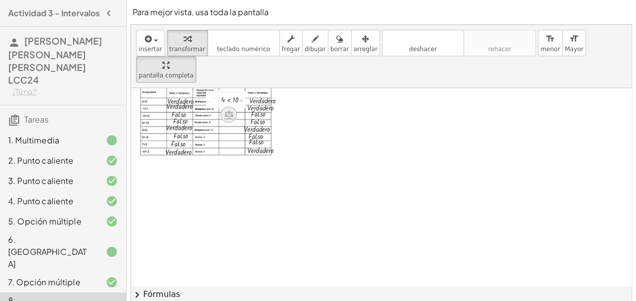
click at [227, 109] on icon at bounding box center [229, 114] width 11 height 11
click at [210, 114] on div at bounding box center [189, 120] width 43 height 13
click at [225, 111] on icon at bounding box center [228, 115] width 9 height 9
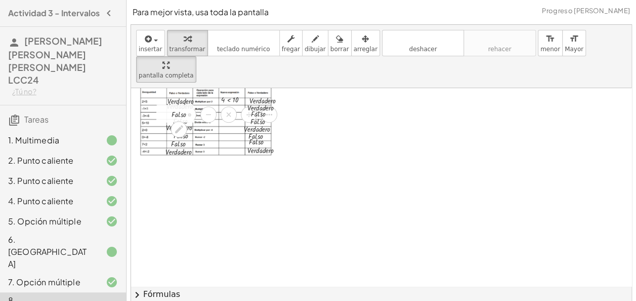
click at [206, 107] on div at bounding box center [188, 113] width 43 height 13
click at [319, 101] on div at bounding box center [563, 161] width 866 height 357
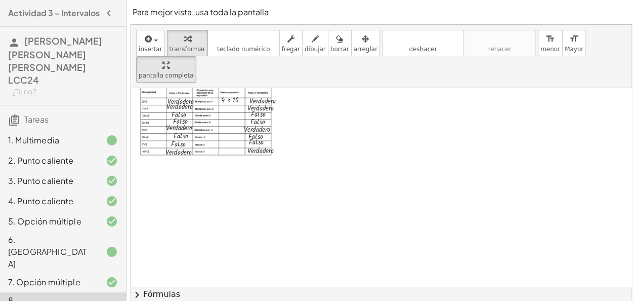
click at [399, 194] on div at bounding box center [563, 161] width 866 height 357
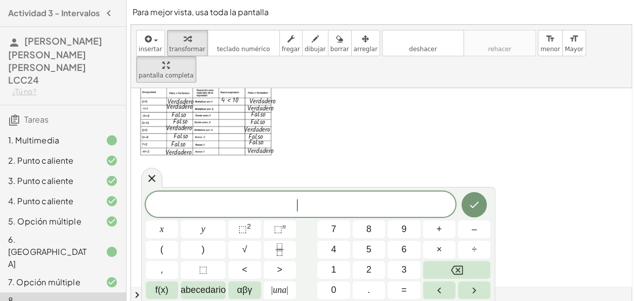
drag, startPoint x: 399, startPoint y: 194, endPoint x: 414, endPoint y: -32, distance: 227.3
click at [414, 0] on html "Actividad 3 - Intervalos VÁZQUEZ MONREAL ALEJANDRA JACQUELINE LCC24 ¿Tú no? Tar…" at bounding box center [318, 205] width 636 height 410
click at [477, 209] on icon "Hecho" at bounding box center [474, 204] width 12 height 12
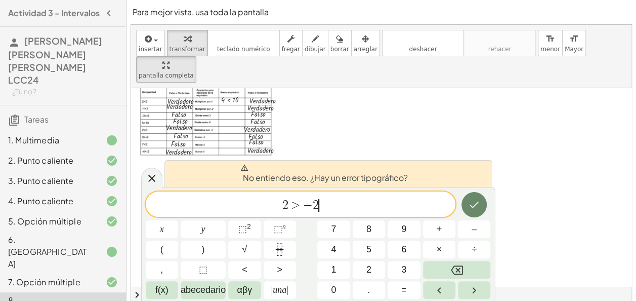
click at [477, 209] on icon "Hecho" at bounding box center [474, 204] width 12 height 12
click at [476, 209] on icon "Hecho" at bounding box center [474, 204] width 12 height 12
click at [371, 205] on span "2 > − 2 ​" at bounding box center [301, 205] width 310 height 14
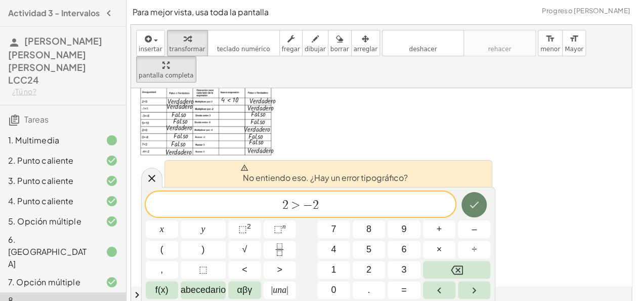
drag, startPoint x: 399, startPoint y: 135, endPoint x: 467, endPoint y: 211, distance: 102.2
click at [467, 211] on div "**********" at bounding box center [382, 163] width 502 height 278
click at [467, 211] on button "Hecho" at bounding box center [474, 204] width 25 height 25
click at [381, 200] on span "2 > − 2 ​" at bounding box center [301, 205] width 310 height 14
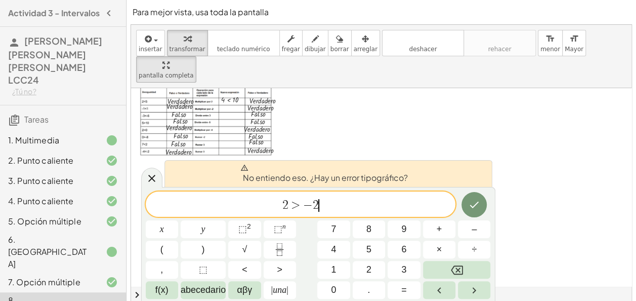
click at [357, 146] on div at bounding box center [563, 161] width 866 height 357
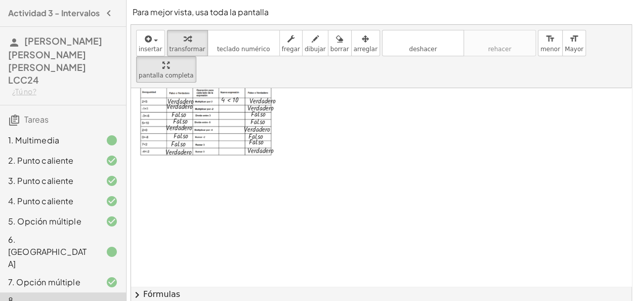
click at [357, 146] on div at bounding box center [563, 161] width 866 height 357
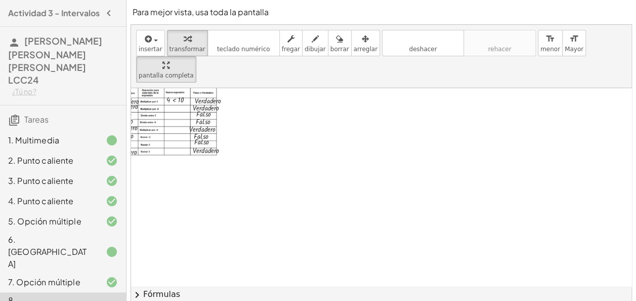
scroll to position [105, 0]
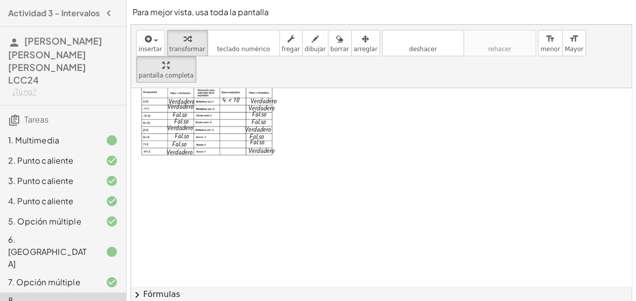
click at [363, 212] on div at bounding box center [564, 161] width 866 height 357
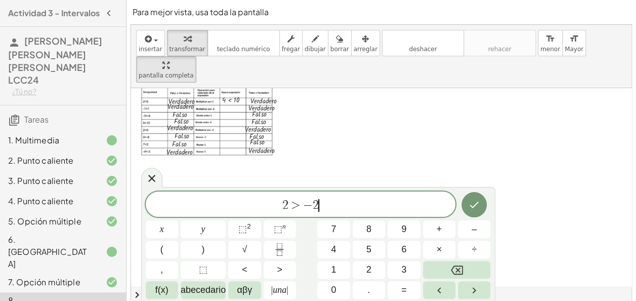
click at [363, 212] on span "2 > − 2 ​" at bounding box center [301, 205] width 310 height 14
click at [469, 208] on icon "Hecho" at bounding box center [474, 204] width 12 height 12
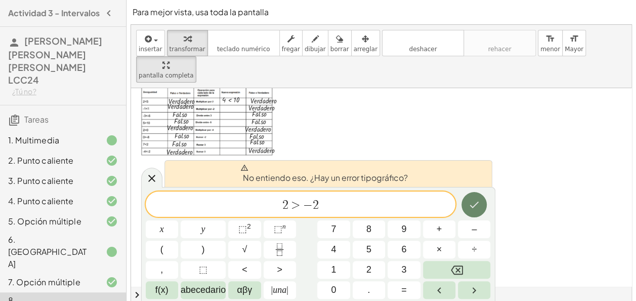
click at [469, 208] on icon "Hecho" at bounding box center [474, 204] width 12 height 12
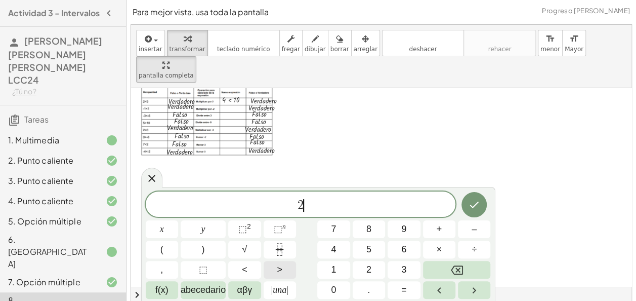
click at [274, 271] on button ">" at bounding box center [280, 270] width 32 height 18
click at [464, 234] on button "–" at bounding box center [474, 229] width 32 height 18
click at [372, 275] on button "2" at bounding box center [369, 270] width 32 height 18
click at [475, 196] on button "Hecho" at bounding box center [474, 204] width 25 height 25
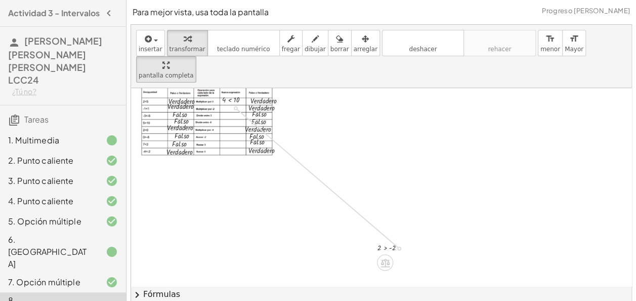
drag, startPoint x: 399, startPoint y: 221, endPoint x: 240, endPoint y: 85, distance: 209.7
click at [240, 85] on div "**********" at bounding box center [564, 161] width 866 height 357
drag, startPoint x: 190, startPoint y: 78, endPoint x: 211, endPoint y: 78, distance: 20.8
click at [211, 98] on div at bounding box center [214, 106] width 15 height 17
click at [390, 241] on div at bounding box center [396, 247] width 46 height 12
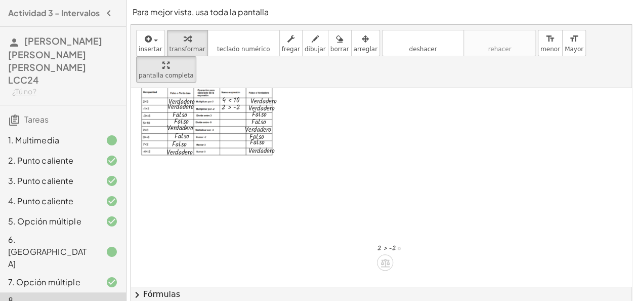
click at [390, 241] on div at bounding box center [396, 247] width 46 height 12
click at [379, 200] on div at bounding box center [564, 161] width 866 height 357
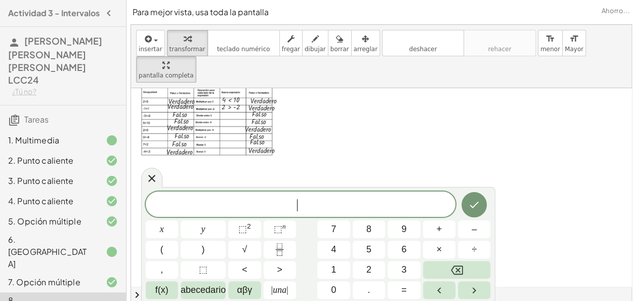
click at [379, 200] on span "​" at bounding box center [301, 205] width 310 height 14
click at [469, 211] on button "Hecho" at bounding box center [474, 204] width 25 height 25
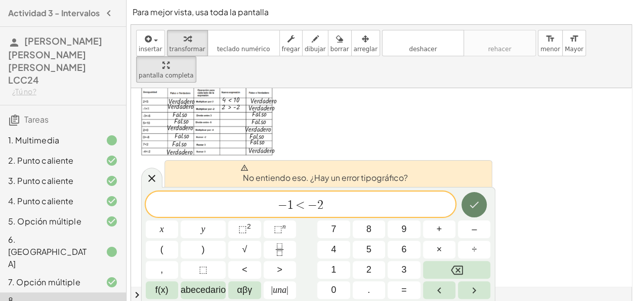
click at [469, 211] on button "Hecho" at bounding box center [474, 204] width 25 height 25
click at [286, 207] on div "− 1 < − 2 ​ x y ⬚ 2 ⬚ n 7 8 9 + – ( ) √ 4 5 6 × ÷ , ⬚ < > 1 2 3 f(x) abecedario…" at bounding box center [318, 244] width 345 height 107
click at [286, 207] on span "−" at bounding box center [282, 205] width 10 height 12
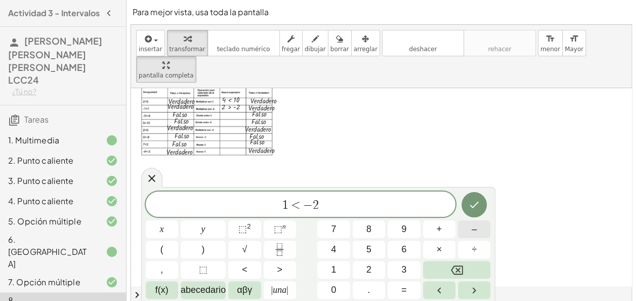
click at [462, 234] on button "–" at bounding box center [474, 229] width 32 height 18
click at [479, 207] on icon "Hecho" at bounding box center [474, 204] width 12 height 12
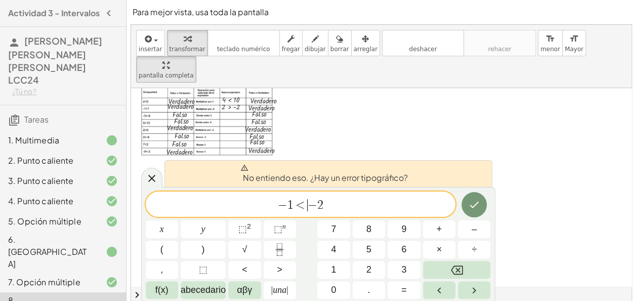
click at [302, 202] on span "<" at bounding box center [300, 205] width 15 height 12
click at [463, 274] on button "Retroceso" at bounding box center [457, 270] width 68 height 18
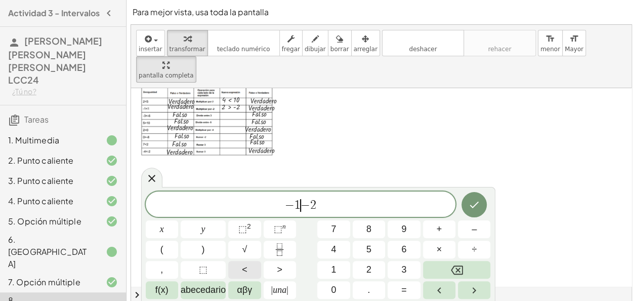
click at [245, 269] on span "<" at bounding box center [245, 270] width 6 height 14
click at [315, 205] on span "−" at bounding box center [313, 205] width 10 height 12
click at [460, 268] on icon "Retroceso" at bounding box center [457, 270] width 12 height 12
click at [477, 230] on button "–" at bounding box center [474, 229] width 32 height 18
click at [335, 204] on span "− 1 < − 2 ​" at bounding box center [301, 205] width 310 height 14
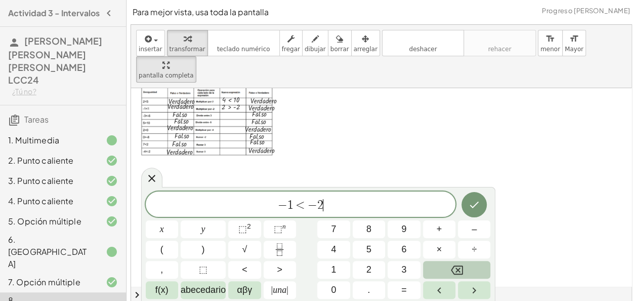
click at [463, 262] on button "Retroceso" at bounding box center [457, 270] width 68 height 18
click at [379, 272] on button "2" at bounding box center [369, 270] width 32 height 18
click at [295, 203] on span "<" at bounding box center [300, 205] width 15 height 12
click at [333, 271] on span "1" at bounding box center [333, 270] width 5 height 14
click at [471, 204] on icon "Hecho" at bounding box center [474, 204] width 12 height 12
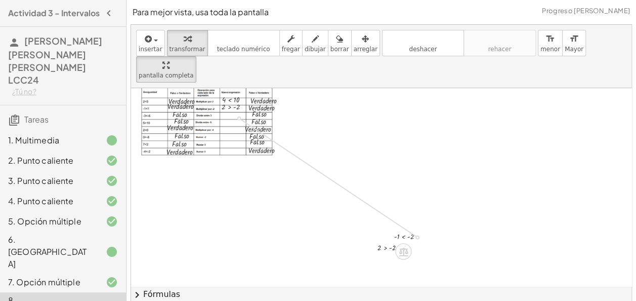
drag, startPoint x: 417, startPoint y: 211, endPoint x: 246, endPoint y: 96, distance: 205.9
click at [246, 96] on div "**********" at bounding box center [564, 161] width 866 height 357
drag, startPoint x: 193, startPoint y: 90, endPoint x: 212, endPoint y: 87, distance: 19.1
click at [212, 104] on div at bounding box center [213, 112] width 15 height 17
click at [216, 106] on div at bounding box center [213, 114] width 15 height 17
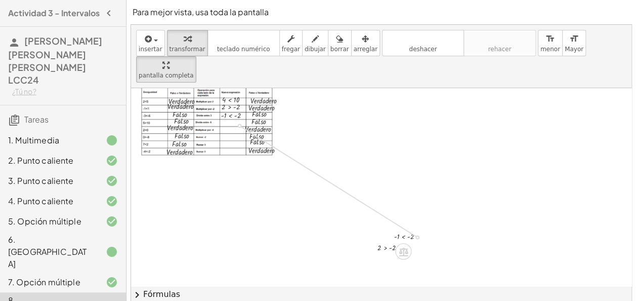
drag, startPoint x: 417, startPoint y: 211, endPoint x: 245, endPoint y: 102, distance: 203.4
click at [245, 102] on div "**********" at bounding box center [564, 161] width 866 height 357
drag, startPoint x: 197, startPoint y: 98, endPoint x: 214, endPoint y: 95, distance: 17.0
click at [214, 112] on div at bounding box center [212, 120] width 15 height 17
click at [344, 160] on div at bounding box center [564, 161] width 866 height 357
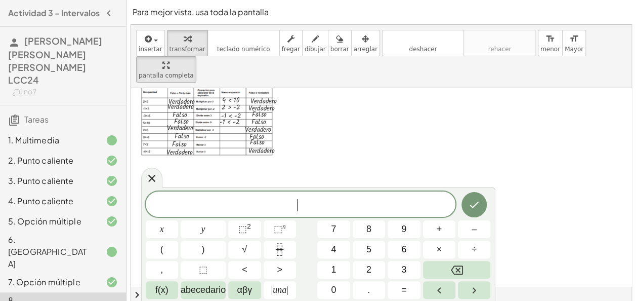
click at [344, 160] on div at bounding box center [564, 161] width 866 height 357
click at [374, 235] on button "8" at bounding box center [369, 229] width 32 height 18
click at [287, 270] on button ">" at bounding box center [280, 270] width 32 height 18
click at [457, 265] on icon "Retroceso" at bounding box center [457, 269] width 12 height 9
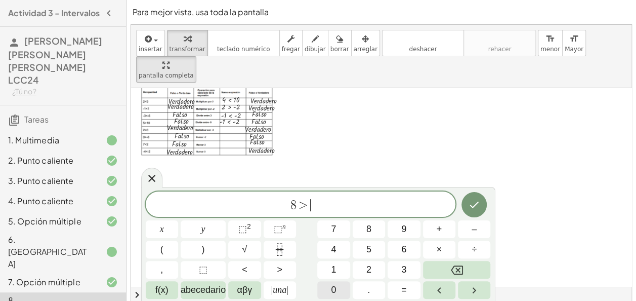
click at [337, 293] on button "0" at bounding box center [333, 290] width 32 height 18
click at [481, 202] on button "Hecho" at bounding box center [474, 204] width 25 height 25
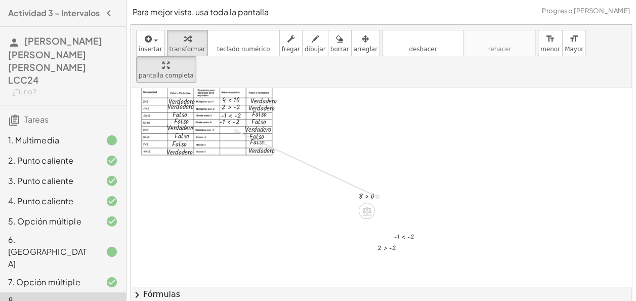
drag, startPoint x: 377, startPoint y: 170, endPoint x: 242, endPoint y: 105, distance: 149.9
click at [242, 105] on div "**********" at bounding box center [564, 161] width 866 height 357
drag, startPoint x: 200, startPoint y: 104, endPoint x: 220, endPoint y: 102, distance: 19.8
click at [220, 118] on div at bounding box center [218, 126] width 15 height 17
click at [331, 217] on div at bounding box center [564, 161] width 866 height 357
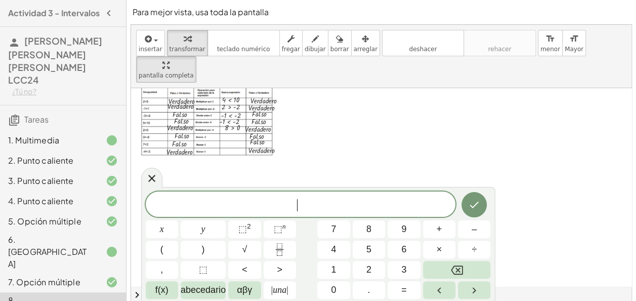
click at [331, 217] on div "​ x y ⬚ 2 ⬚ n 7 8 9 + – ( ) √ 4 5 6 × ÷ , ⬚ < > 1 2 3 f(x) abecedario αβγ | una…" at bounding box center [318, 244] width 345 height 107
click at [332, 247] on span "4" at bounding box center [333, 250] width 5 height 14
click at [252, 264] on button "<" at bounding box center [244, 270] width 32 height 18
click at [480, 228] on button "–" at bounding box center [474, 229] width 32 height 18
click at [331, 269] on span "1" at bounding box center [333, 270] width 5 height 14
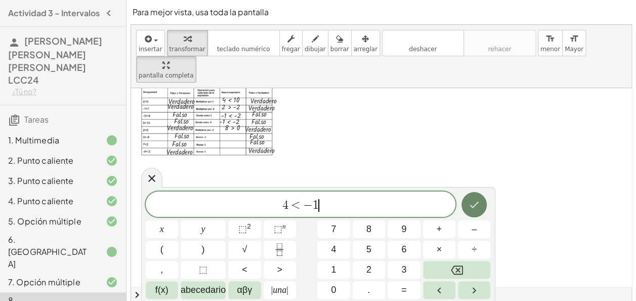
click at [473, 199] on icon "Hecho" at bounding box center [474, 204] width 12 height 12
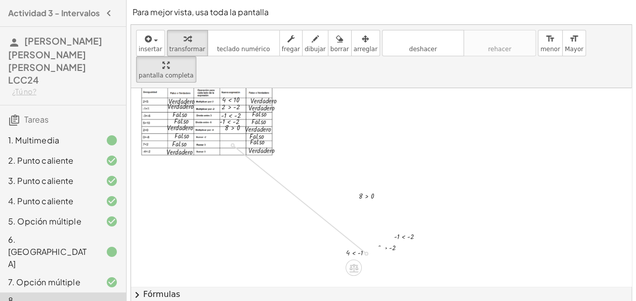
drag, startPoint x: 367, startPoint y: 227, endPoint x: 238, endPoint y: 123, distance: 165.3
click at [238, 123] on div "**********" at bounding box center [564, 161] width 866 height 357
drag, startPoint x: 209, startPoint y: 117, endPoint x: 232, endPoint y: 116, distance: 23.3
click at [232, 138] on div at bounding box center [216, 144] width 45 height 12
drag, startPoint x: 193, startPoint y: 120, endPoint x: 217, endPoint y: 118, distance: 23.4
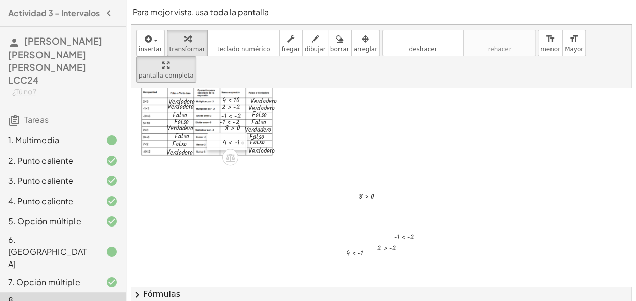
click at [217, 133] on div at bounding box center [215, 141] width 15 height 17
click at [297, 186] on div at bounding box center [564, 161] width 866 height 357
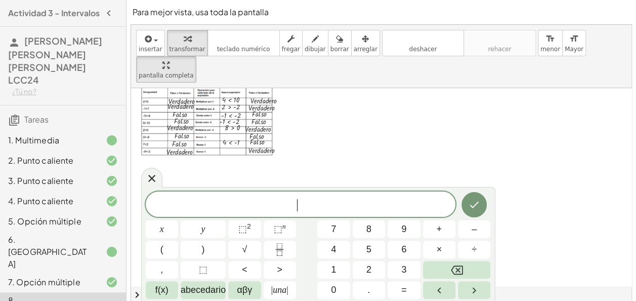
click at [297, 186] on div at bounding box center [564, 161] width 866 height 357
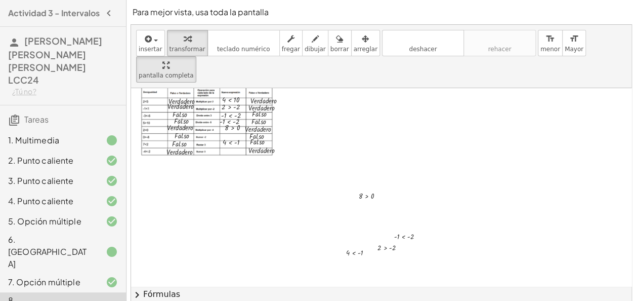
click at [309, 200] on div at bounding box center [564, 161] width 866 height 357
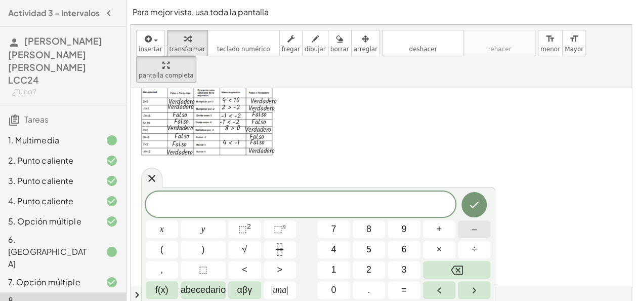
click at [468, 231] on button "–" at bounding box center [474, 229] width 32 height 18
click at [338, 270] on button "1" at bounding box center [333, 270] width 32 height 18
click at [252, 267] on button "<" at bounding box center [244, 270] width 32 height 18
click at [338, 271] on button "1" at bounding box center [333, 270] width 32 height 18
click at [475, 210] on icon "Hecho" at bounding box center [474, 204] width 12 height 12
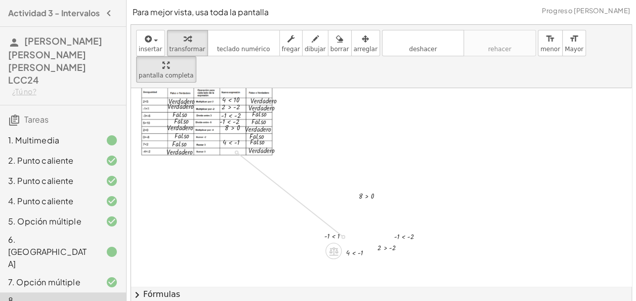
drag, startPoint x: 344, startPoint y: 210, endPoint x: 243, endPoint y: 130, distance: 129.8
click at [243, 130] on div "**********" at bounding box center [564, 161] width 866 height 357
drag, startPoint x: 198, startPoint y: 127, endPoint x: 216, endPoint y: 127, distance: 17.2
click at [216, 142] on div at bounding box center [214, 150] width 15 height 17
click at [342, 158] on div at bounding box center [564, 161] width 866 height 357
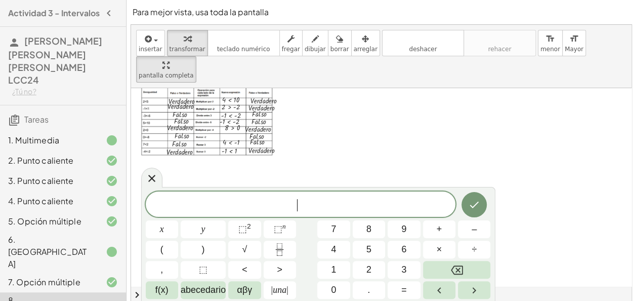
click at [342, 158] on div at bounding box center [564, 161] width 866 height 357
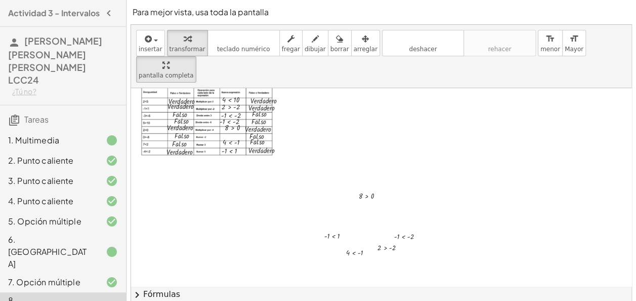
click at [282, 164] on div at bounding box center [564, 161] width 866 height 357
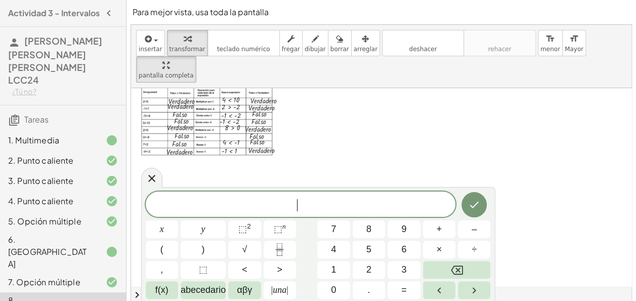
click at [282, 164] on div at bounding box center [564, 161] width 866 height 357
click at [283, 202] on span "−" at bounding box center [279, 205] width 10 height 12
click at [470, 231] on button "–" at bounding box center [474, 229] width 32 height 18
click at [292, 202] on span ">" at bounding box center [297, 205] width 15 height 12
click at [283, 272] on button ">" at bounding box center [280, 270] width 32 height 18
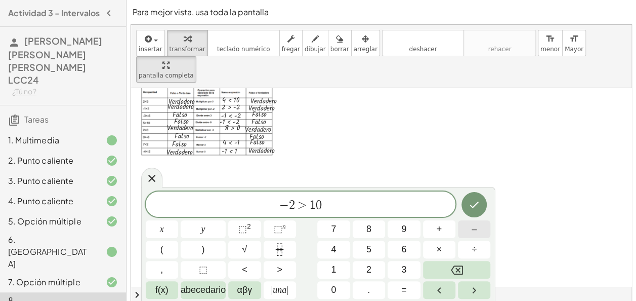
click at [472, 229] on span "–" at bounding box center [474, 229] width 5 height 14
click at [344, 206] on span "− 2 > − 1 0 ​" at bounding box center [301, 205] width 310 height 14
click at [469, 214] on button "Hecho" at bounding box center [474, 204] width 25 height 25
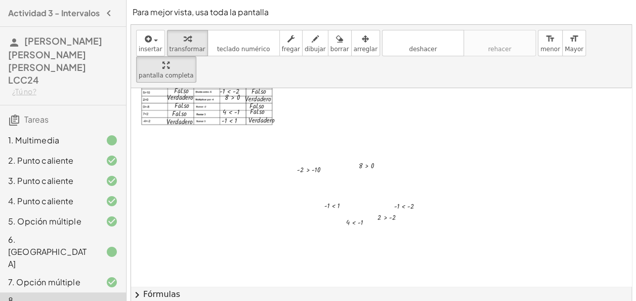
scroll to position [140, 0]
drag, startPoint x: 294, startPoint y: 141, endPoint x: 215, endPoint y: 76, distance: 102.6
click at [215, 92] on div at bounding box center [209, 100] width 15 height 17
drag, startPoint x: 218, startPoint y: 69, endPoint x: 224, endPoint y: 70, distance: 6.2
click at [224, 94] on div at bounding box center [238, 100] width 51 height 12
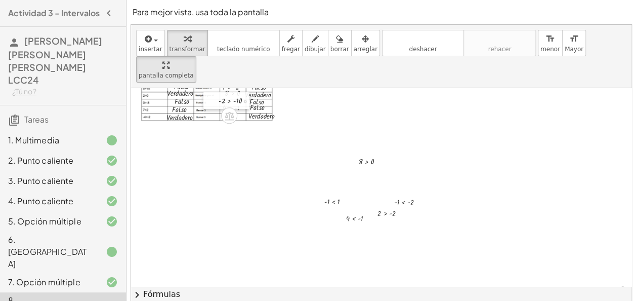
click at [213, 92] on div at bounding box center [211, 100] width 15 height 17
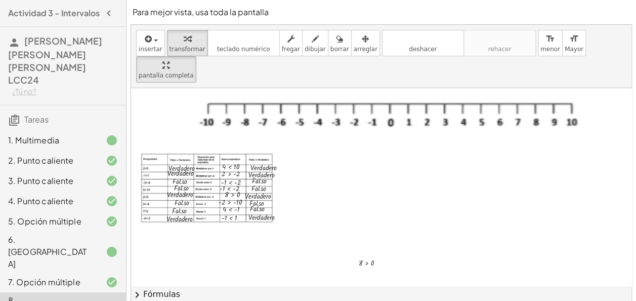
scroll to position [38, 0]
drag, startPoint x: 172, startPoint y: 173, endPoint x: 390, endPoint y: 172, distance: 218.2
click at [390, 192] on div at bounding box center [384, 201] width 15 height 18
drag, startPoint x: 197, startPoint y: 145, endPoint x: 185, endPoint y: 173, distance: 30.1
click at [185, 173] on div "**********" at bounding box center [564, 228] width 866 height 357
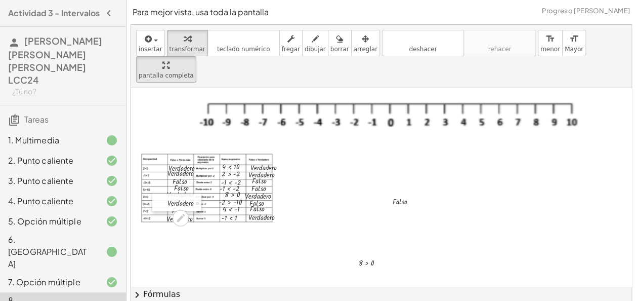
drag, startPoint x: 141, startPoint y: 173, endPoint x: 162, endPoint y: 175, distance: 21.3
click at [162, 193] on div at bounding box center [159, 202] width 15 height 18
click at [239, 188] on div at bounding box center [241, 194] width 43 height 12
click at [230, 188] on div at bounding box center [241, 194] width 43 height 12
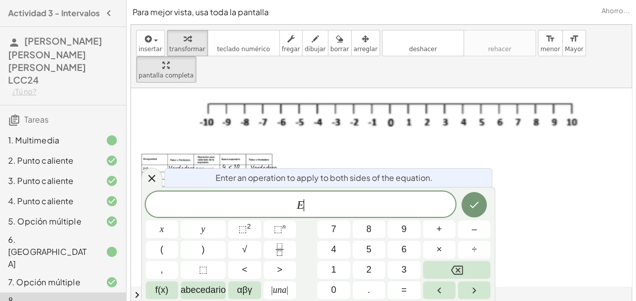
click at [230, 188] on div at bounding box center [241, 194] width 43 height 12
click at [231, 188] on div at bounding box center [241, 194] width 43 height 12
click at [224, 185] on div at bounding box center [217, 193] width 15 height 17
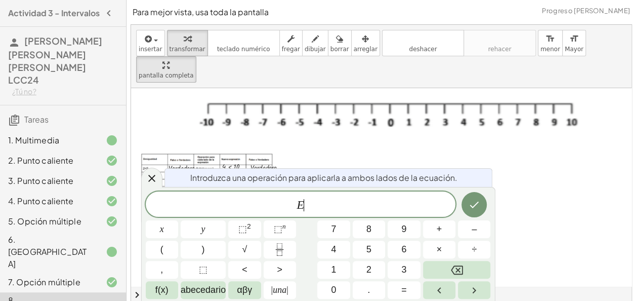
drag, startPoint x: 224, startPoint y: 166, endPoint x: 301, endPoint y: 202, distance: 84.3
click at [301, 202] on div "**********" at bounding box center [382, 163] width 502 height 278
click at [301, 202] on var "E" at bounding box center [301, 204] width 8 height 13
click at [252, 272] on button "<" at bounding box center [244, 270] width 32 height 18
click at [340, 285] on button "0" at bounding box center [333, 290] width 32 height 18
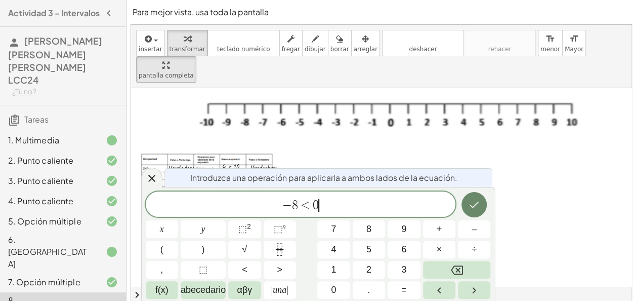
click at [473, 202] on icon "Hecho" at bounding box center [474, 204] width 12 height 12
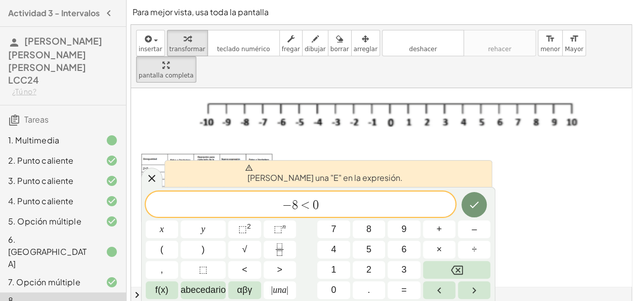
click at [406, 151] on div at bounding box center [564, 228] width 866 height 357
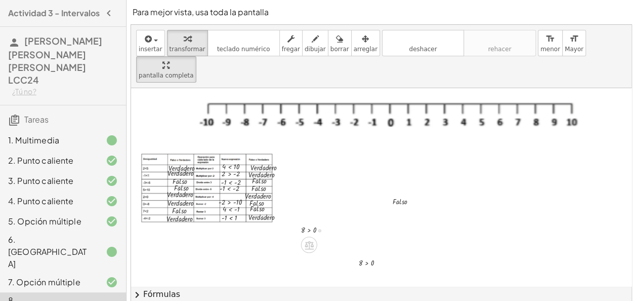
click at [305, 223] on div at bounding box center [317, 229] width 43 height 12
drag, startPoint x: 311, startPoint y: 202, endPoint x: 309, endPoint y: 207, distance: 5.7
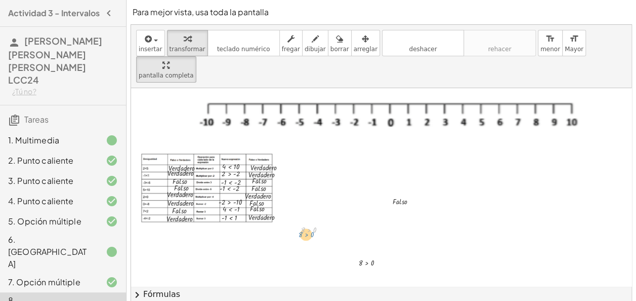
click at [309, 223] on div at bounding box center [317, 229] width 43 height 12
click at [304, 223] on div at bounding box center [317, 229] width 43 height 12
drag, startPoint x: 304, startPoint y: 203, endPoint x: 307, endPoint y: 222, distance: 19.4
click at [307, 241] on icon at bounding box center [309, 245] width 9 height 9
click at [354, 240] on icon at bounding box center [349, 244] width 9 height 9
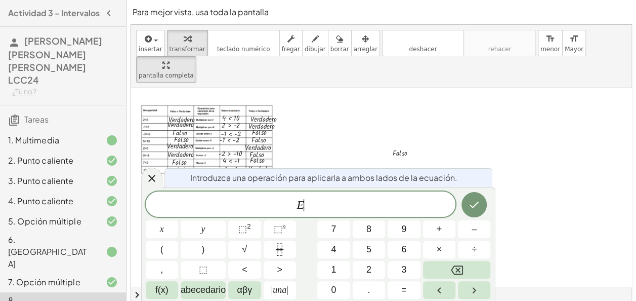
scroll to position [88, 0]
click at [269, 272] on button ">" at bounding box center [280, 270] width 32 height 18
click at [479, 207] on icon "Hecho" at bounding box center [474, 204] width 12 height 12
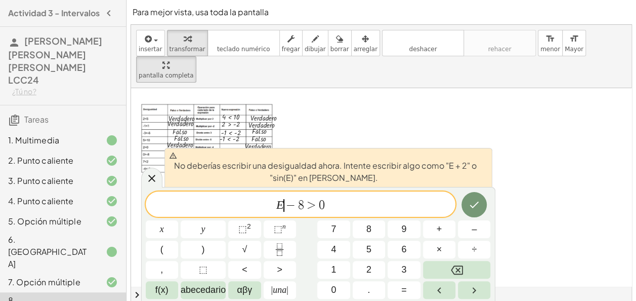
click at [287, 205] on span "−" at bounding box center [291, 205] width 15 height 12
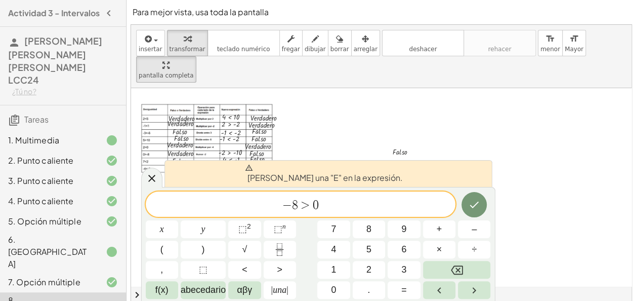
click at [298, 164] on span at bounding box center [324, 168] width 158 height 8
click at [472, 203] on icon "Hecho" at bounding box center [474, 204] width 12 height 12
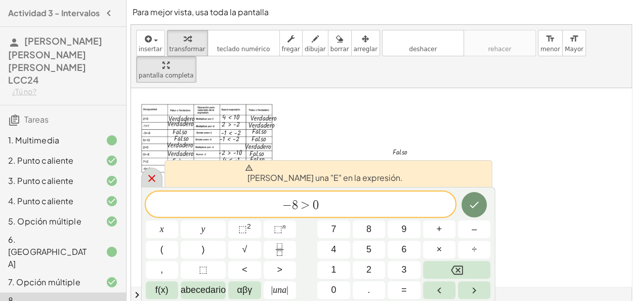
click at [148, 181] on icon at bounding box center [151, 178] width 7 height 7
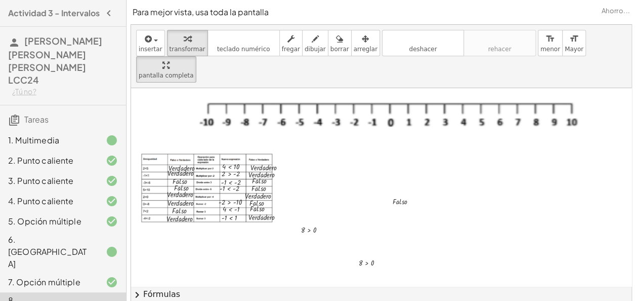
scroll to position [38, 0]
click at [322, 223] on div at bounding box center [317, 229] width 43 height 12
drag, startPoint x: 303, startPoint y: 200, endPoint x: 228, endPoint y: 164, distance: 83.6
drag, startPoint x: 321, startPoint y: 203, endPoint x: 244, endPoint y: 172, distance: 83.2
click at [244, 172] on div "**********" at bounding box center [564, 228] width 866 height 357
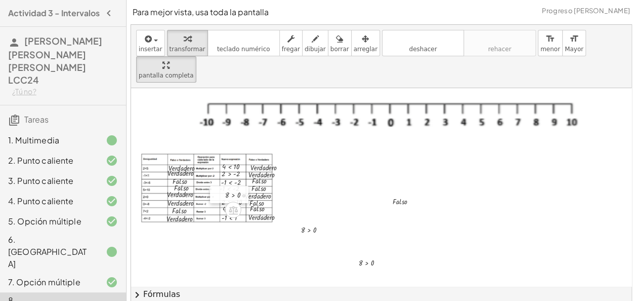
drag, startPoint x: 206, startPoint y: 165, endPoint x: 220, endPoint y: 162, distance: 14.5
click at [220, 186] on div at bounding box center [217, 194] width 15 height 17
click at [309, 236] on div at bounding box center [309, 244] width 16 height 16
click at [362, 37] on icon "button" at bounding box center [365, 39] width 7 height 12
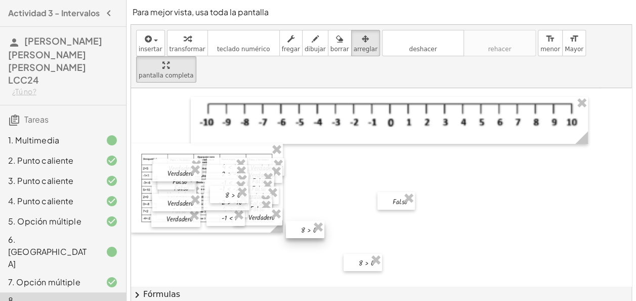
click at [303, 221] on div at bounding box center [305, 229] width 38 height 17
click at [302, 228] on div at bounding box center [305, 236] width 38 height 17
click at [302, 224] on div at bounding box center [304, 232] width 38 height 17
click at [303, 193] on div at bounding box center [564, 228] width 866 height 357
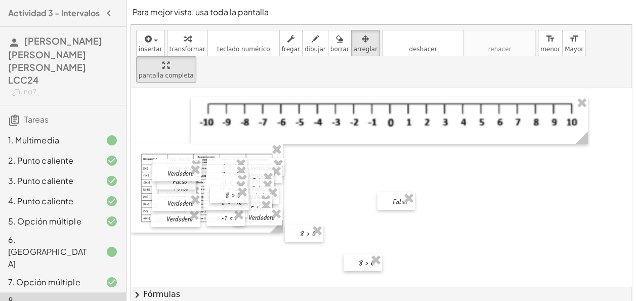
click at [303, 193] on div at bounding box center [564, 228] width 866 height 357
drag, startPoint x: 303, startPoint y: 193, endPoint x: 320, endPoint y: 92, distance: 102.7
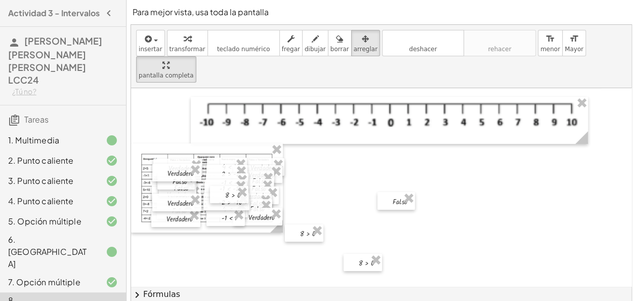
click at [320, 92] on div "**********" at bounding box center [564, 228] width 866 height 357
click at [354, 43] on div "button" at bounding box center [366, 38] width 24 height 12
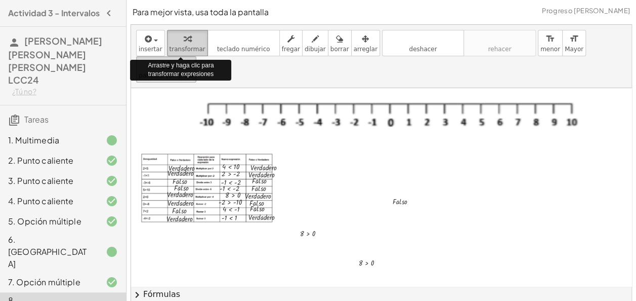
click at [185, 39] on div "button" at bounding box center [188, 38] width 36 height 12
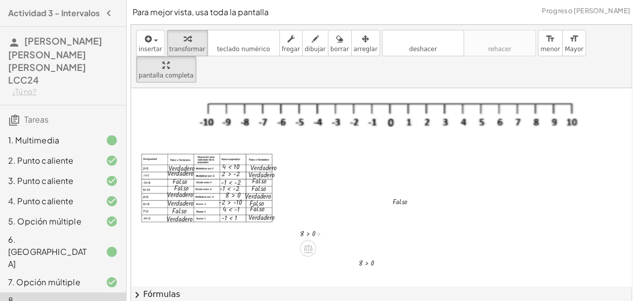
click at [303, 227] on div at bounding box center [316, 233] width 43 height 12
click at [308, 227] on div at bounding box center [316, 233] width 43 height 12
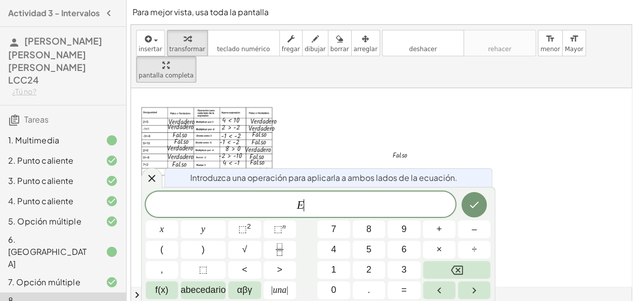
scroll to position [92, 0]
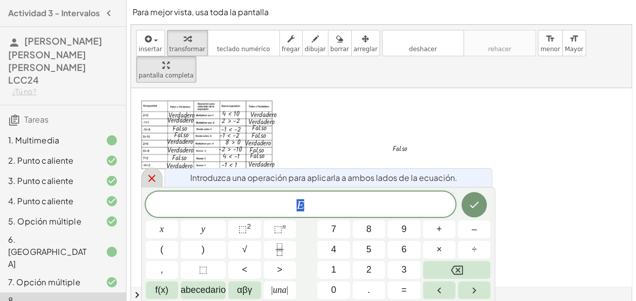
drag, startPoint x: 308, startPoint y: 204, endPoint x: 152, endPoint y: 178, distance: 158.5
click at [152, 187] on div "Introduzca una operación para aplicarla a ambos lados de la ecuación. * E x y ⬚…" at bounding box center [318, 244] width 354 height 114
click at [152, 178] on icon at bounding box center [151, 178] width 7 height 7
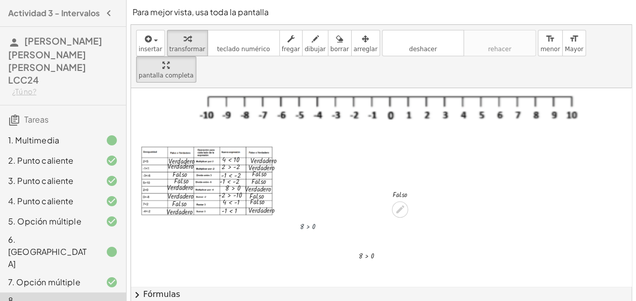
scroll to position [38, 0]
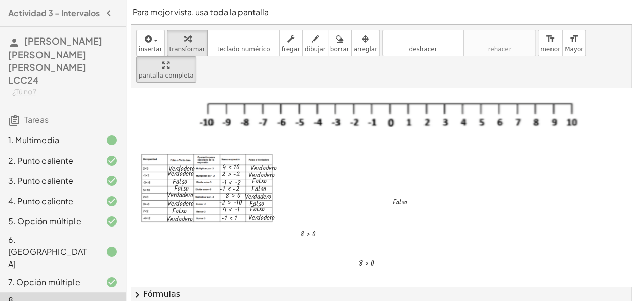
click at [431, 212] on div at bounding box center [564, 228] width 866 height 357
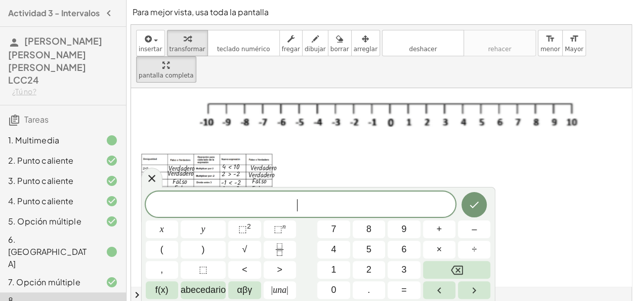
click at [431, 212] on span "​" at bounding box center [301, 205] width 310 height 14
click at [253, 269] on button "<" at bounding box center [244, 270] width 32 height 18
click at [340, 291] on button "0" at bounding box center [333, 290] width 32 height 18
click at [473, 199] on icon "Hecho" at bounding box center [474, 204] width 12 height 12
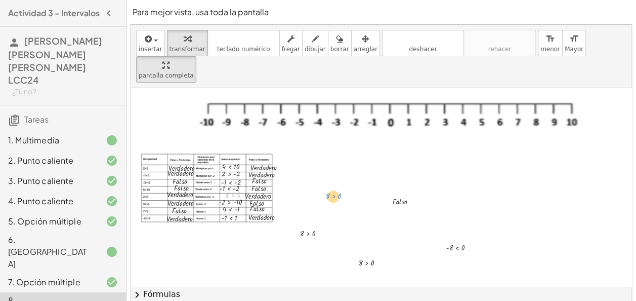
drag, startPoint x: 233, startPoint y: 168, endPoint x: 335, endPoint y: 169, distance: 101.3
drag, startPoint x: 221, startPoint y: 165, endPoint x: 346, endPoint y: 162, distance: 125.1
click at [345, 187] on div at bounding box center [337, 195] width 15 height 17
drag, startPoint x: 450, startPoint y: 219, endPoint x: 453, endPoint y: 225, distance: 6.3
drag, startPoint x: 445, startPoint y: 218, endPoint x: 219, endPoint y: 166, distance: 231.3
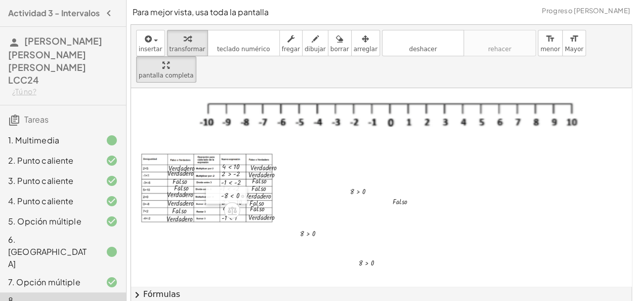
click at [219, 186] on div at bounding box center [213, 194] width 15 height 17
click at [247, 220] on div at bounding box center [564, 228] width 866 height 357
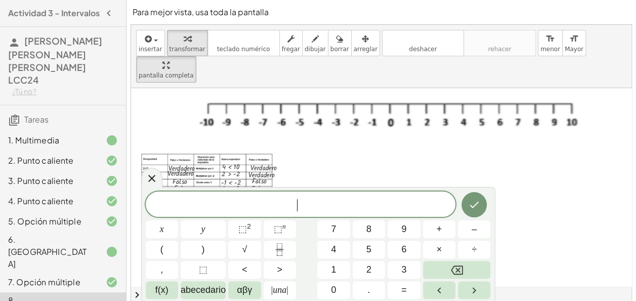
click at [537, 179] on div at bounding box center [564, 228] width 866 height 357
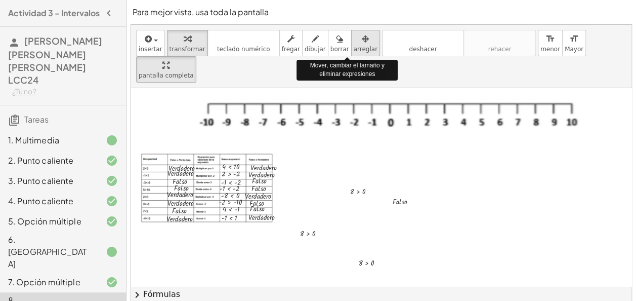
click at [354, 47] on span "arreglar" at bounding box center [366, 49] width 24 height 7
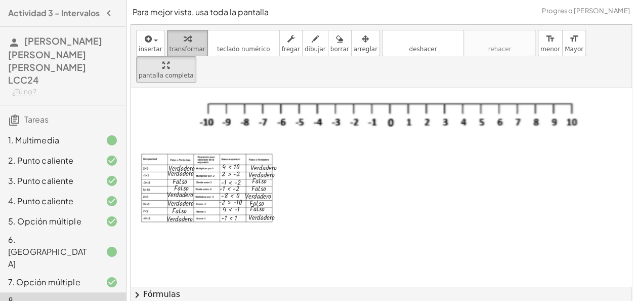
click at [176, 41] on div "button" at bounding box center [188, 38] width 36 height 12
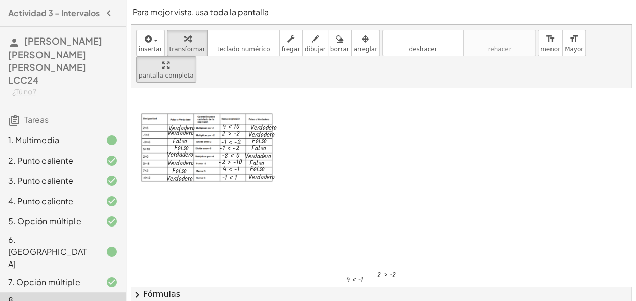
scroll to position [140, 0]
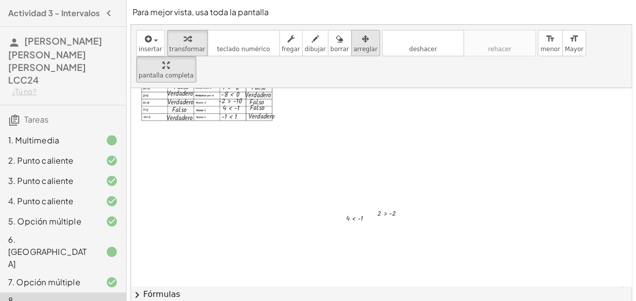
click at [354, 50] on span "arreglar" at bounding box center [366, 49] width 24 height 7
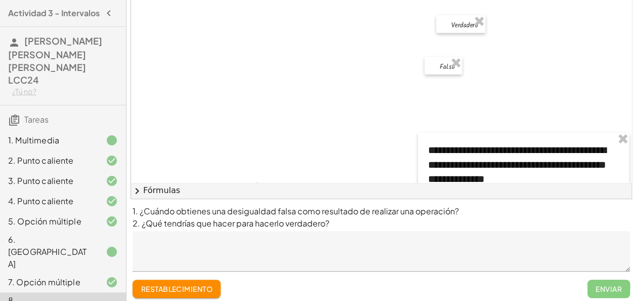
scroll to position [105, 0]
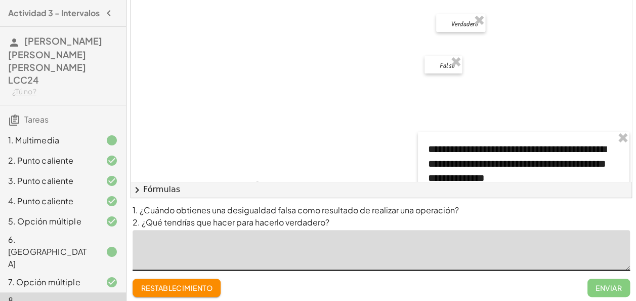
click at [216, 245] on textarea at bounding box center [382, 250] width 498 height 41
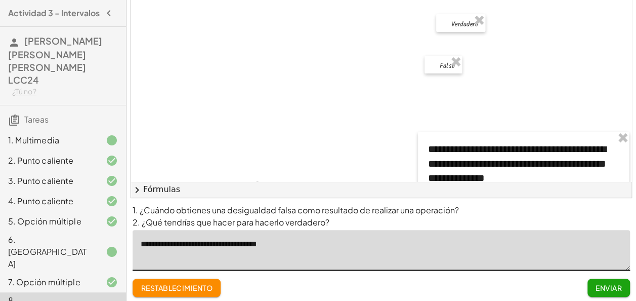
type textarea "**********"
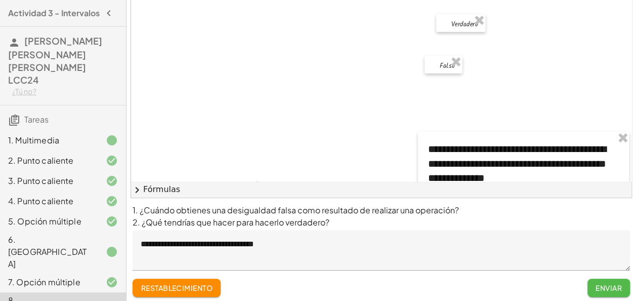
click at [620, 287] on font "Enviar" at bounding box center [609, 287] width 26 height 9
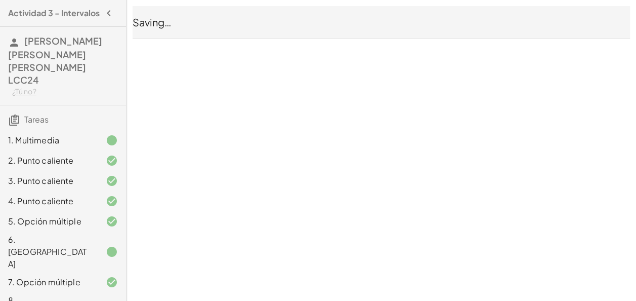
scroll to position [0, 0]
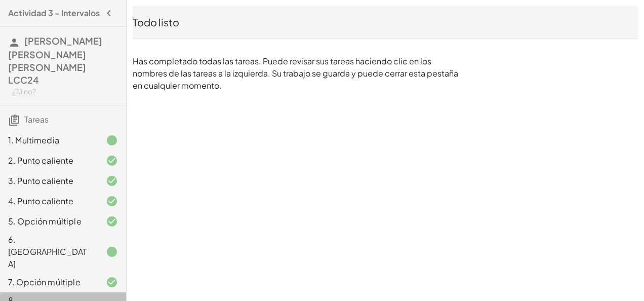
click at [101, 226] on div "1. Multimedia 2. Punto caliente 3. Punto caliente 4. Punto caliente 5. Opción m…" at bounding box center [63, 231] width 126 height 211
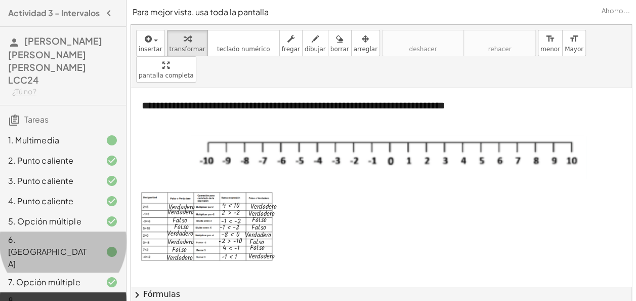
click at [101, 246] on div at bounding box center [104, 252] width 28 height 12
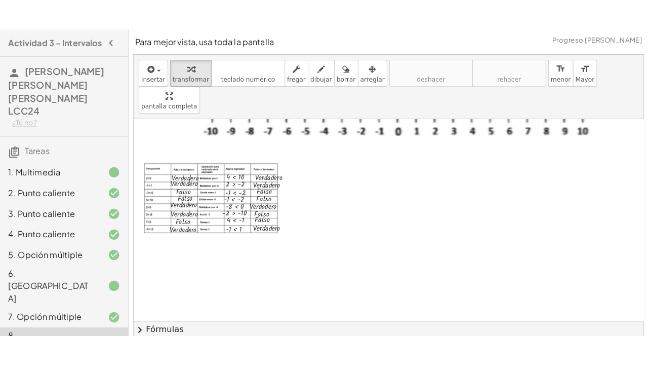
scroll to position [81, 0]
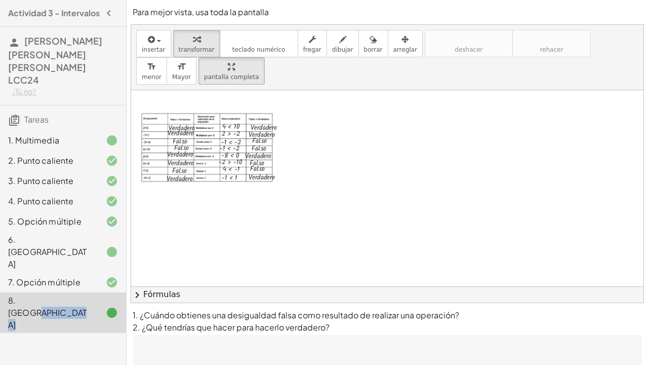
drag, startPoint x: 587, startPoint y: 46, endPoint x: 589, endPoint y: 83, distance: 37.5
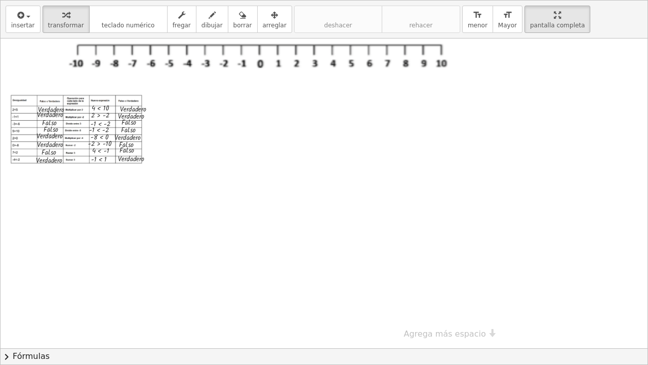
click at [589, 83] on div "**********" at bounding box center [324, 183] width 647 height 364
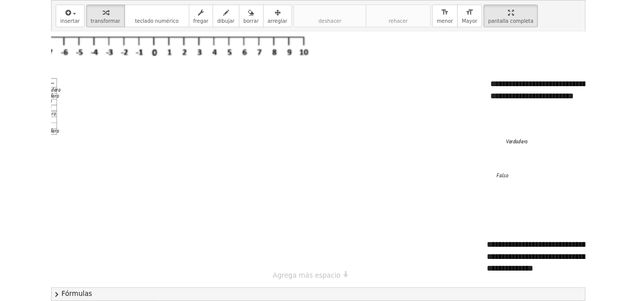
scroll to position [55, 227]
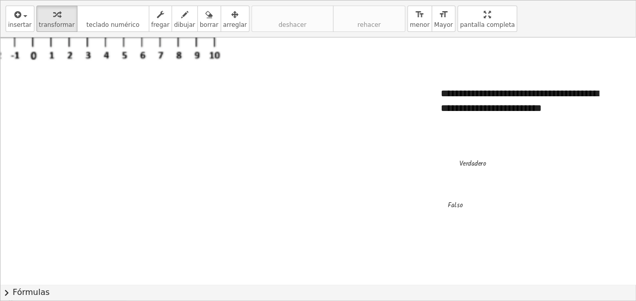
drag, startPoint x: 537, startPoint y: 6, endPoint x: 535, endPoint y: -32, distance: 37.5
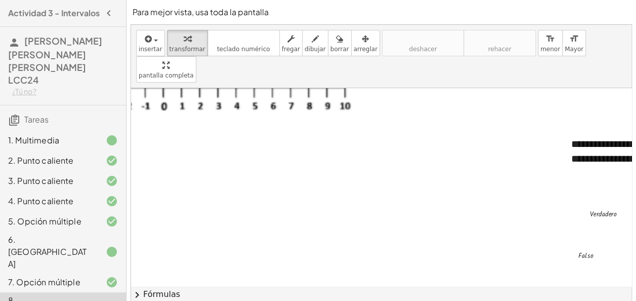
click at [535, 0] on html "Actividad 3 - Intervalos VÁZQUEZ MONREAL ALEJANDRA JACQUELINE LCC24 ¿Tú no? Tar…" at bounding box center [318, 205] width 636 height 410
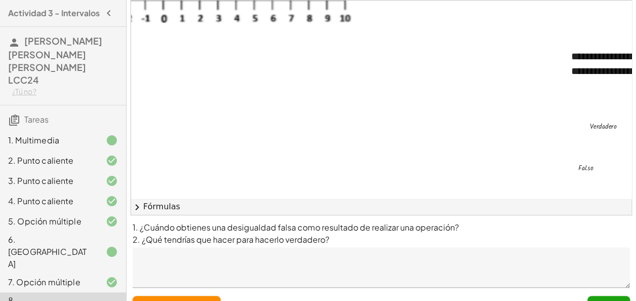
scroll to position [109, 0]
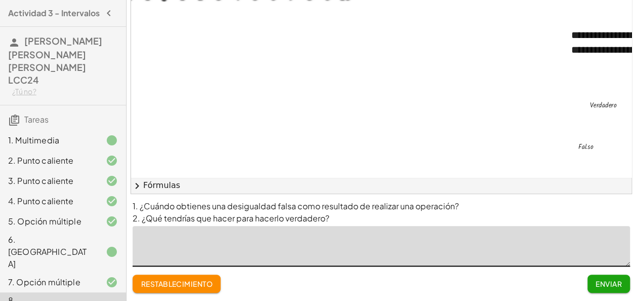
click at [315, 240] on textarea at bounding box center [382, 246] width 498 height 41
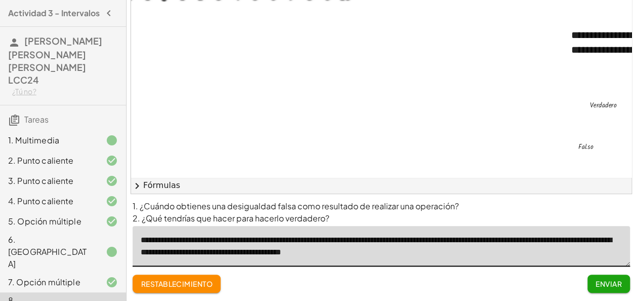
type textarea "**********"
click at [602, 282] on font "Enviar" at bounding box center [609, 283] width 26 height 9
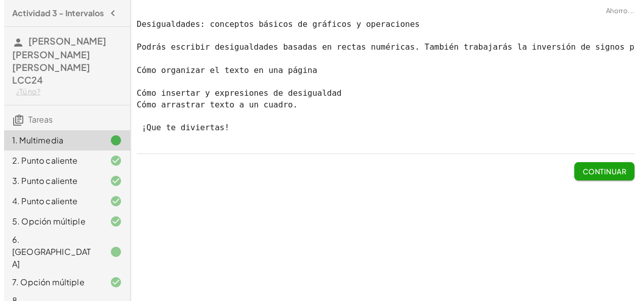
scroll to position [0, 0]
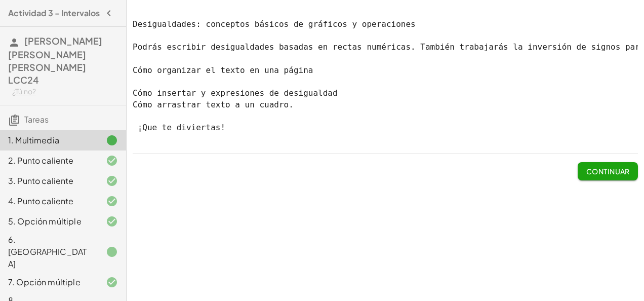
click at [25, 114] on span "Tareas" at bounding box center [36, 119] width 24 height 11
click at [13, 114] on icon at bounding box center [14, 120] width 12 height 12
click at [109, 14] on icon "button" at bounding box center [109, 13] width 12 height 12
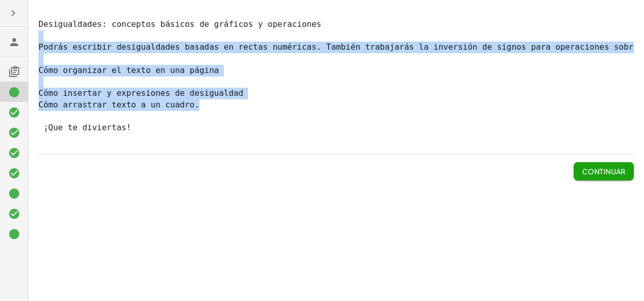
drag, startPoint x: 642, startPoint y: 32, endPoint x: 643, endPoint y: 107, distance: 74.9
click at [644, 107] on html "Desigualdades: conceptos básicos de gráficos y operaciones Podrás escribir desi…" at bounding box center [322, 150] width 644 height 301
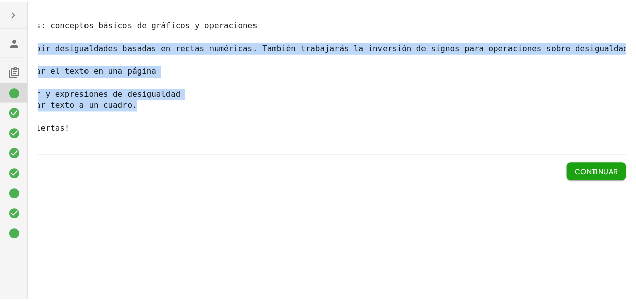
scroll to position [0, 88]
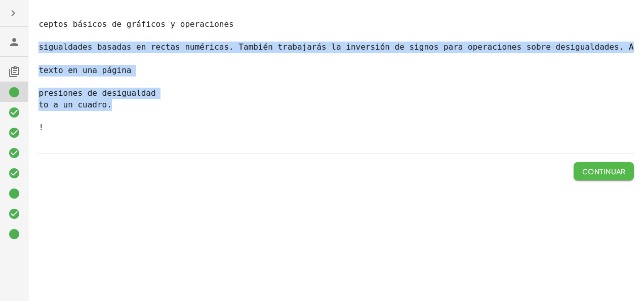
click at [608, 175] on font "Continuar" at bounding box center [604, 171] width 44 height 9
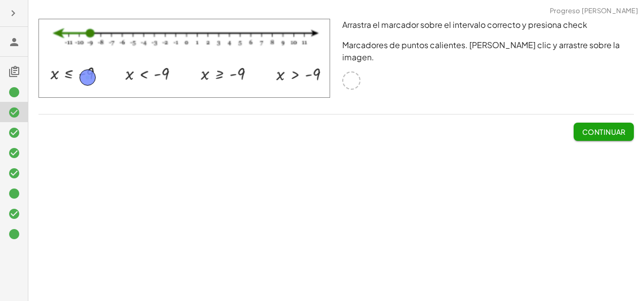
click at [608, 175] on div "Desigualdades: conceptos básicos de gráficos y operaciones Podrás escribir desi…" at bounding box center [336, 150] width 616 height 301
drag, startPoint x: 589, startPoint y: 107, endPoint x: 589, endPoint y: 113, distance: 5.6
click at [589, 114] on span "Continuar" at bounding box center [604, 127] width 60 height 26
click at [589, 123] on button "Continuar" at bounding box center [604, 132] width 60 height 18
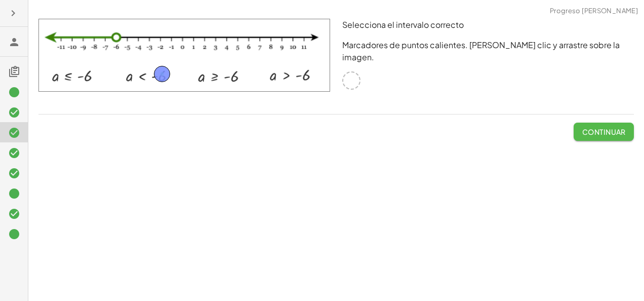
click at [589, 123] on button "Continuar" at bounding box center [604, 132] width 60 height 18
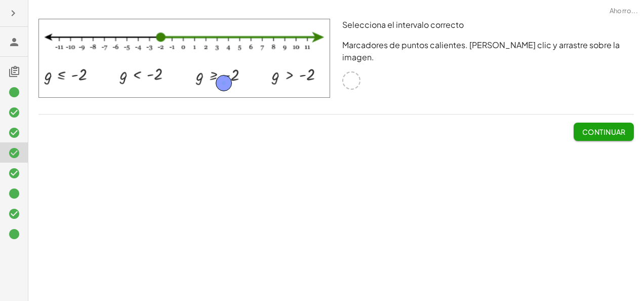
click at [589, 123] on button "Continuar" at bounding box center [604, 132] width 60 height 18
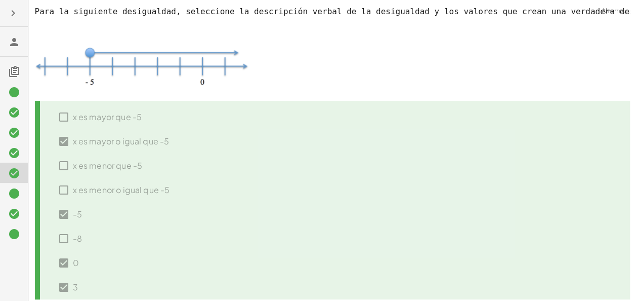
click at [589, 113] on div "x es mayor que -5 x es mayor o igual que -5 x es menor que -5 x es menor o igua…" at bounding box center [332, 200] width 595 height 198
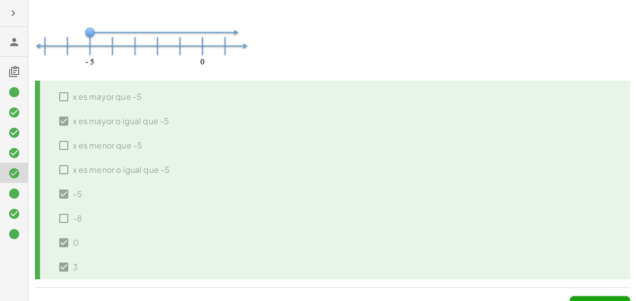
scroll to position [38, 0]
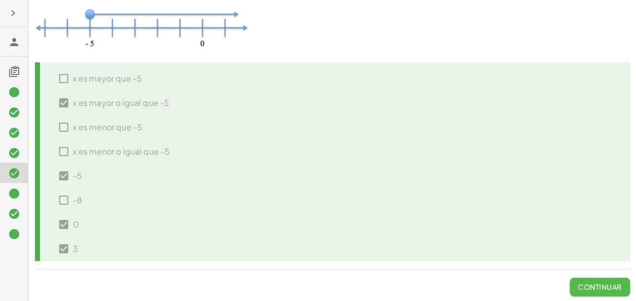
click at [598, 282] on font "Continuar" at bounding box center [600, 286] width 44 height 9
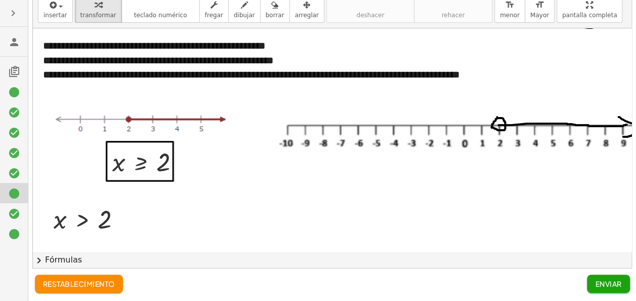
scroll to position [34, 0]
click at [598, 282] on font "Enviar" at bounding box center [608, 283] width 26 height 9
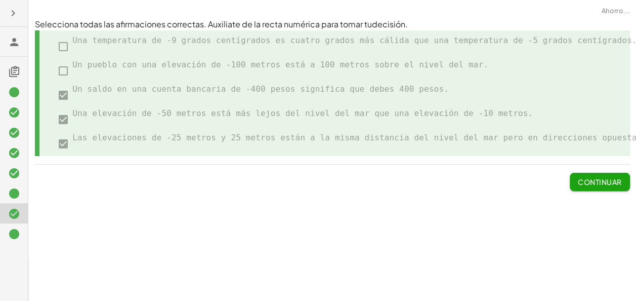
scroll to position [0, 0]
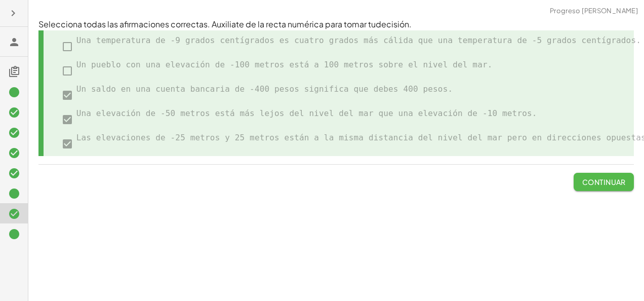
click at [578, 179] on button "Continuar" at bounding box center [604, 182] width 60 height 18
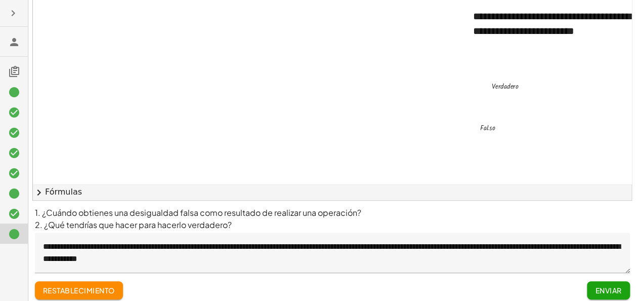
scroll to position [109, 0]
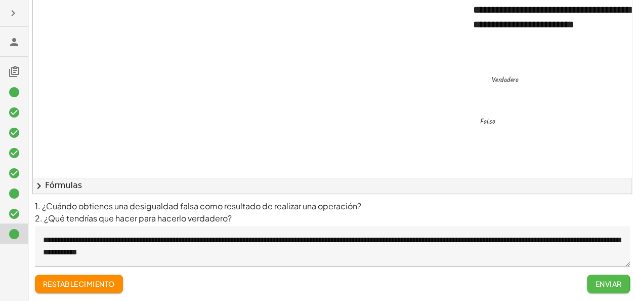
click at [615, 281] on font "Enviar" at bounding box center [608, 283] width 26 height 9
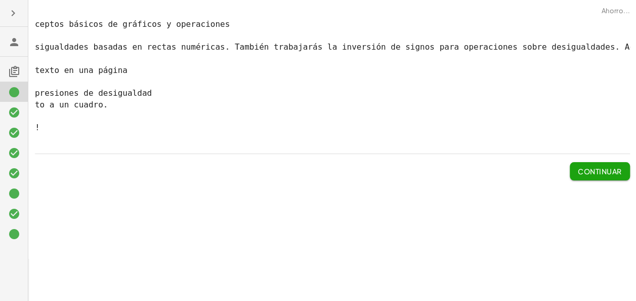
scroll to position [0, 0]
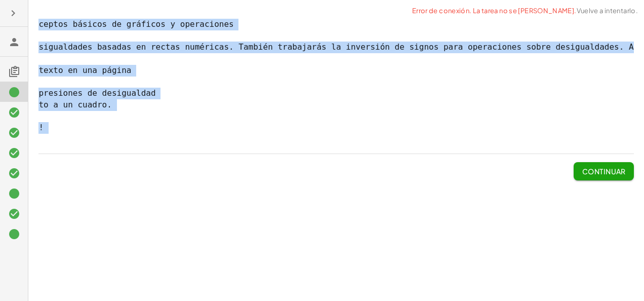
drag, startPoint x: 506, startPoint y: 5, endPoint x: 553, endPoint y: 285, distance: 283.8
click at [553, 285] on div "Desigualdades: conceptos básicos de gráficos y operaciones Podrás escribir desi…" at bounding box center [336, 150] width 616 height 301
click at [285, 274] on div "Desigualdades: conceptos básicos de gráficos y operaciones Podrás escribir desi…" at bounding box center [336, 150] width 616 height 301
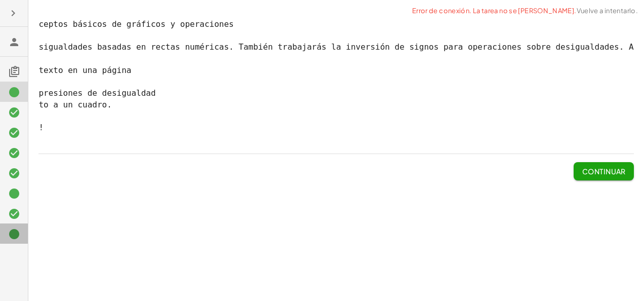
click at [6, 234] on div at bounding box center [14, 233] width 28 height 20
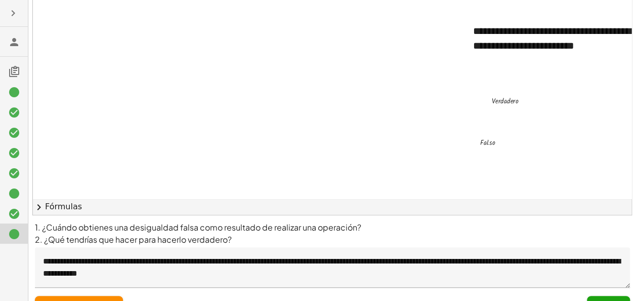
scroll to position [109, 0]
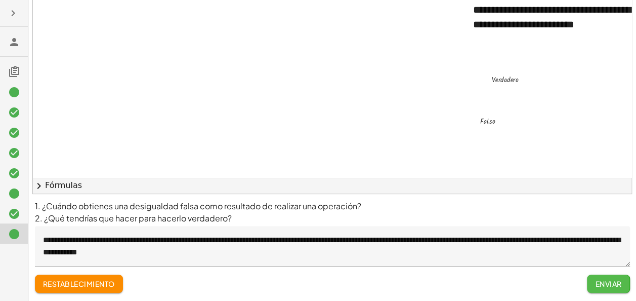
click at [598, 288] on button "Enviar" at bounding box center [608, 283] width 43 height 18
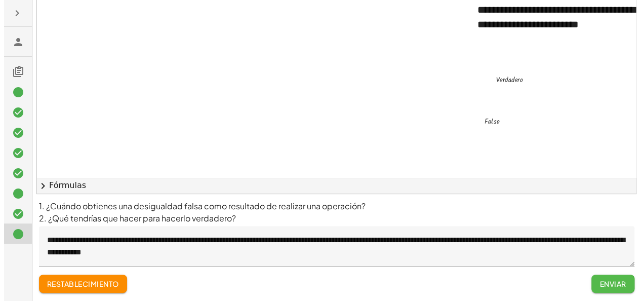
scroll to position [0, 0]
